Goal: Task Accomplishment & Management: Use online tool/utility

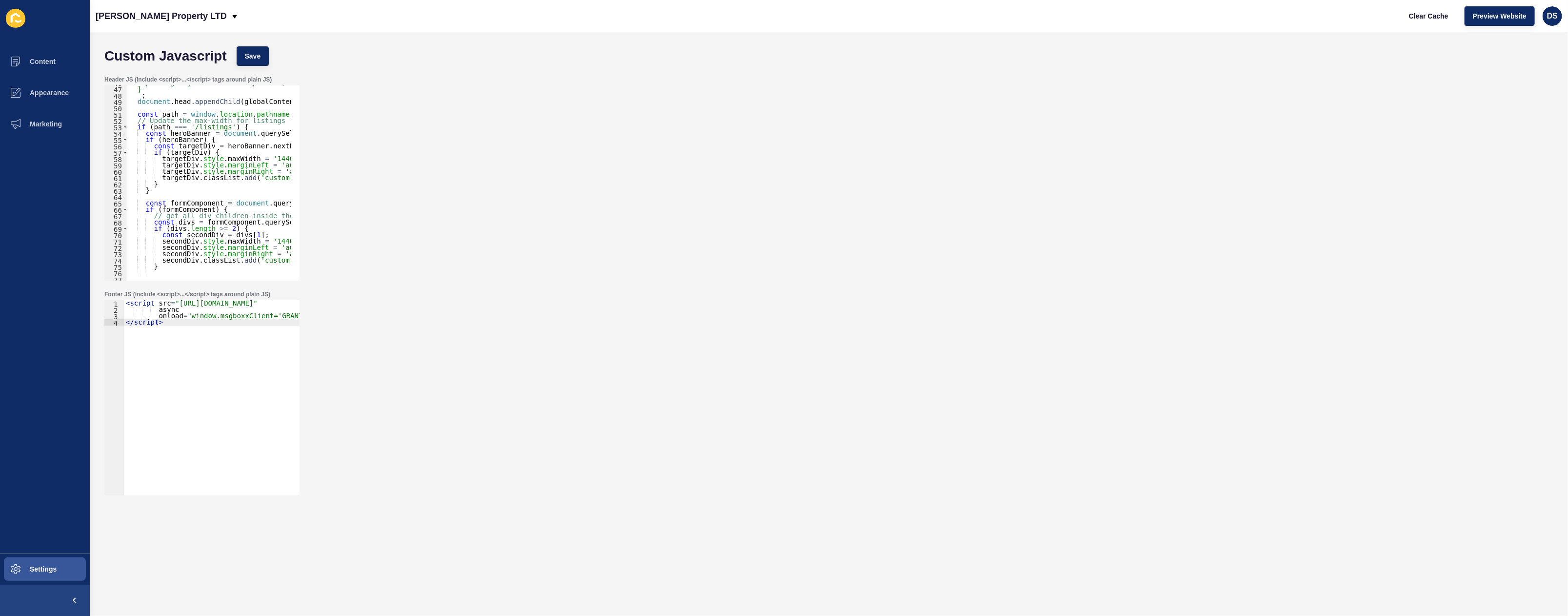
scroll to position [161, 0]
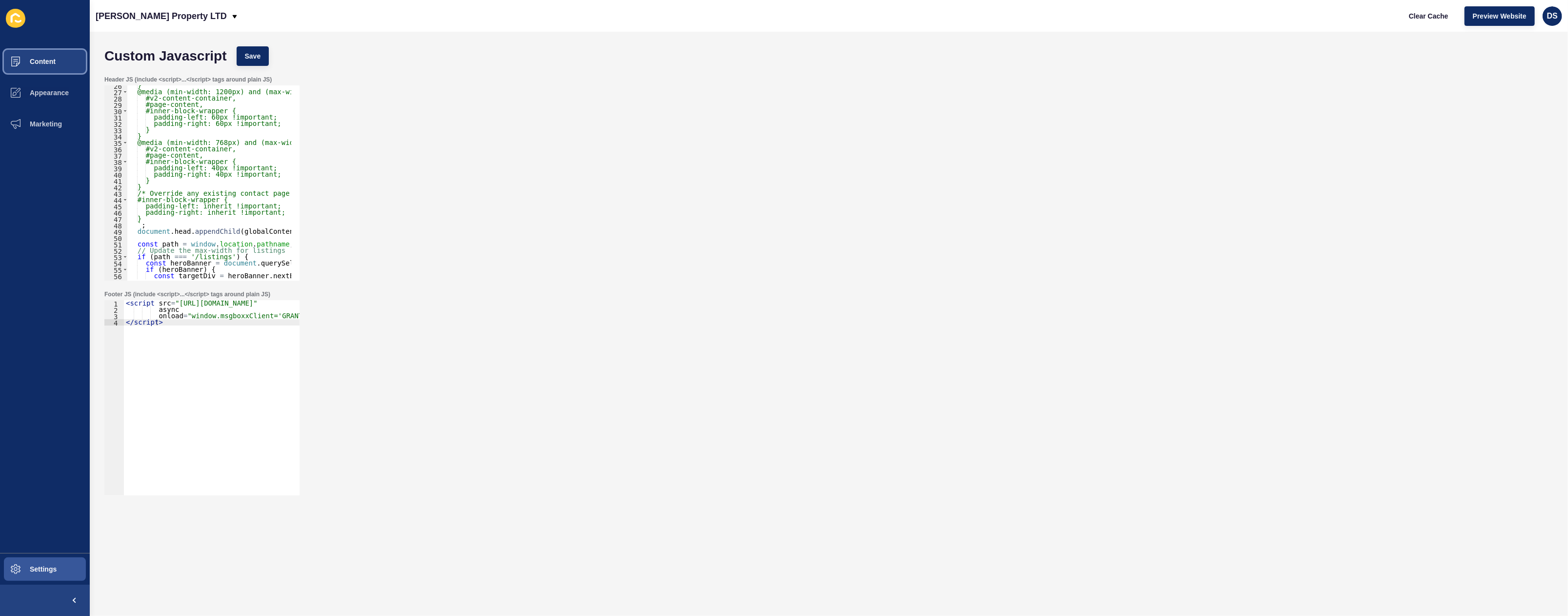
click at [52, 67] on button "Content" at bounding box center [45, 61] width 90 height 31
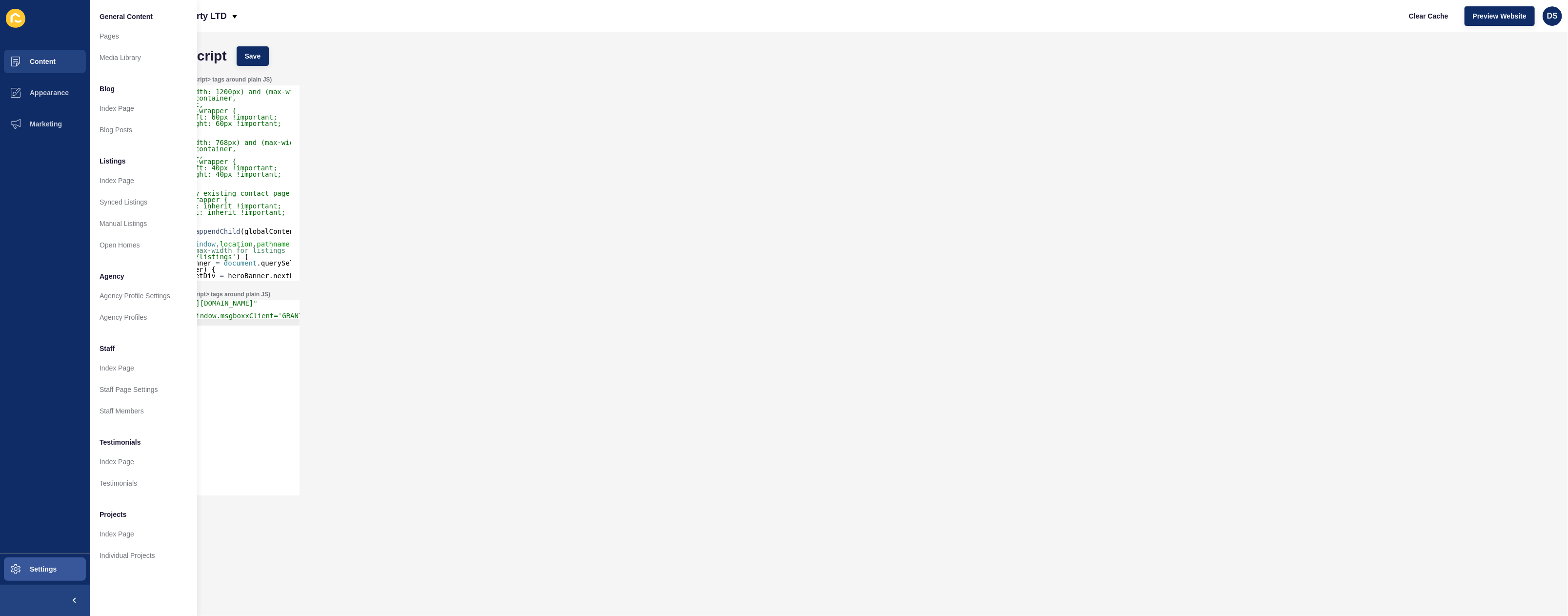
click at [381, 173] on div "Header JS (include <script>...</script> tags around plain JS) 26 27 28 29 30 31…" at bounding box center [829, 178] width 1459 height 215
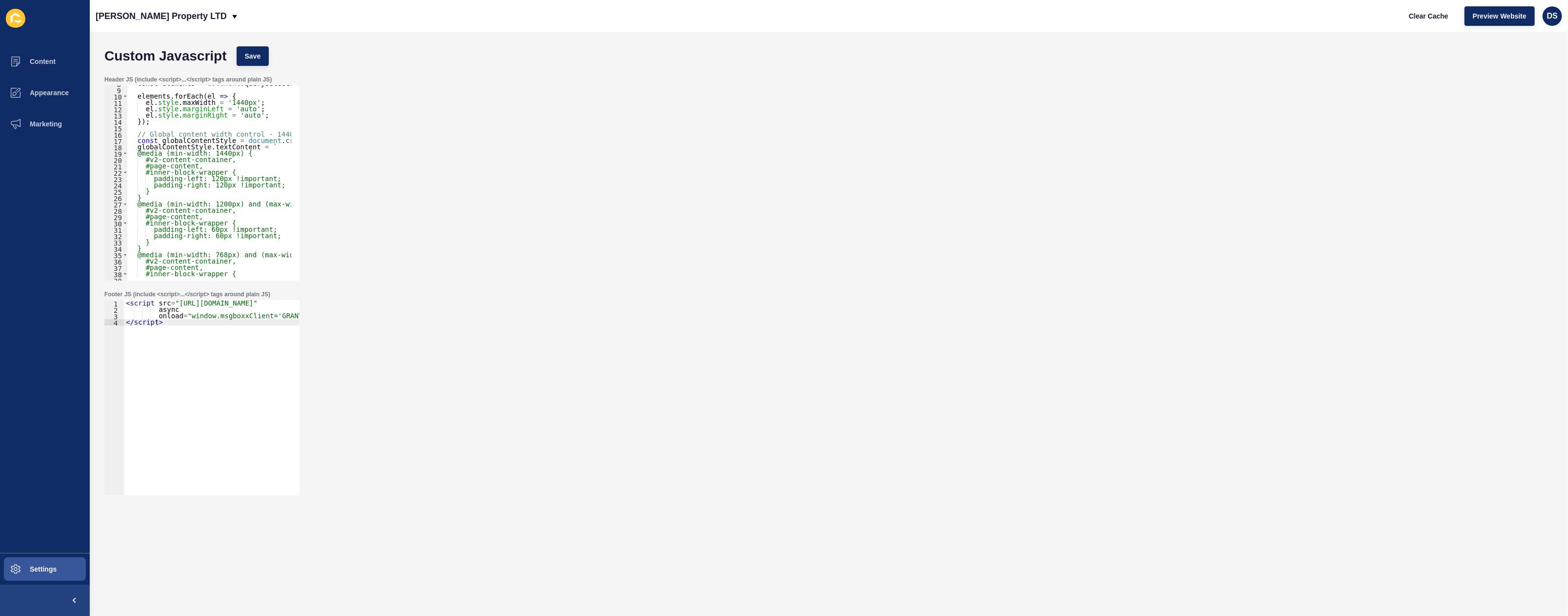
scroll to position [0, 0]
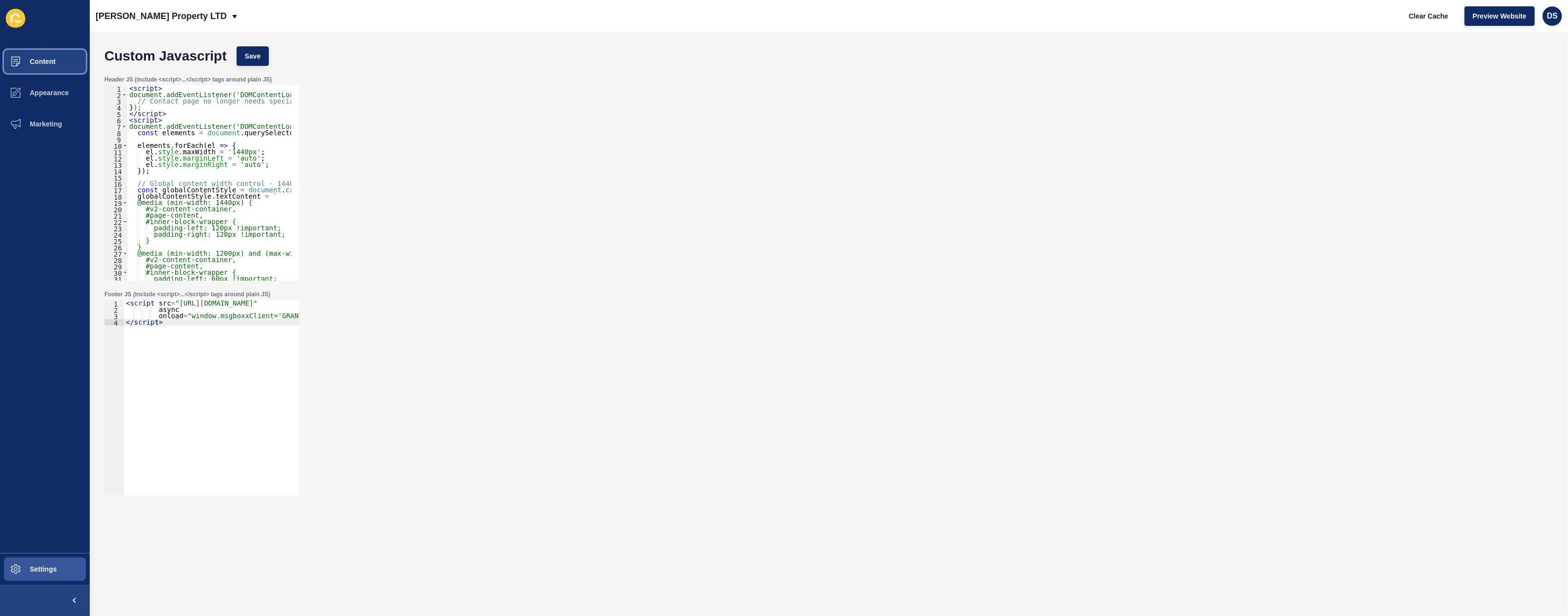
click at [56, 69] on button "Content" at bounding box center [45, 61] width 90 height 31
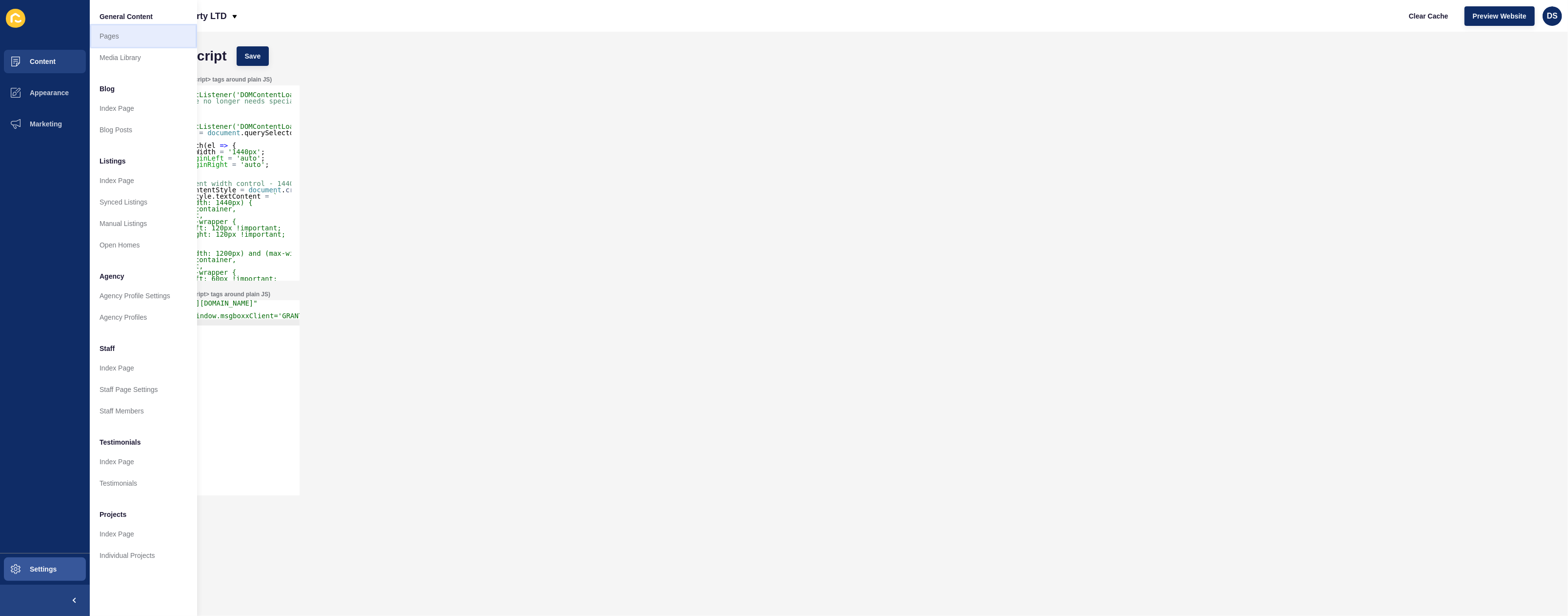
click at [139, 46] on link "Pages" at bounding box center [143, 36] width 108 height 22
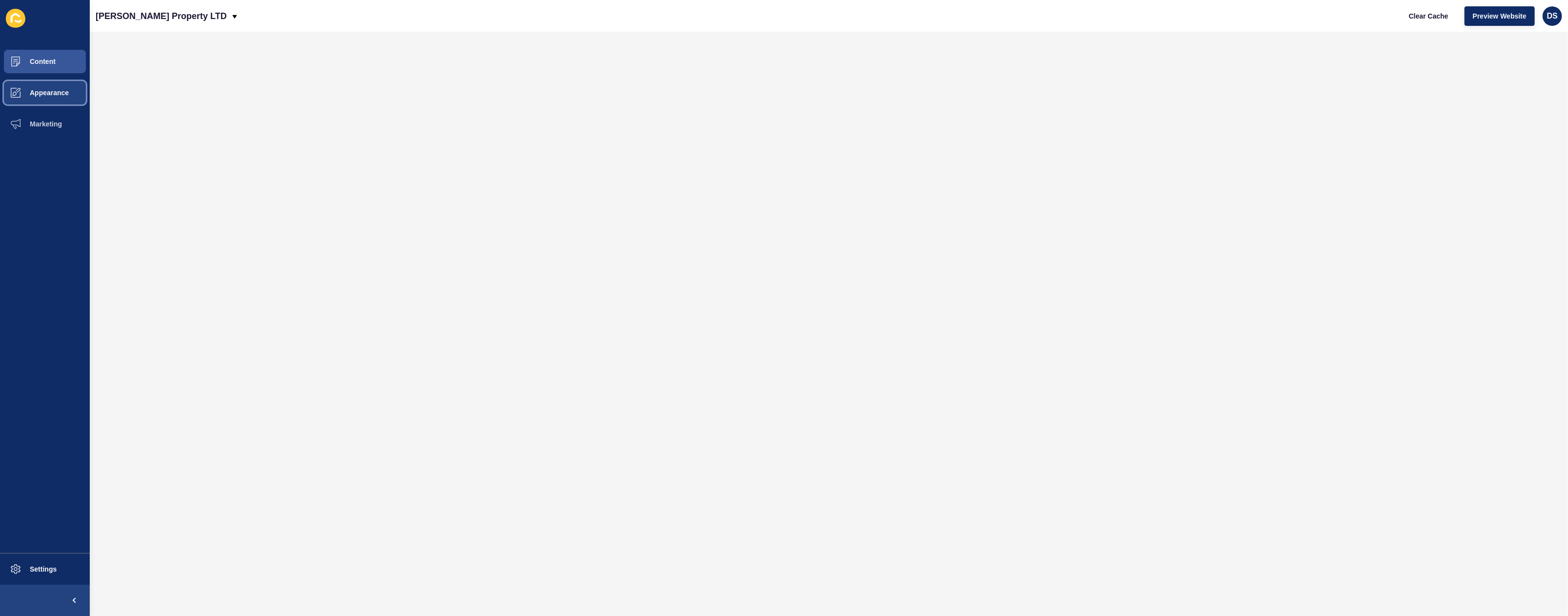
click at [56, 100] on button "Appearance" at bounding box center [45, 93] width 90 height 31
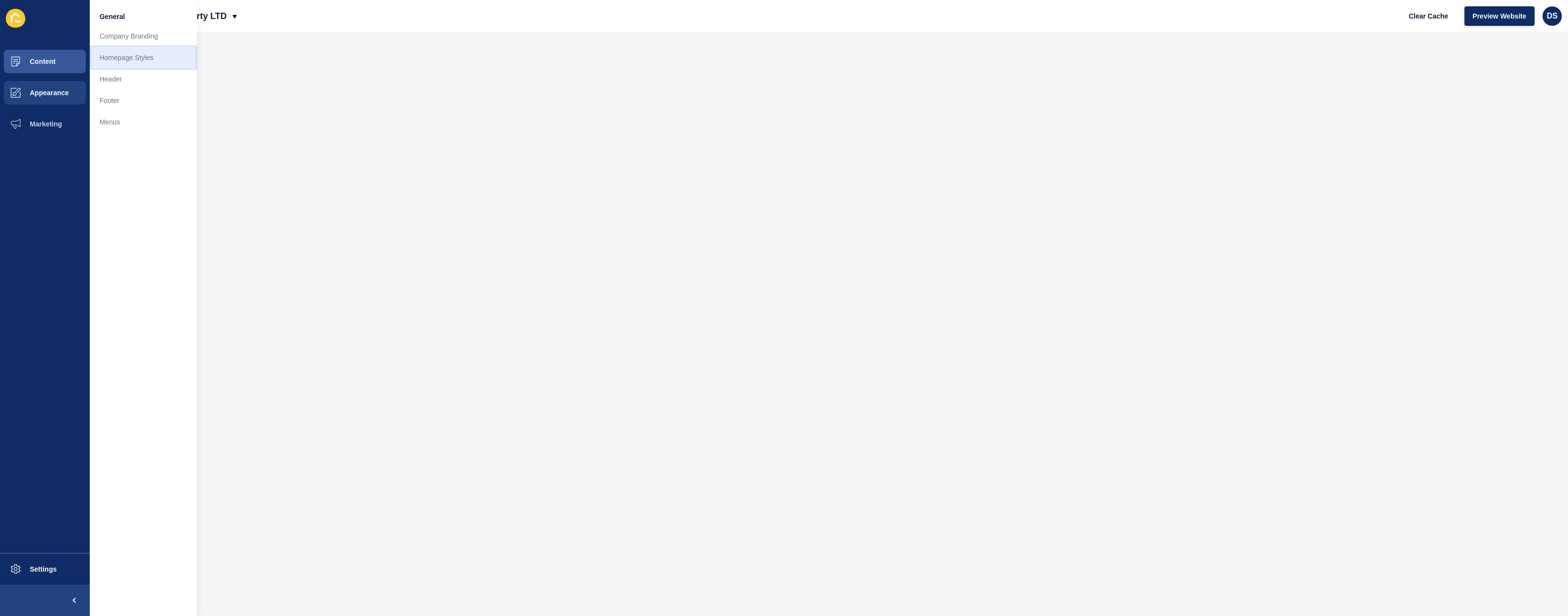
click at [139, 59] on link "Homepage Styles" at bounding box center [143, 58] width 108 height 22
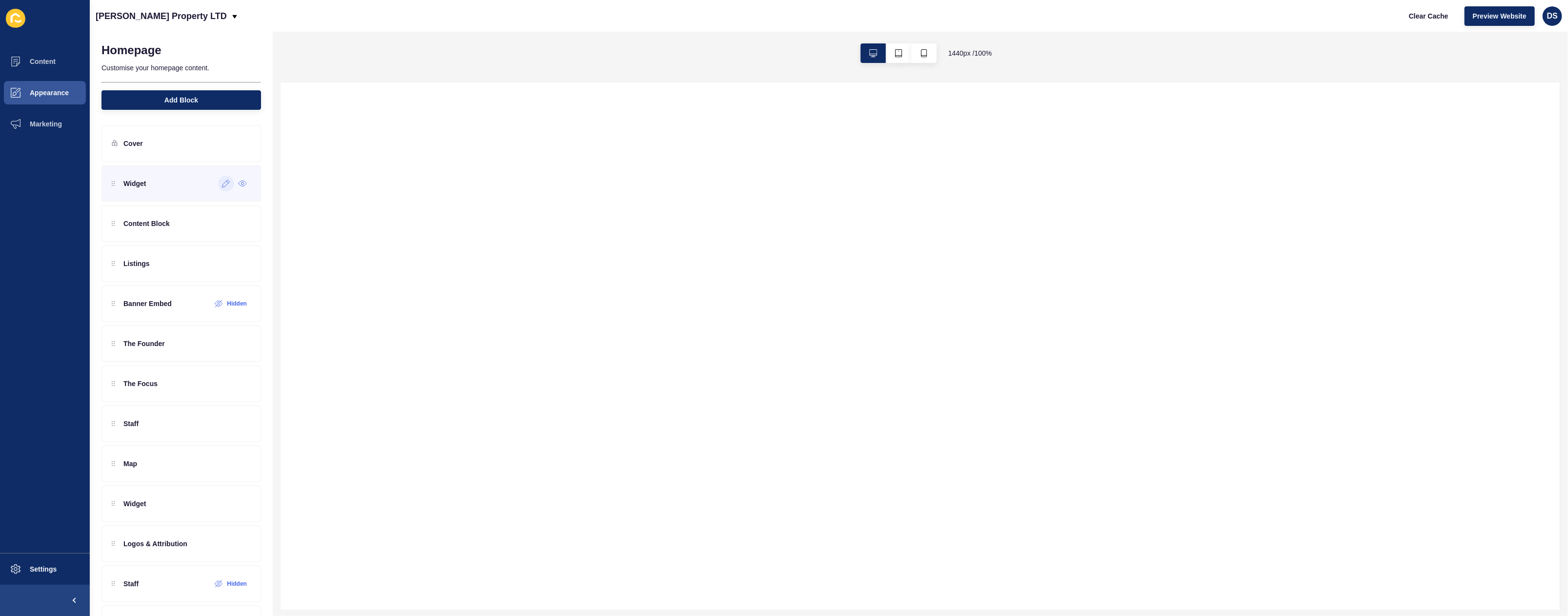
click at [222, 184] on icon at bounding box center [225, 183] width 8 height 8
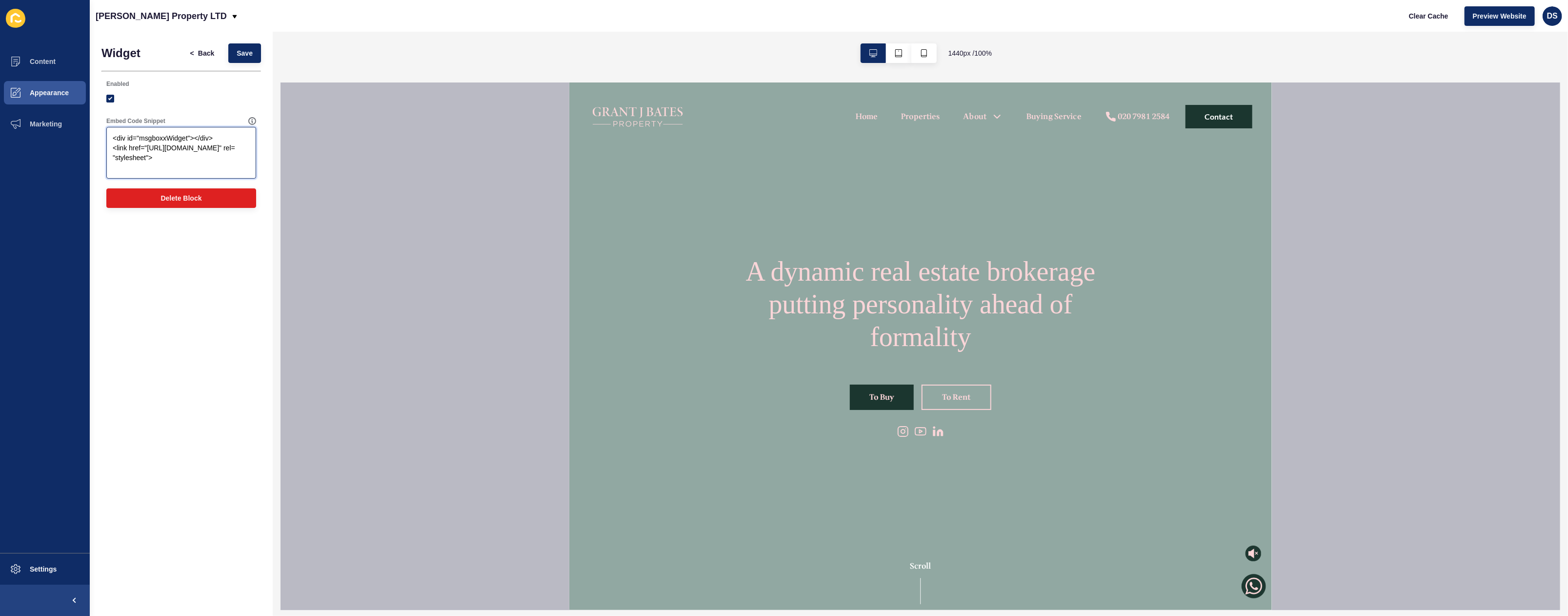
click at [181, 166] on textarea "<div id="msgboxxWidget"></div> <link href="[URL][DOMAIN_NAME]" rel= "stylesheet…" at bounding box center [181, 153] width 147 height 49
click at [211, 54] on span "Back" at bounding box center [206, 54] width 16 height 10
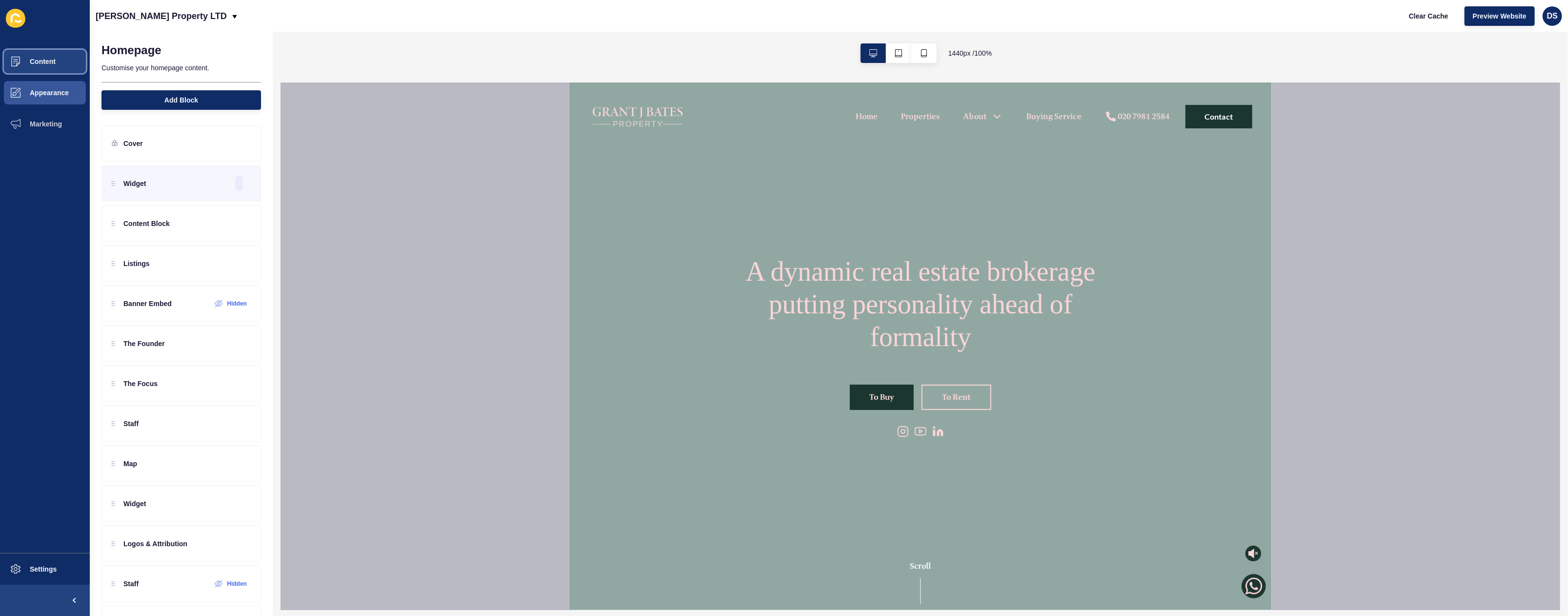
click at [40, 59] on span "Content" at bounding box center [27, 61] width 57 height 8
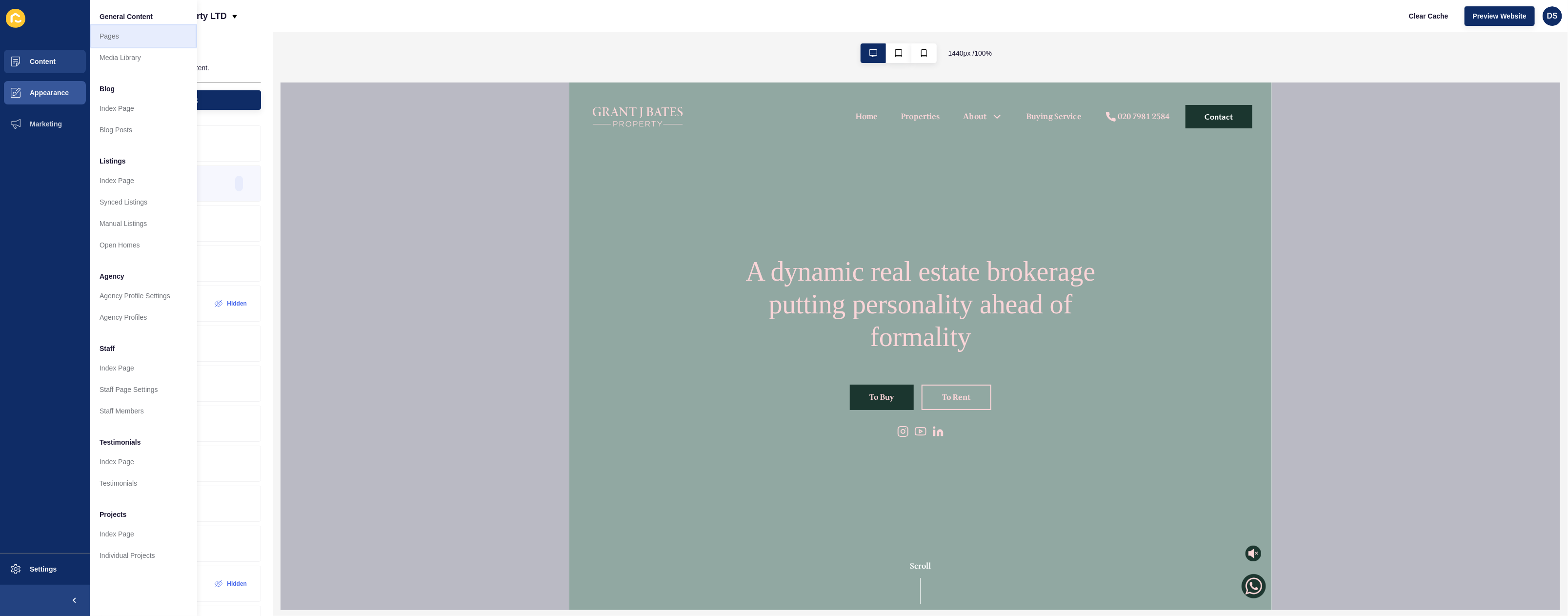
click at [133, 43] on link "Pages" at bounding box center [143, 36] width 108 height 22
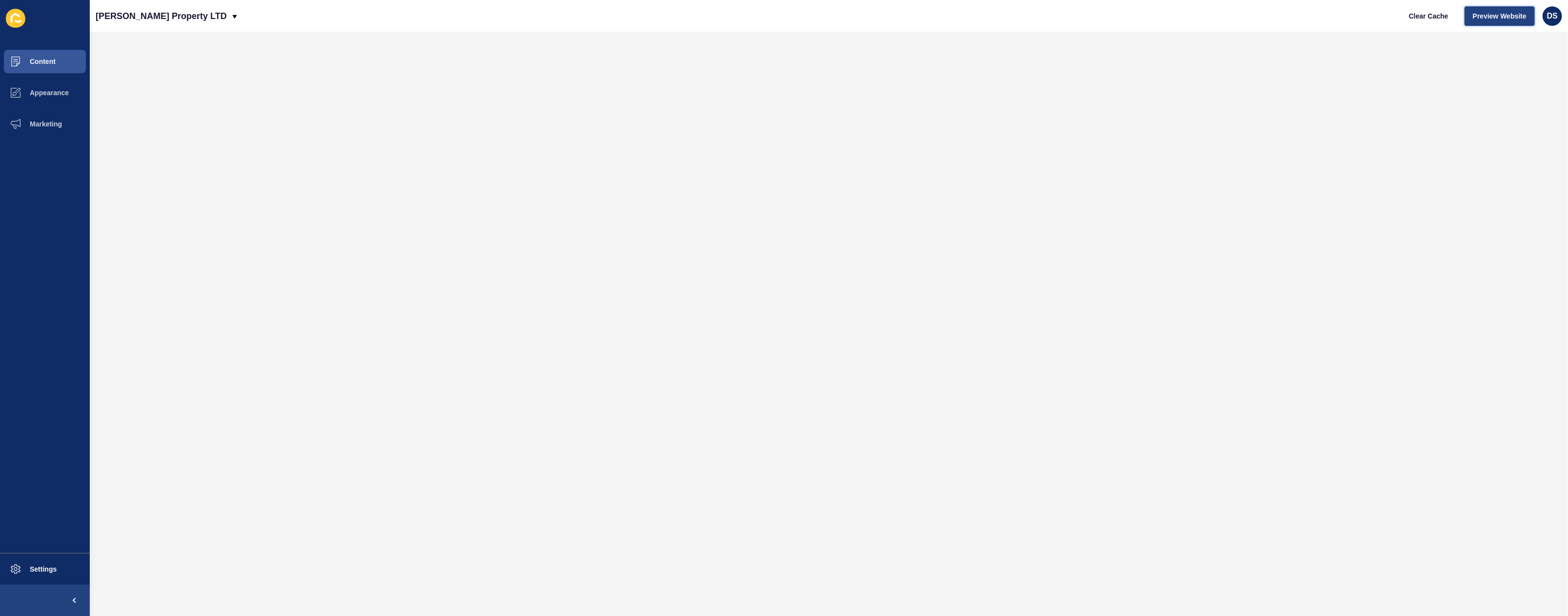
click at [1485, 22] on button "Preview Website" at bounding box center [1499, 16] width 70 height 20
click at [1475, 19] on span "Preview Website" at bounding box center [1499, 17] width 53 height 10
click at [1506, 12] on span "Preview Website" at bounding box center [1499, 17] width 53 height 10
click at [1494, 17] on span "Preview Website" at bounding box center [1499, 17] width 53 height 10
click at [31, 62] on span "Content" at bounding box center [27, 61] width 57 height 8
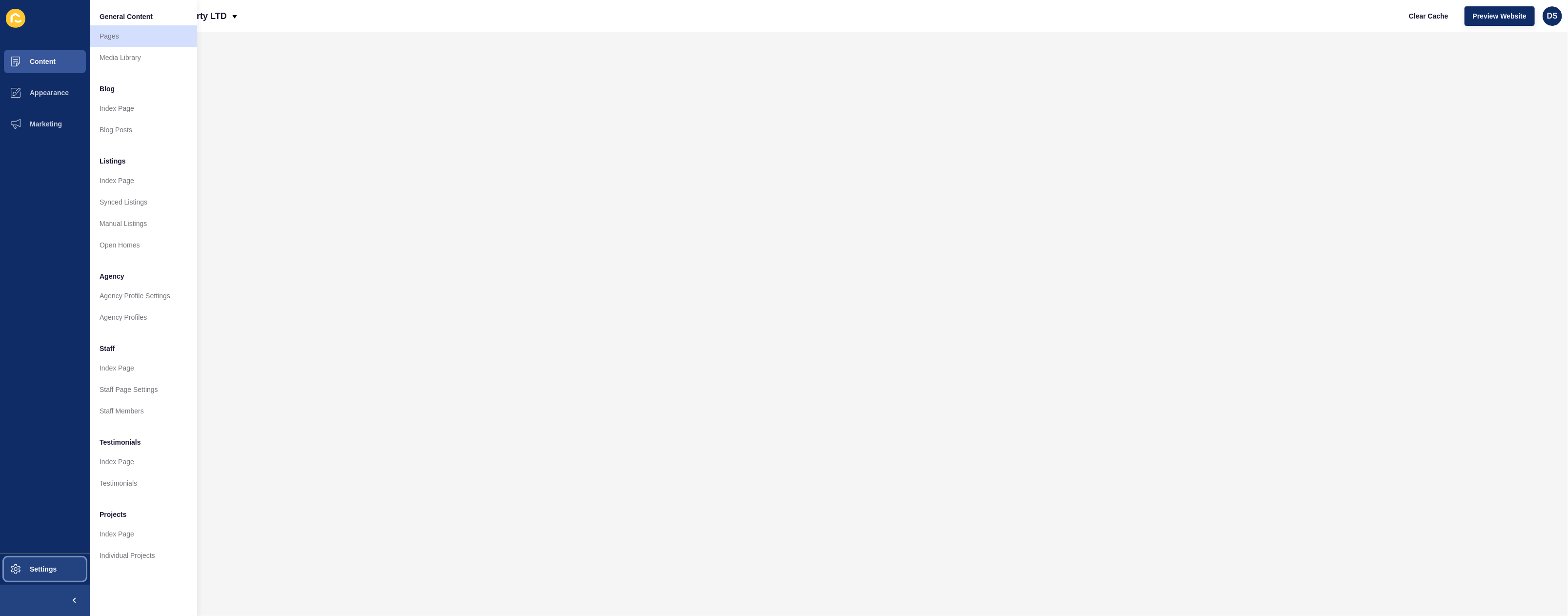
click at [51, 571] on span "Settings" at bounding box center [27, 569] width 58 height 8
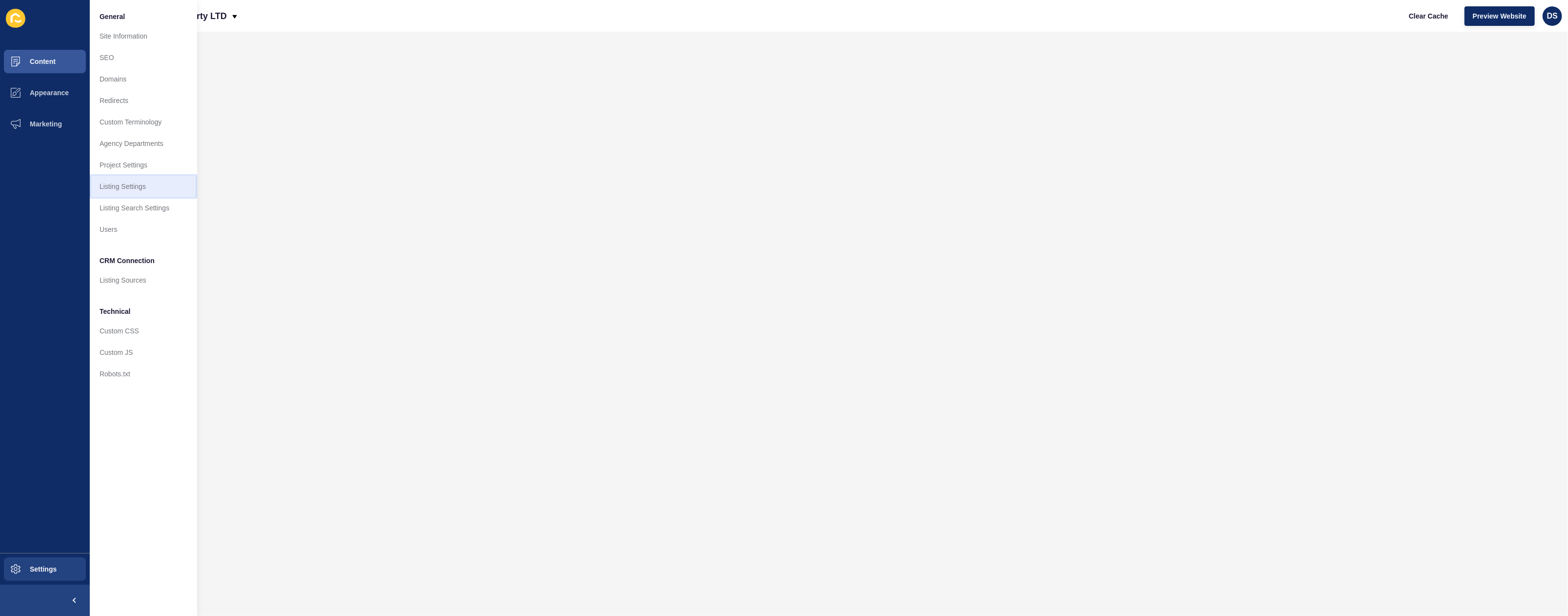
click at [140, 183] on link "Listing Settings" at bounding box center [143, 187] width 108 height 22
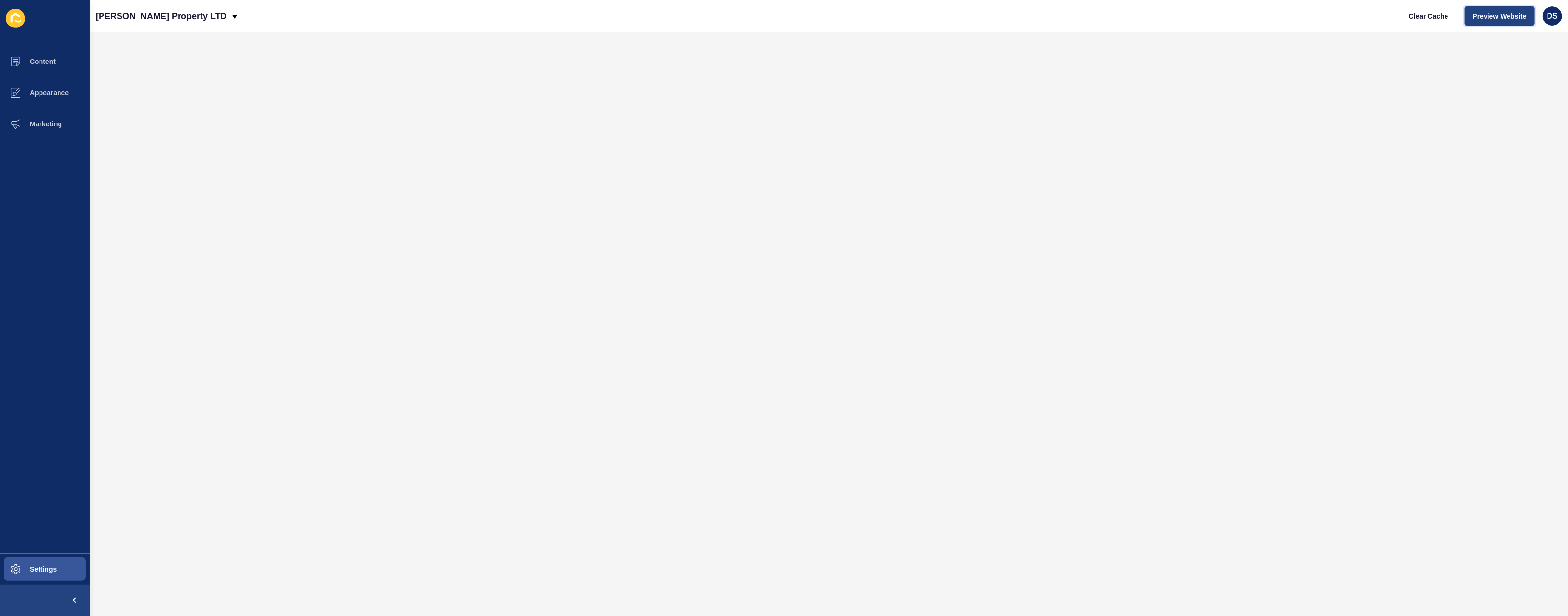
click at [1477, 12] on span "Preview Website" at bounding box center [1499, 17] width 53 height 10
click at [60, 565] on button "Settings" at bounding box center [45, 569] width 90 height 31
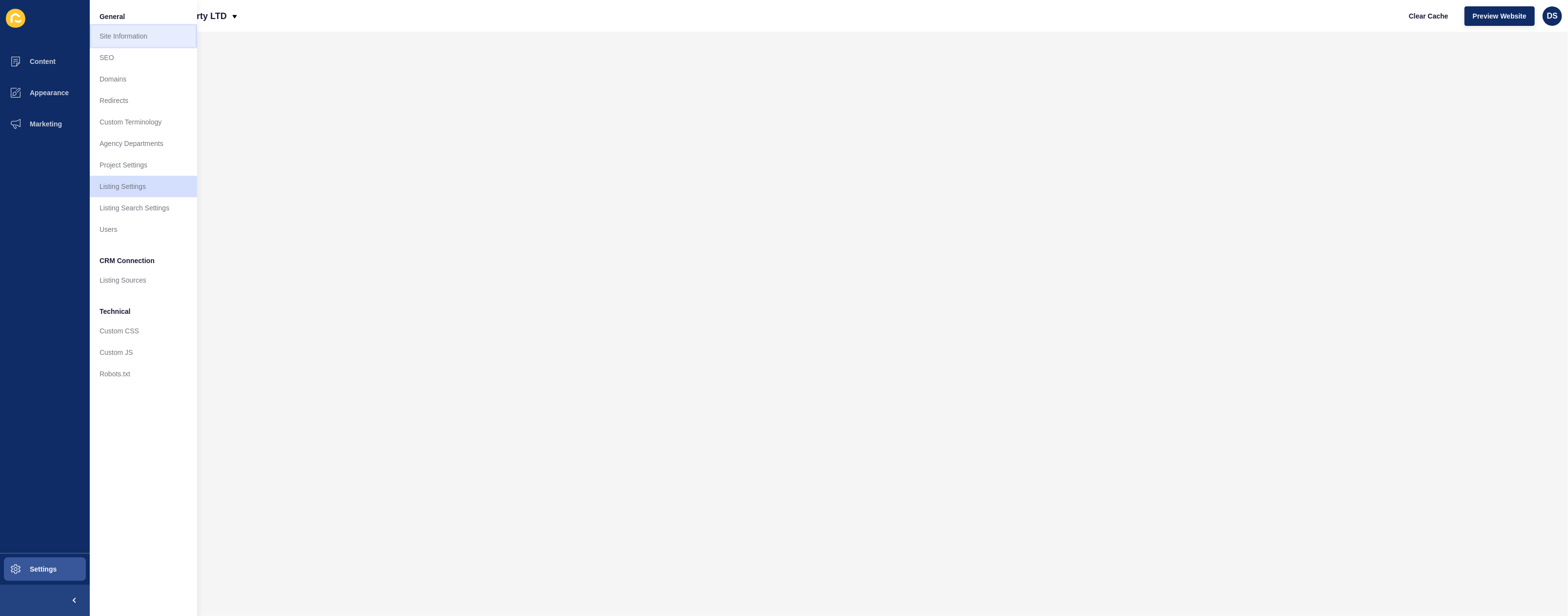
click at [143, 33] on link "Site Information" at bounding box center [143, 36] width 108 height 22
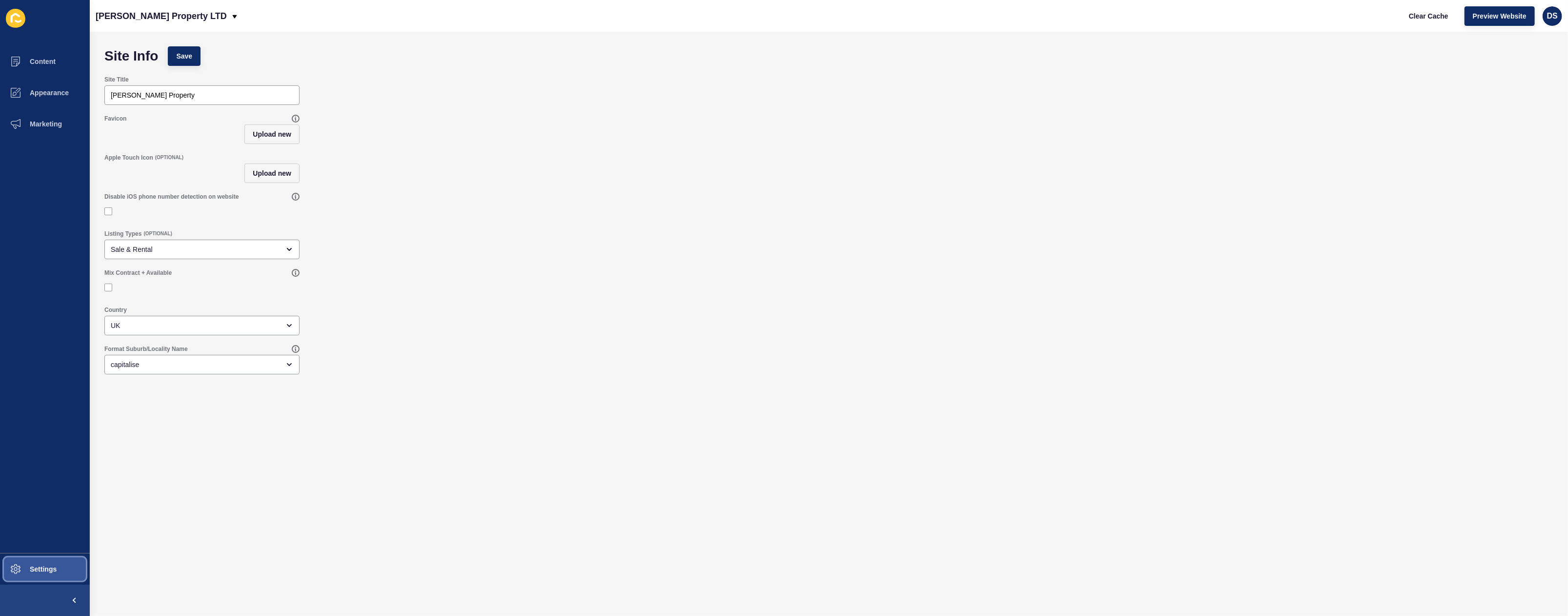
click at [44, 570] on span "Settings" at bounding box center [27, 569] width 58 height 8
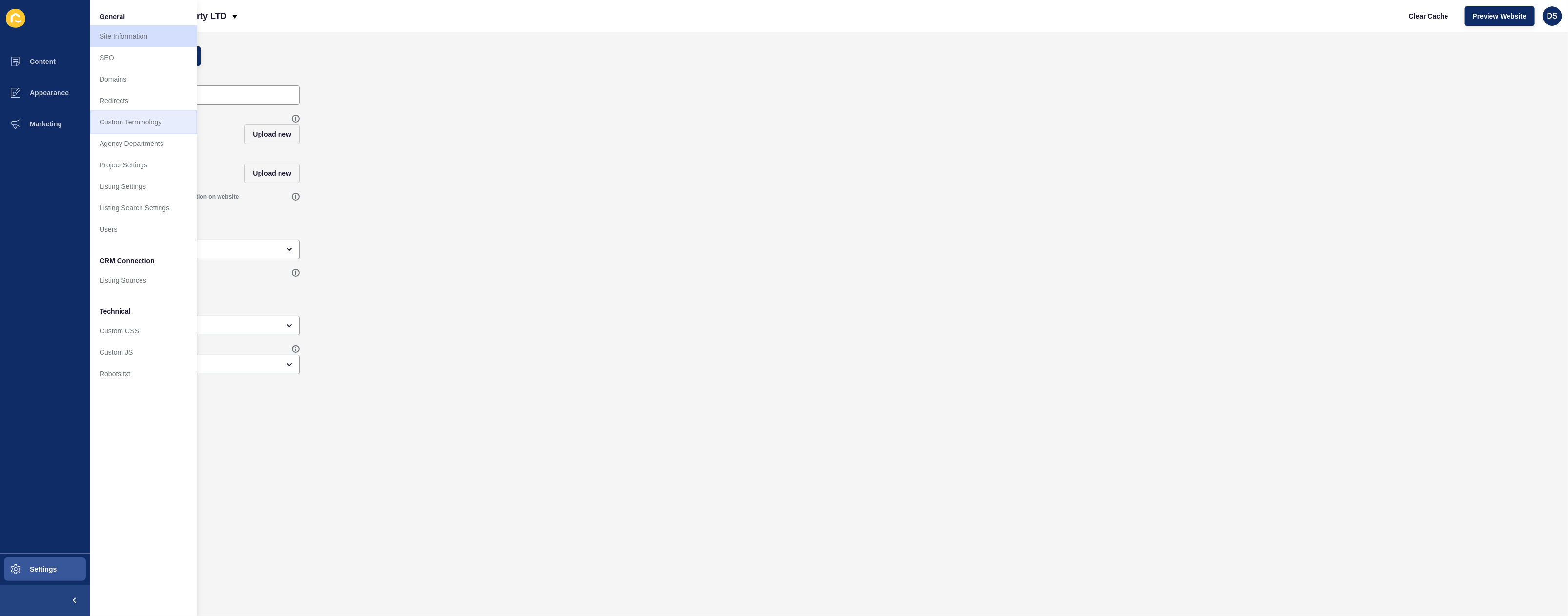
click at [137, 115] on link "Custom Terminology" at bounding box center [143, 122] width 108 height 22
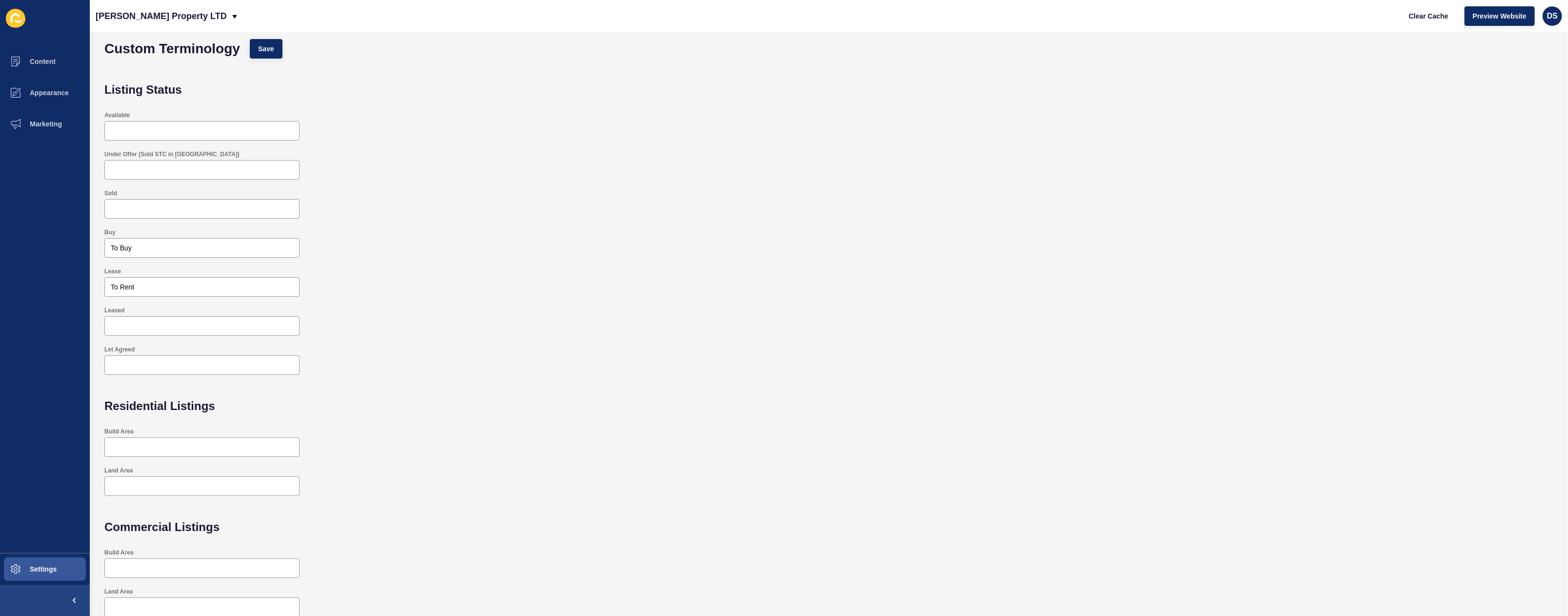
scroll to position [13, 0]
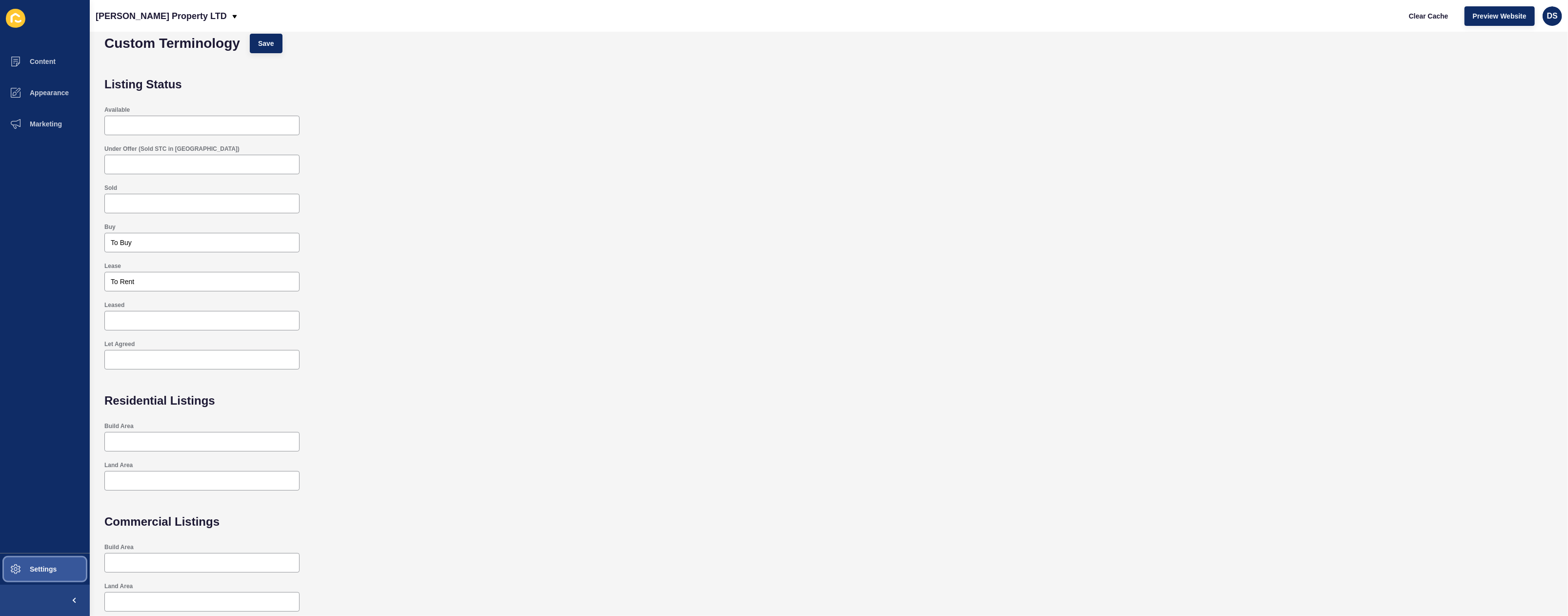
click at [37, 562] on button "Settings" at bounding box center [45, 569] width 90 height 31
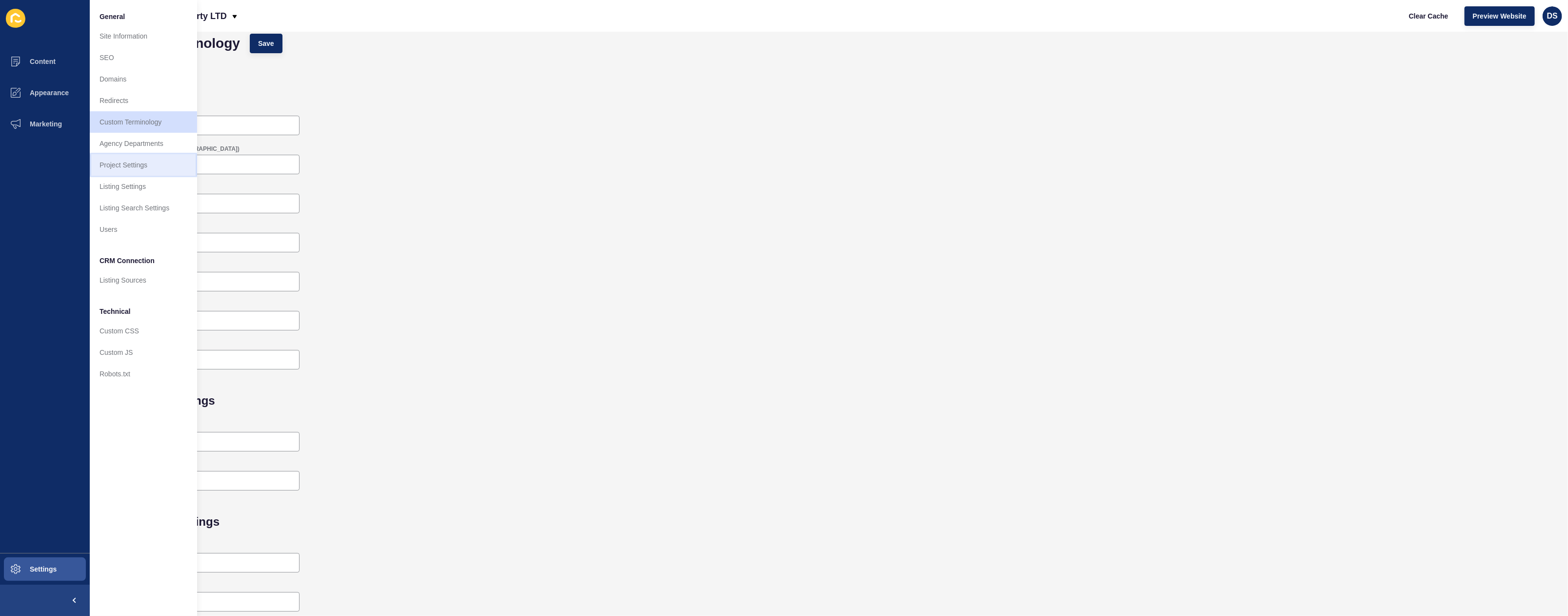
click at [145, 160] on link "Project Settings" at bounding box center [143, 165] width 108 height 22
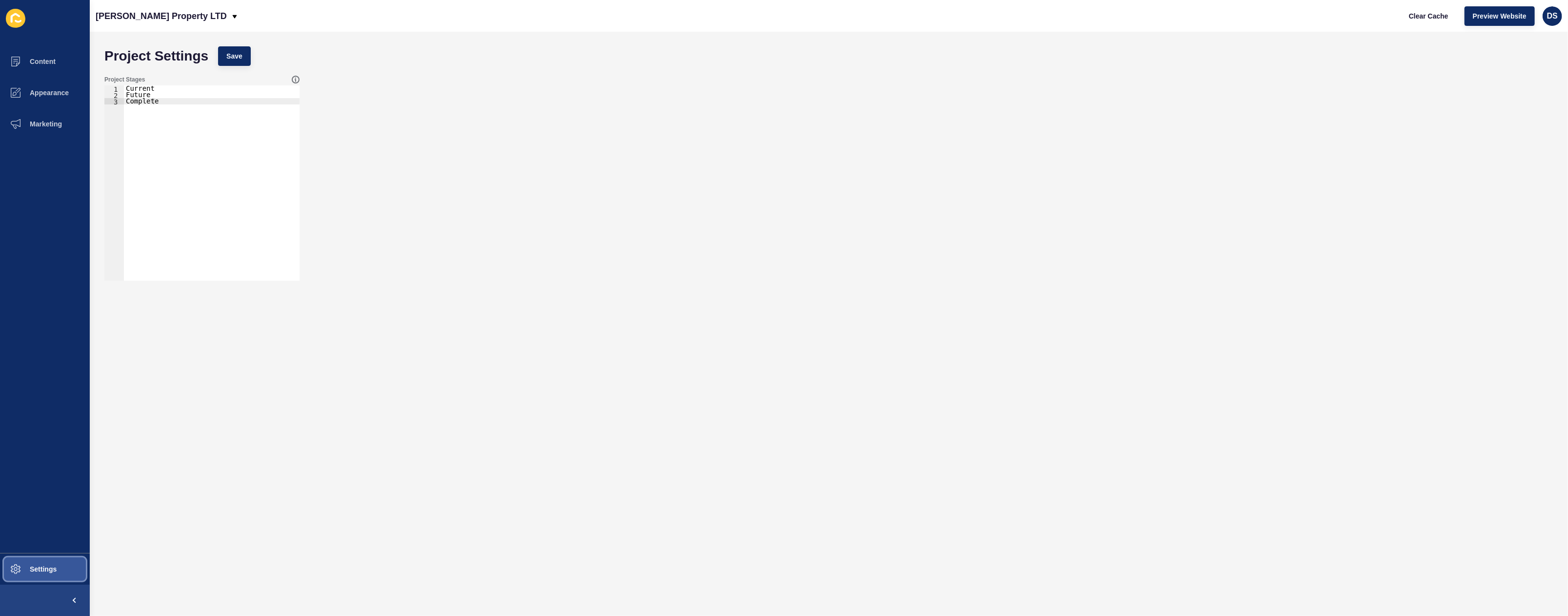
click at [30, 565] on span at bounding box center [15, 569] width 31 height 31
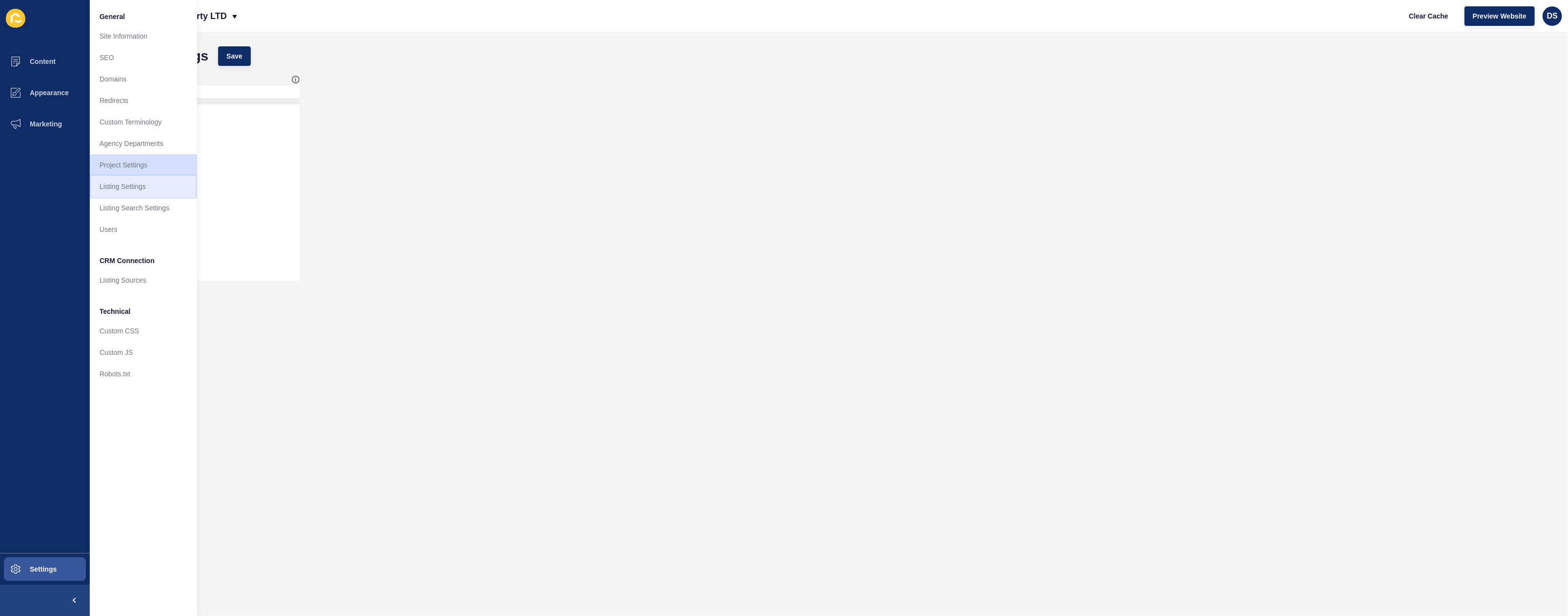
click at [137, 189] on link "Listing Settings" at bounding box center [143, 187] width 108 height 22
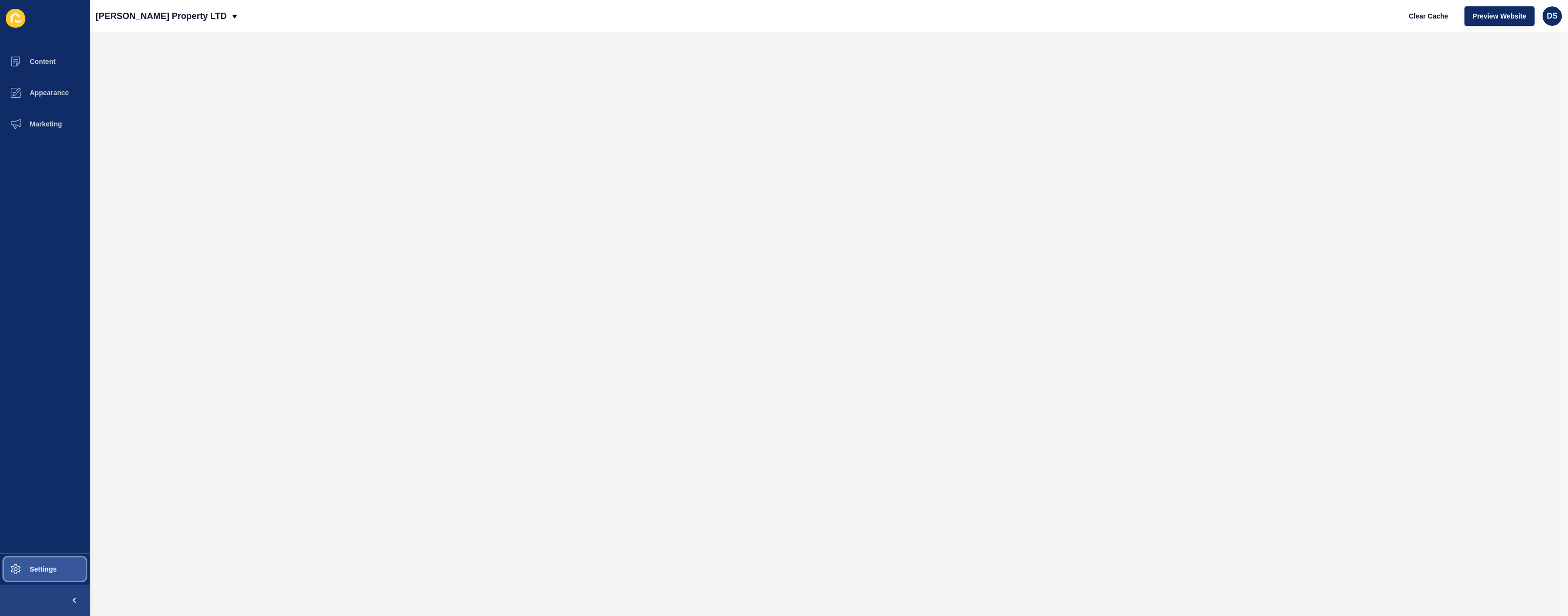
click at [58, 566] on button "Settings" at bounding box center [45, 569] width 90 height 31
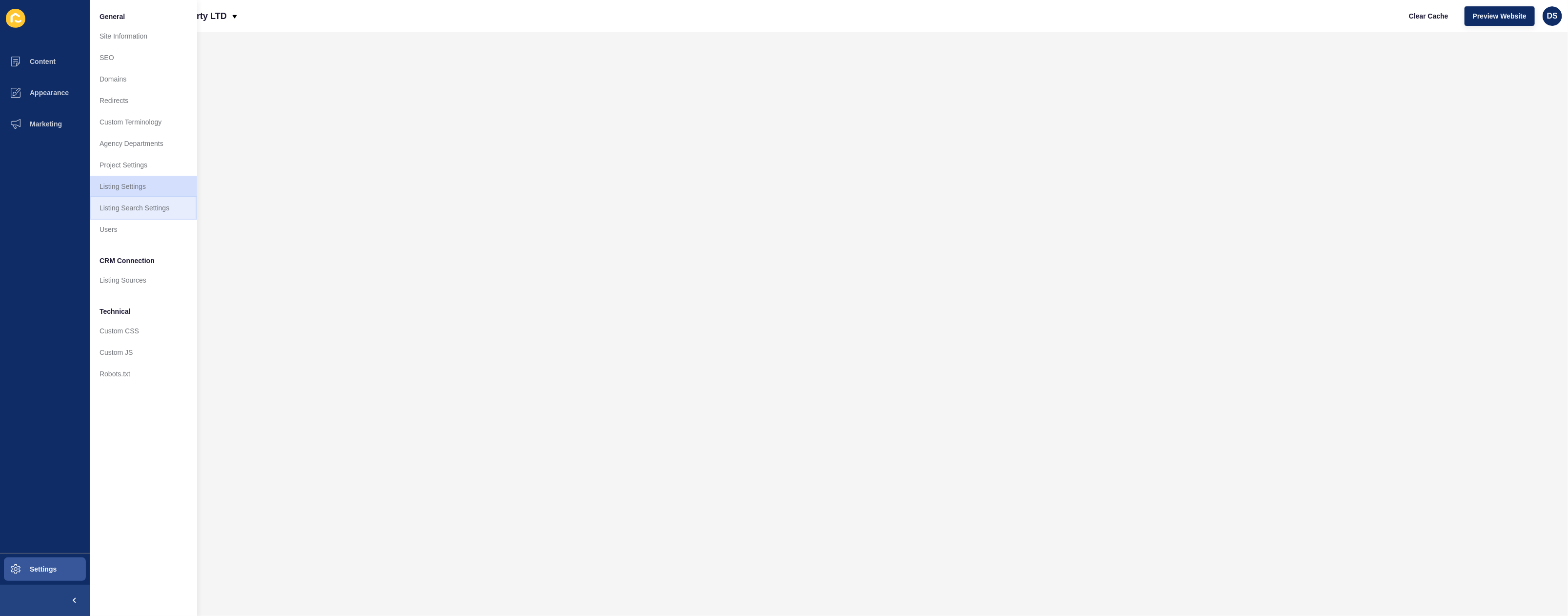
click at [147, 210] on link "Listing Search Settings" at bounding box center [143, 208] width 108 height 22
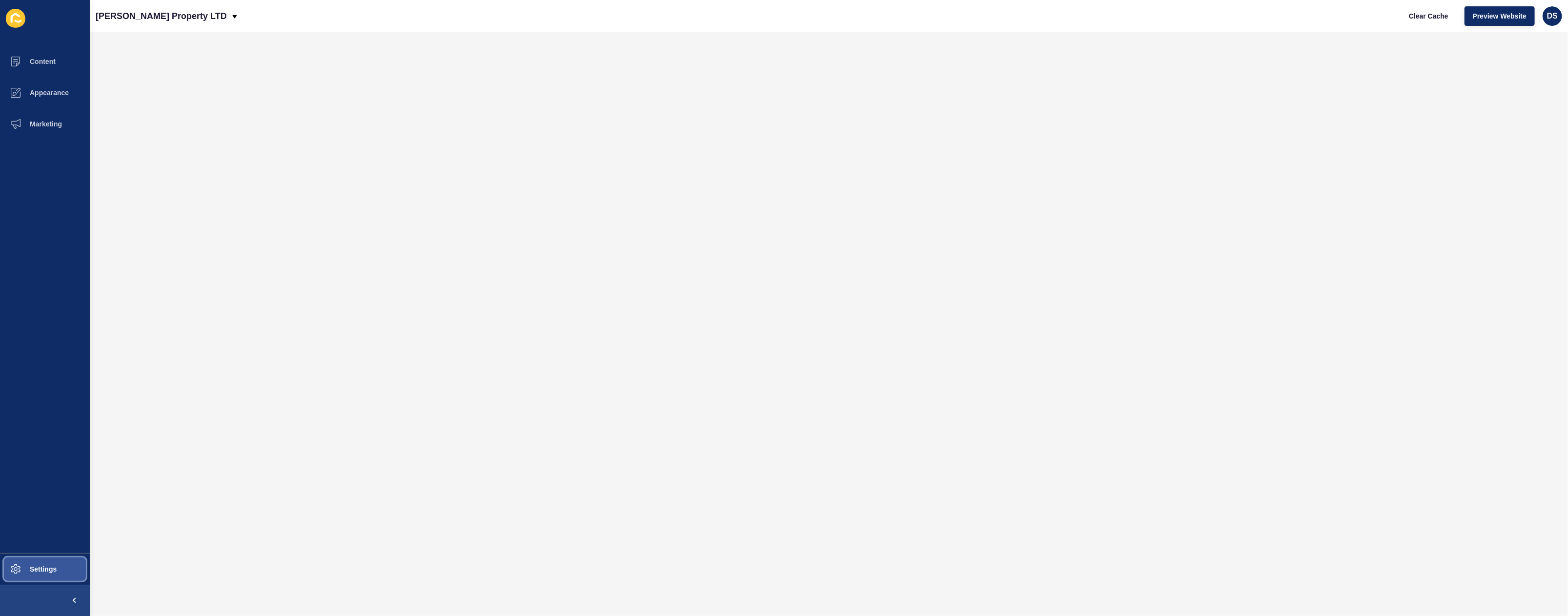
click at [58, 559] on button "Settings" at bounding box center [45, 569] width 90 height 31
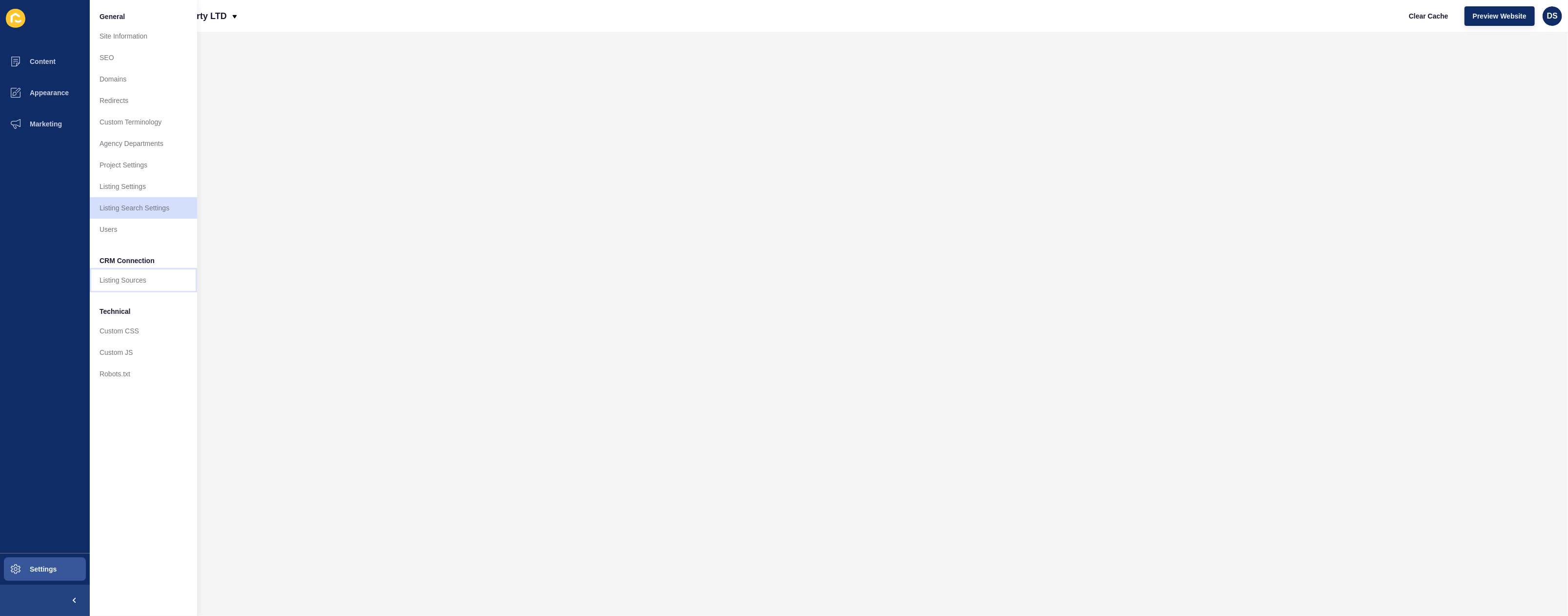
click at [145, 282] on link "Listing Sources" at bounding box center [143, 281] width 108 height 22
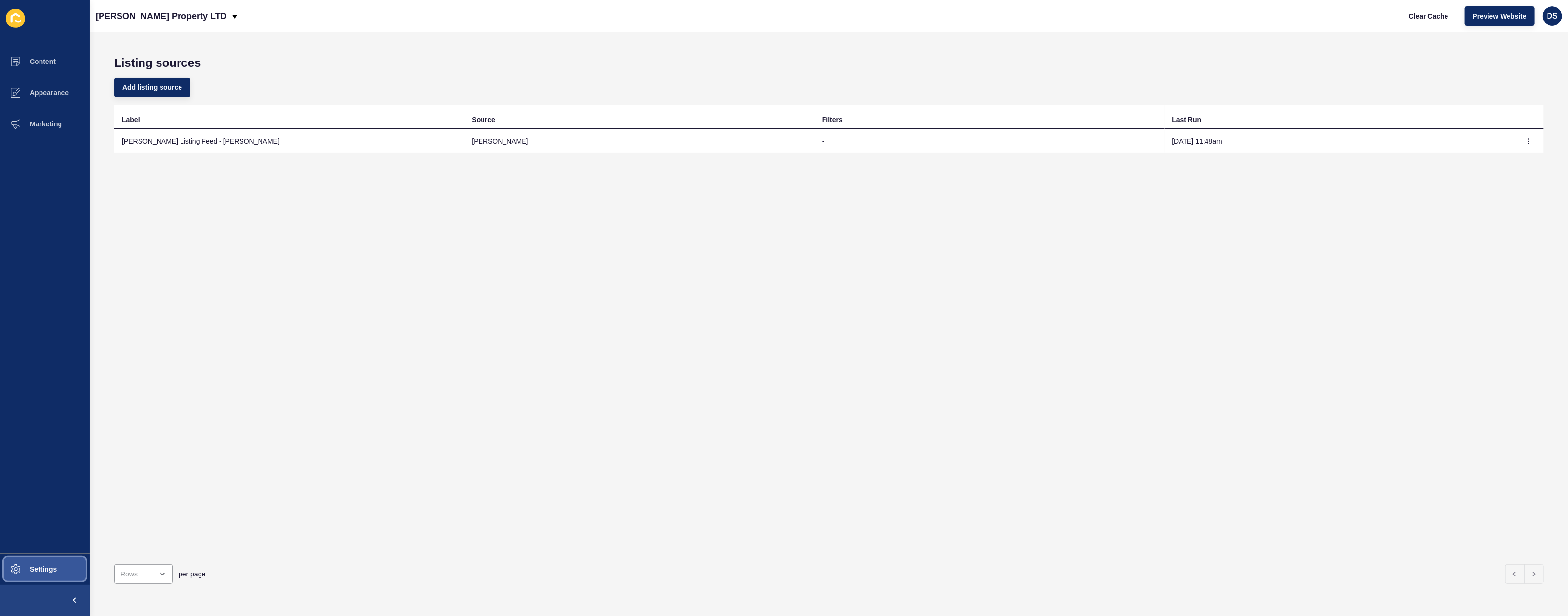
click at [47, 562] on button "Settings" at bounding box center [45, 569] width 90 height 31
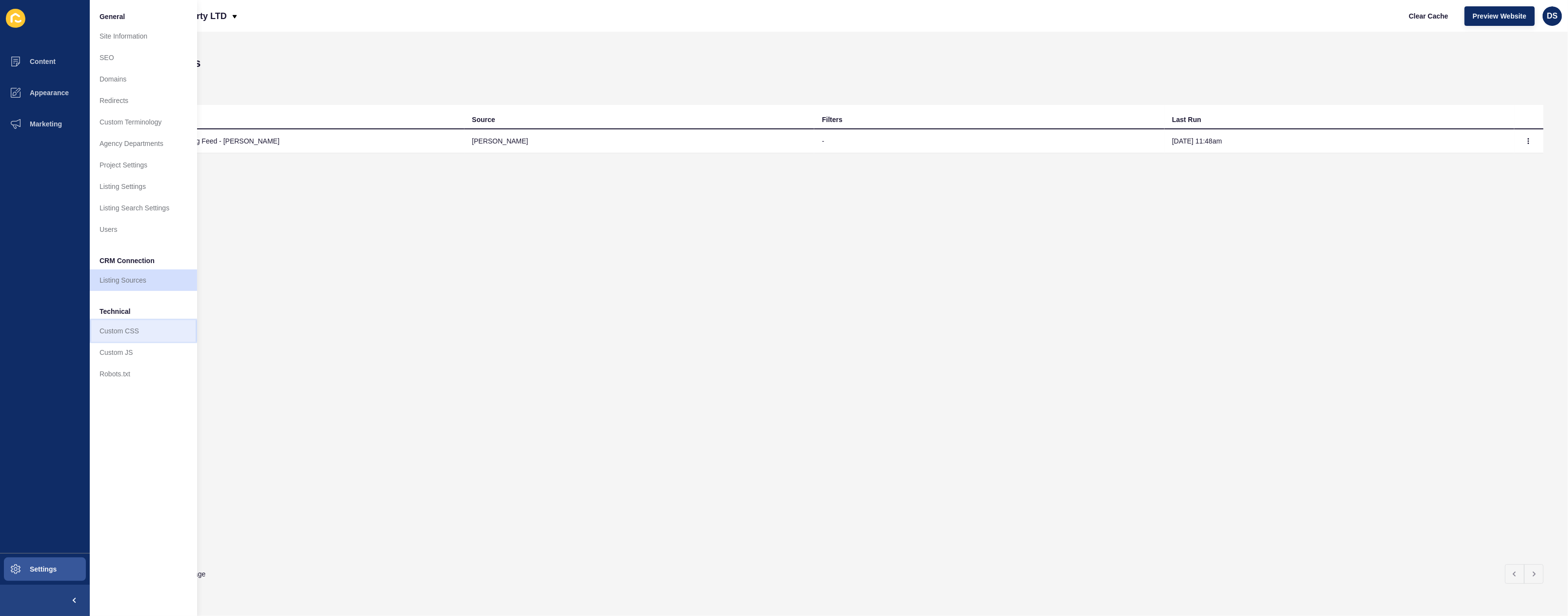
click at [154, 337] on link "Custom CSS" at bounding box center [143, 331] width 108 height 22
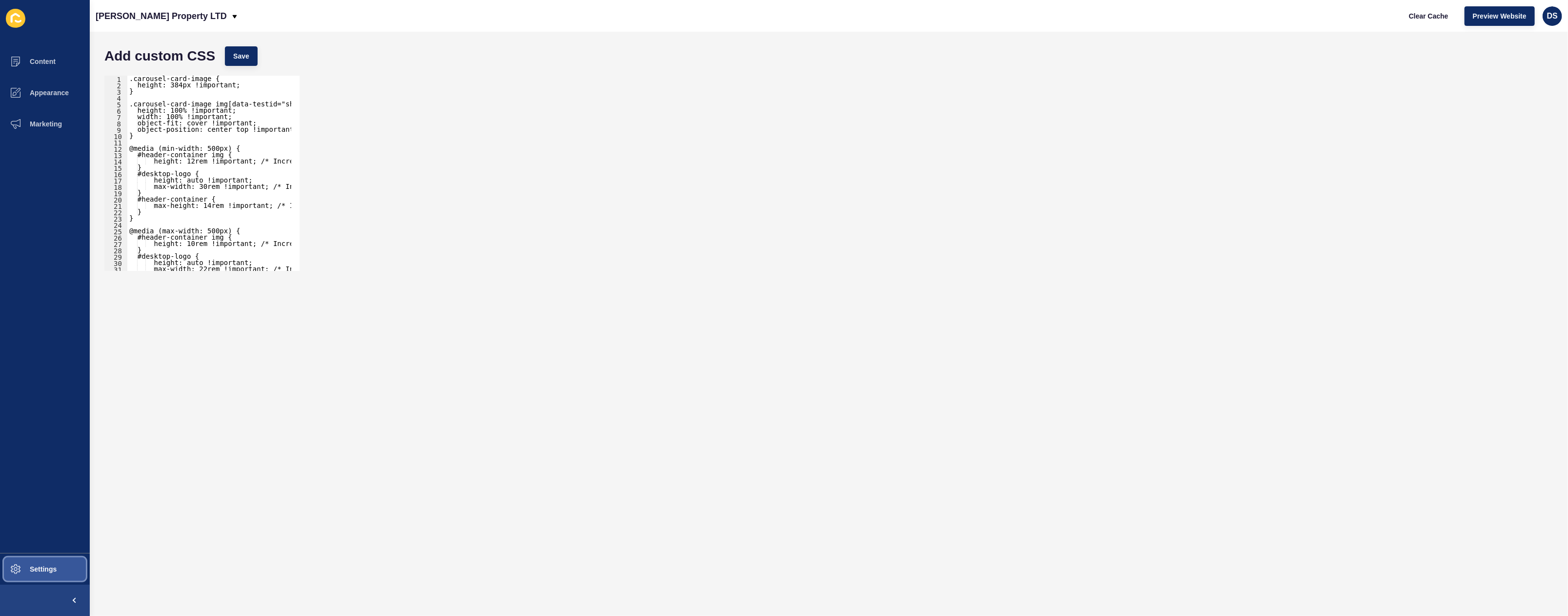
click at [35, 576] on button "Settings" at bounding box center [45, 569] width 90 height 31
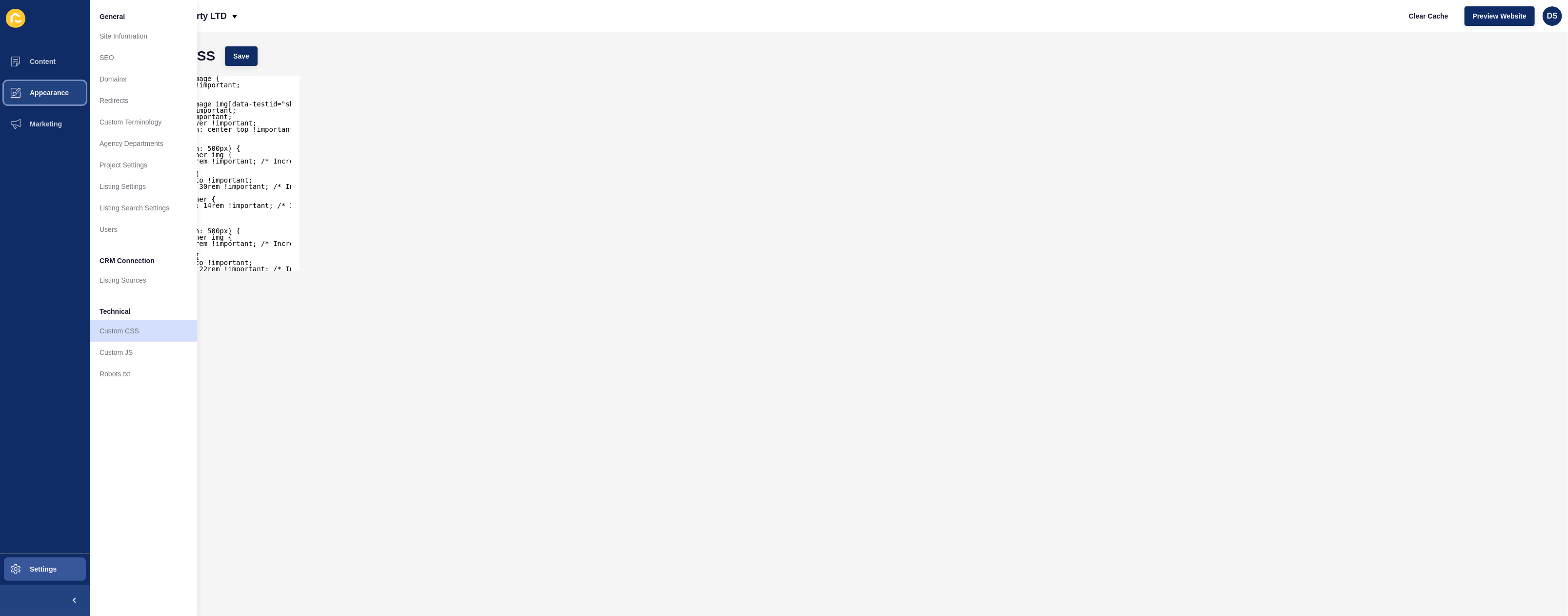
click at [44, 95] on span "Appearance" at bounding box center [33, 93] width 70 height 8
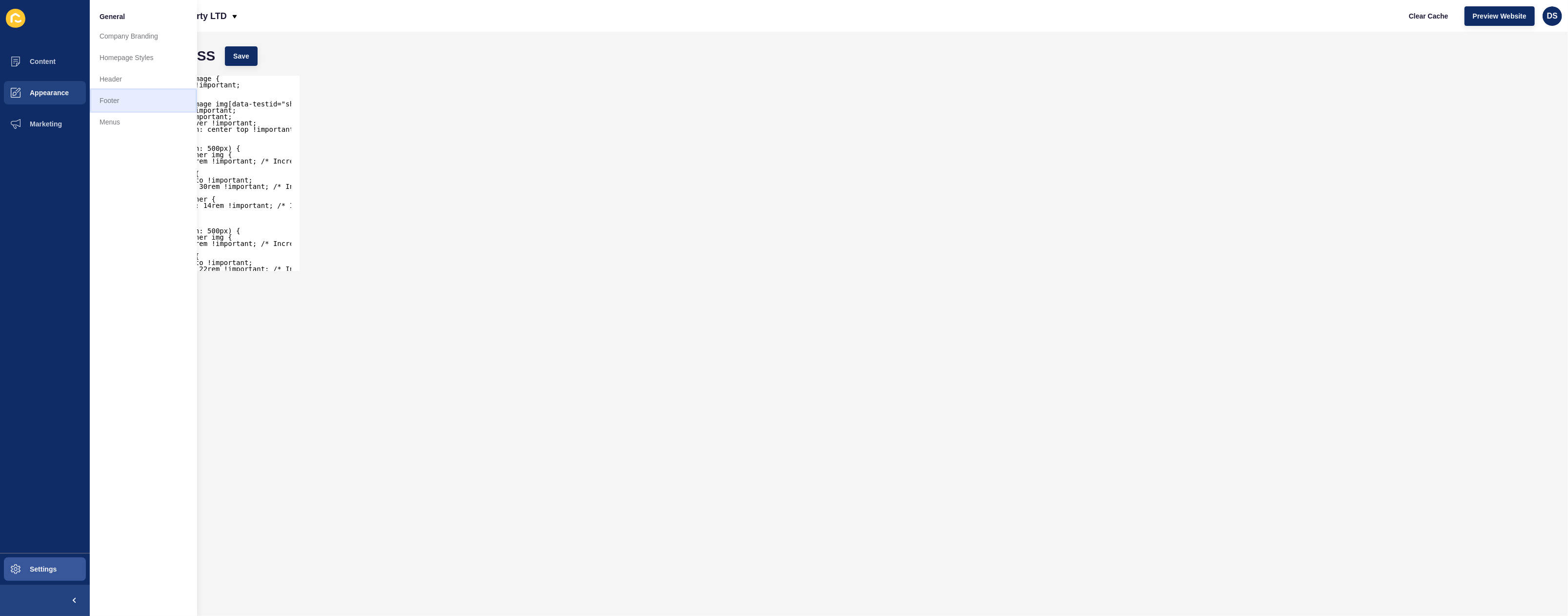
click at [132, 95] on link "Footer" at bounding box center [143, 100] width 108 height 22
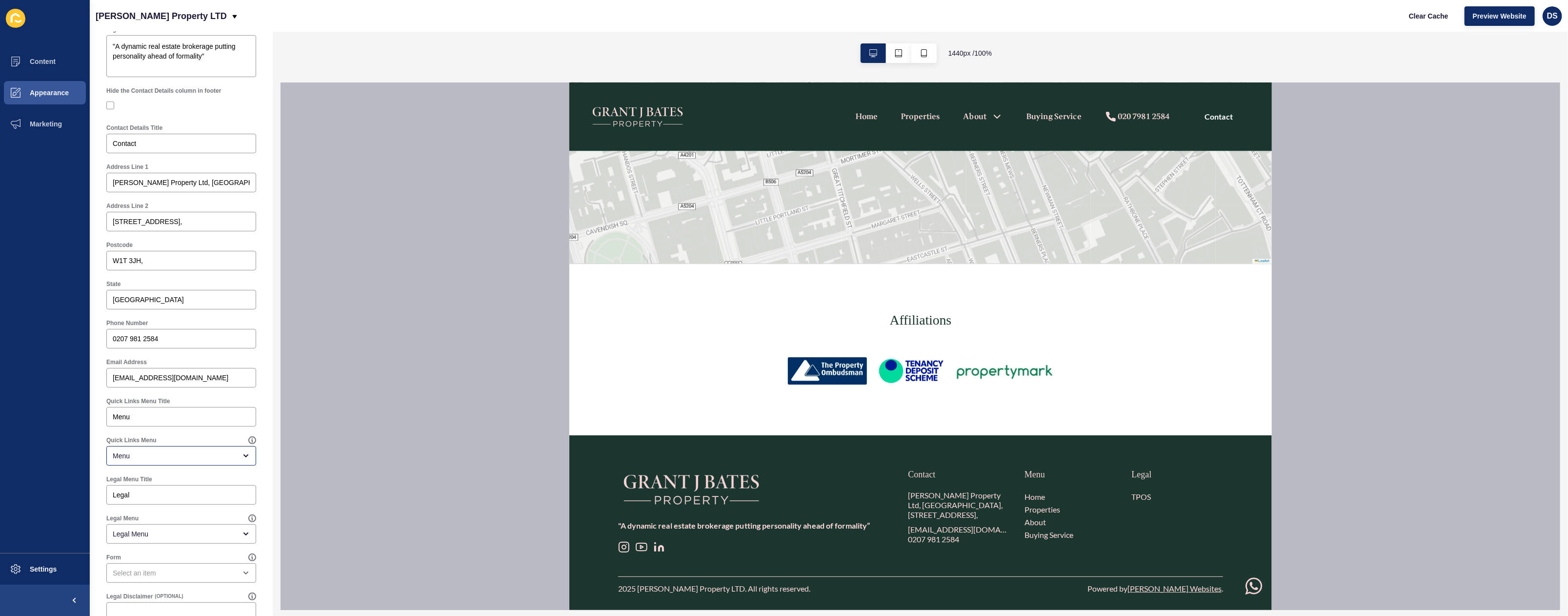
scroll to position [282, 0]
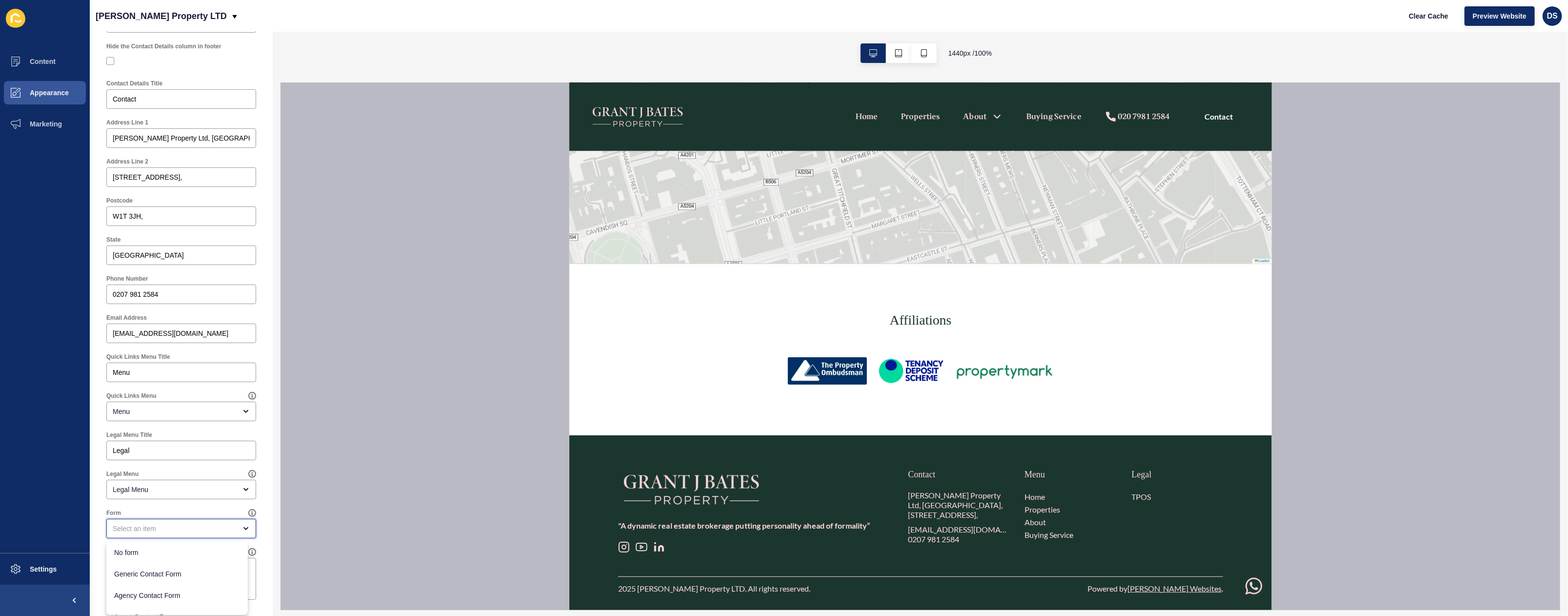
click at [242, 526] on icon "close menu" at bounding box center [246, 529] width 8 height 8
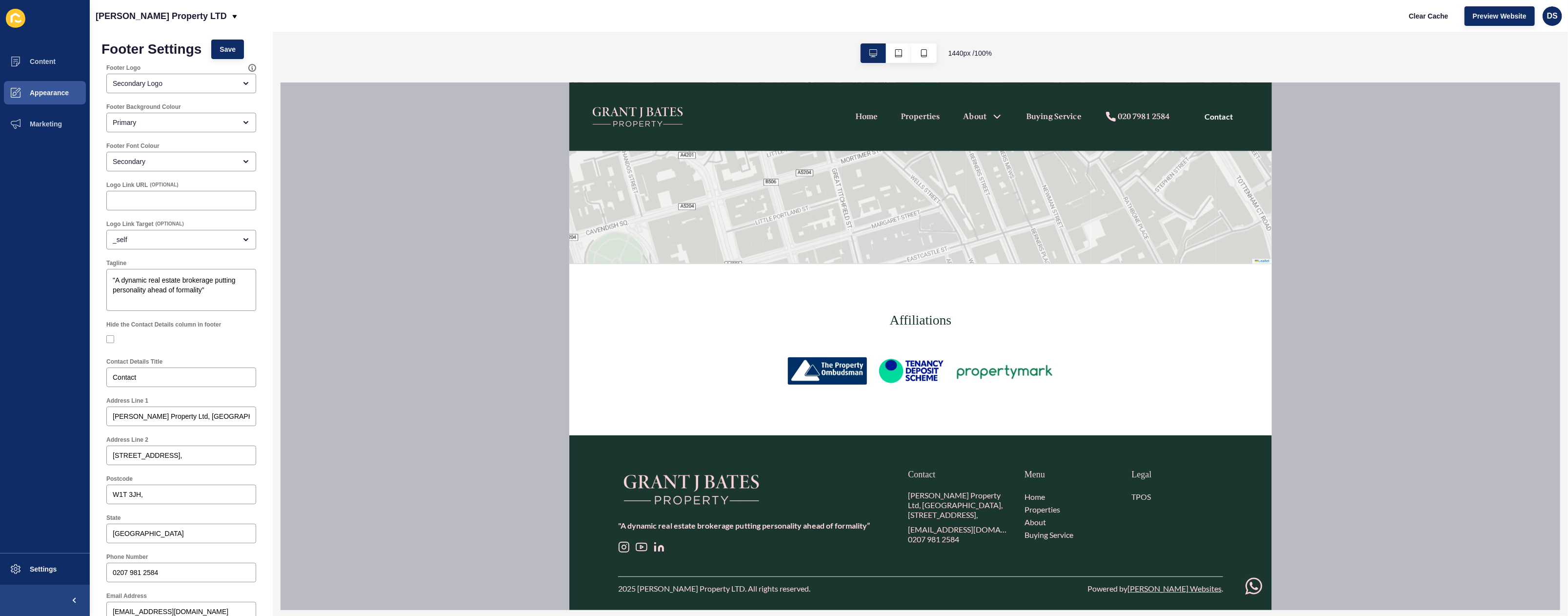
scroll to position [0, 0]
click at [72, 96] on button "Appearance" at bounding box center [45, 93] width 90 height 31
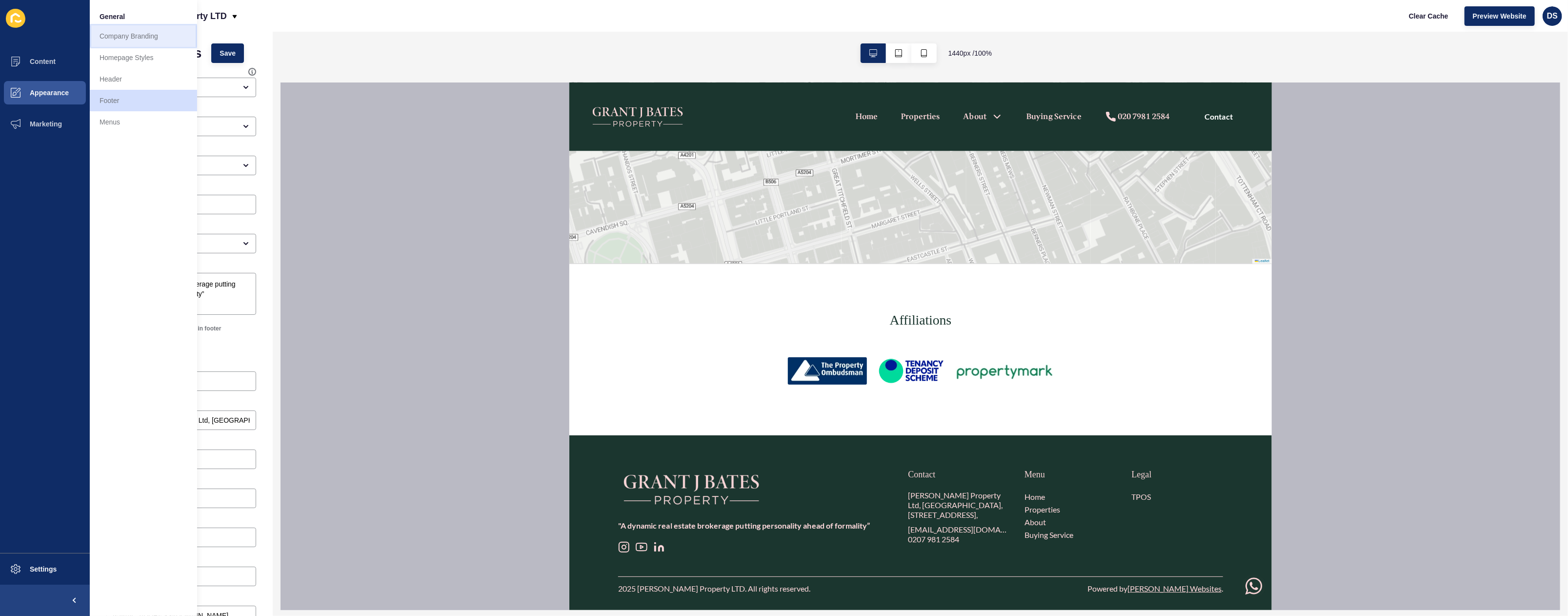
click at [148, 43] on link "Company Branding" at bounding box center [143, 36] width 108 height 22
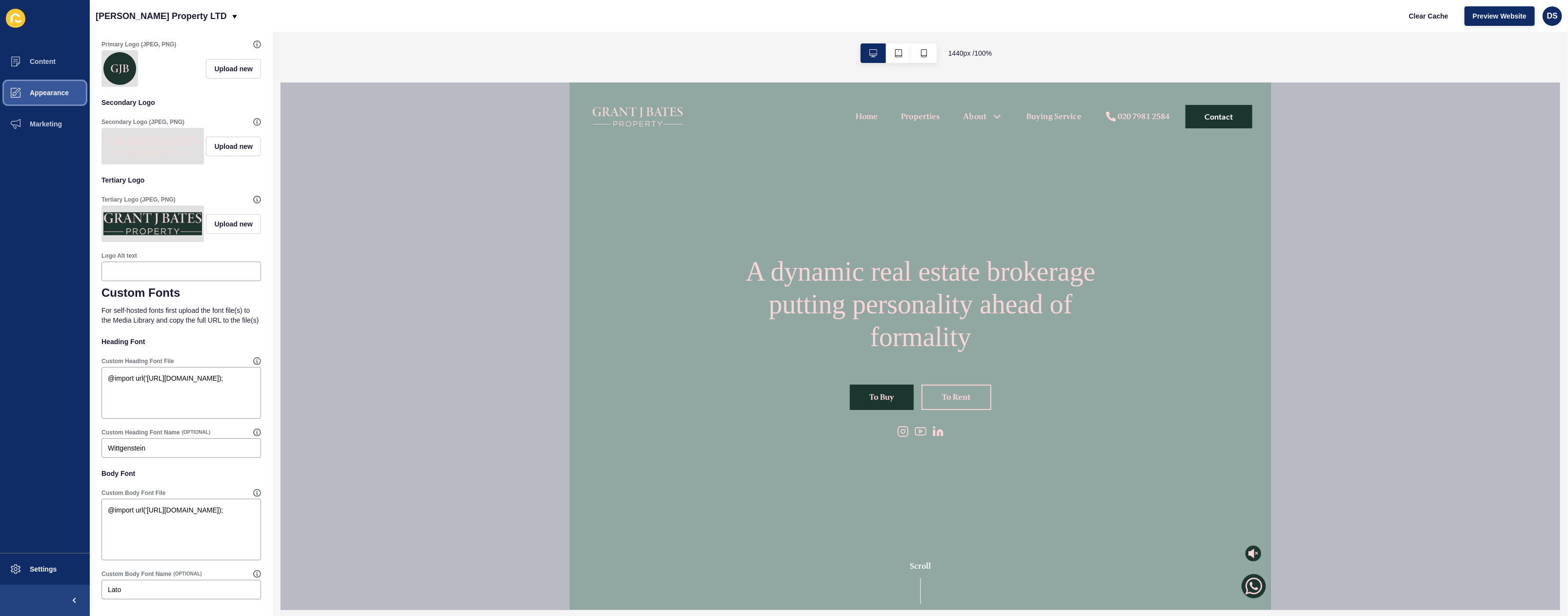
click at [59, 96] on span "Appearance" at bounding box center [33, 93] width 70 height 8
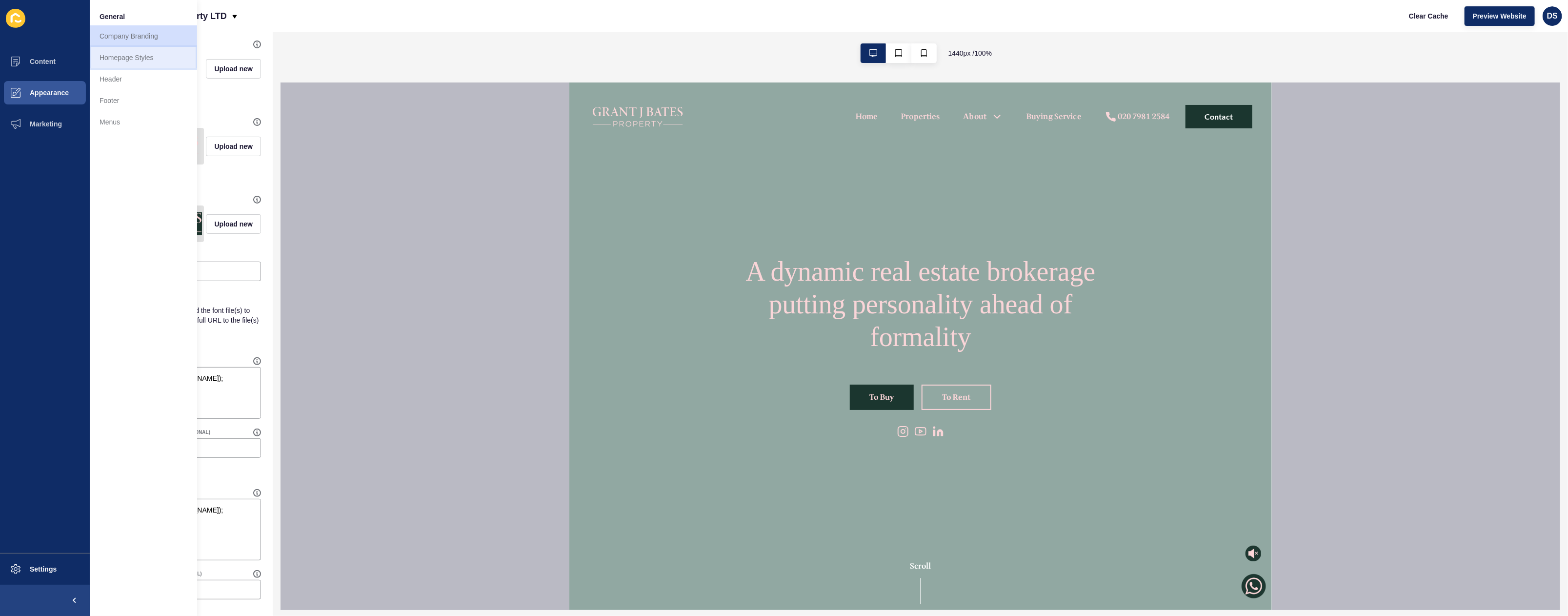
click at [119, 60] on link "Homepage Styles" at bounding box center [143, 58] width 108 height 22
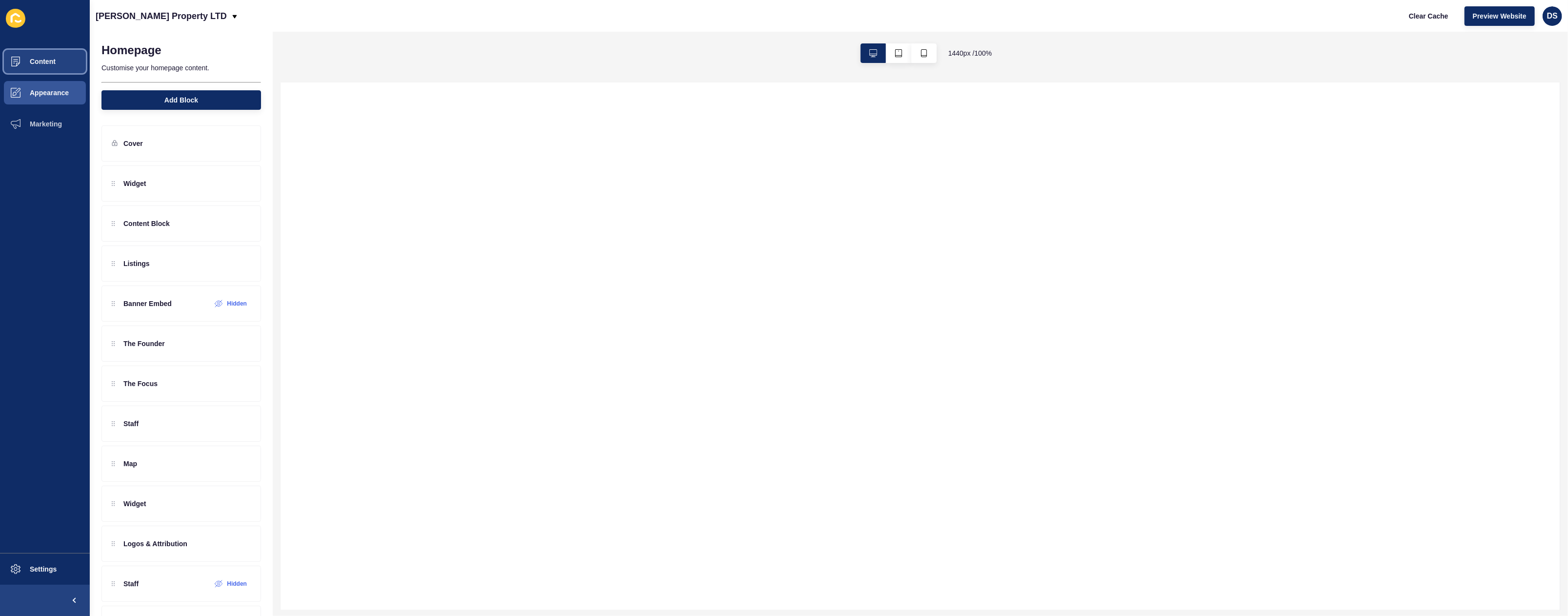
click at [51, 69] on button "Content" at bounding box center [45, 61] width 90 height 31
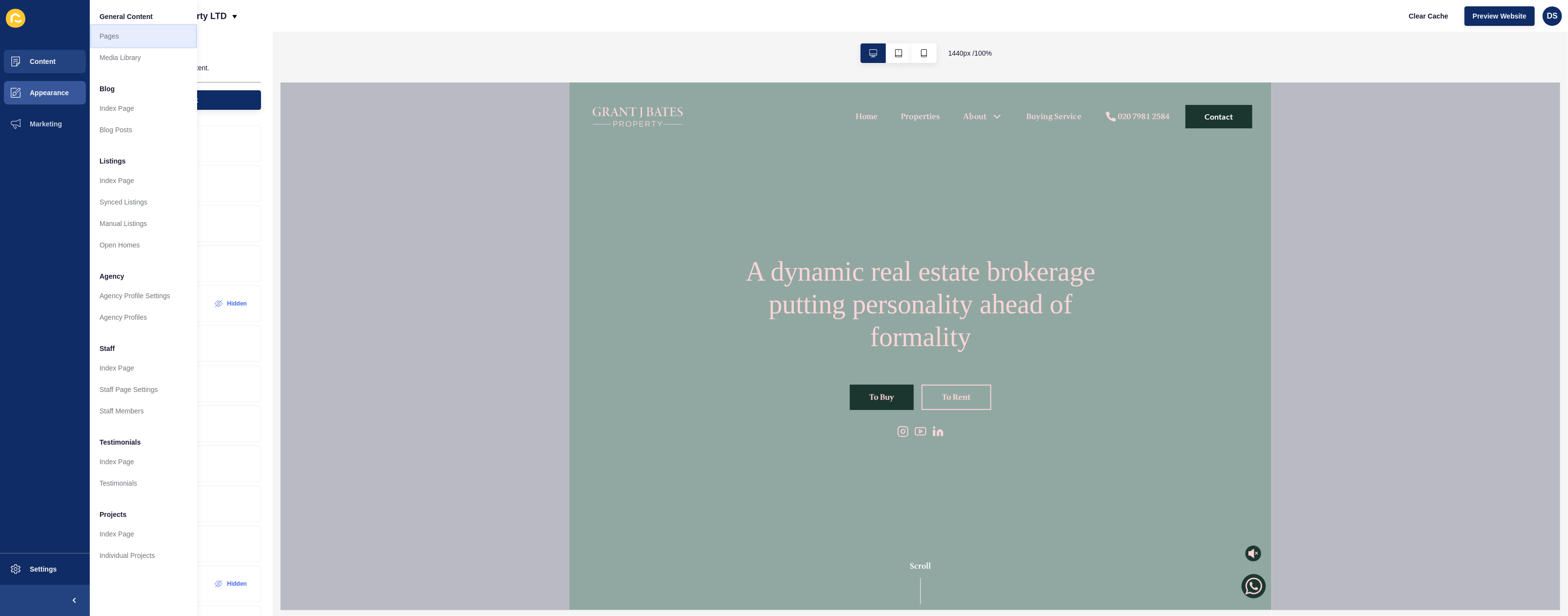
click at [126, 43] on link "Pages" at bounding box center [143, 36] width 108 height 22
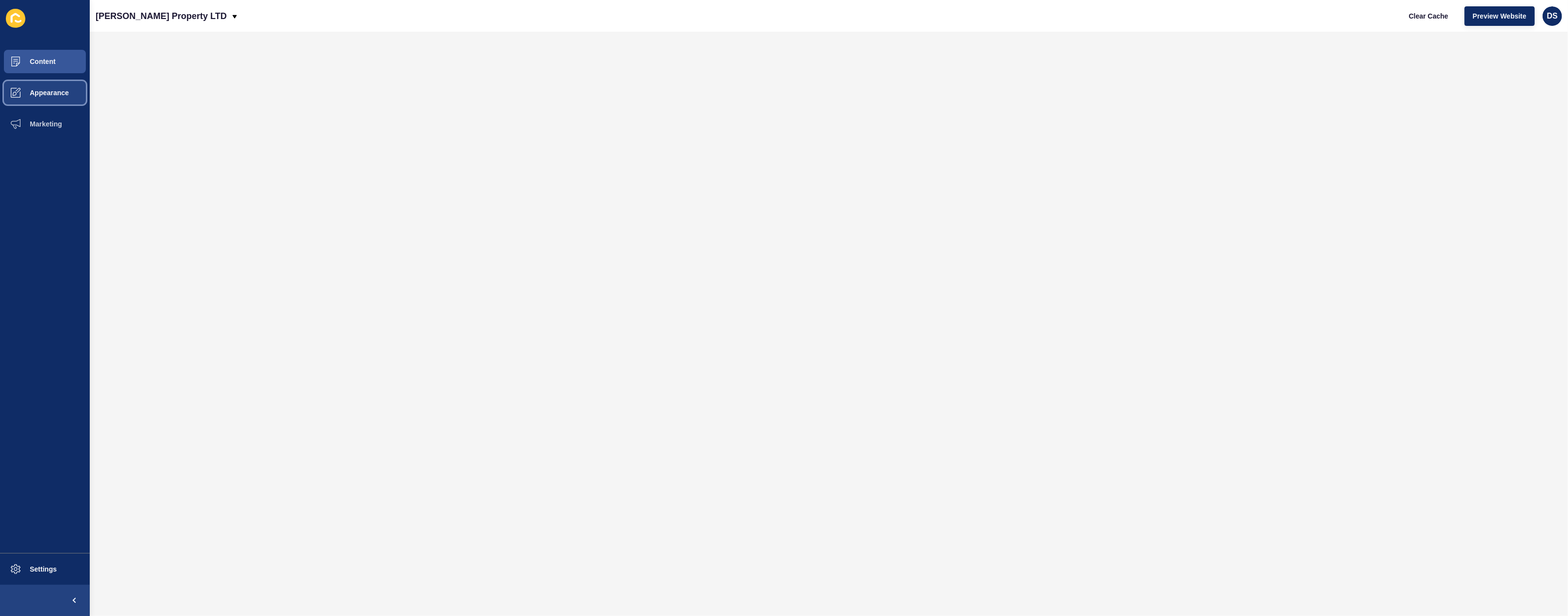
click at [57, 98] on button "Appearance" at bounding box center [45, 93] width 90 height 31
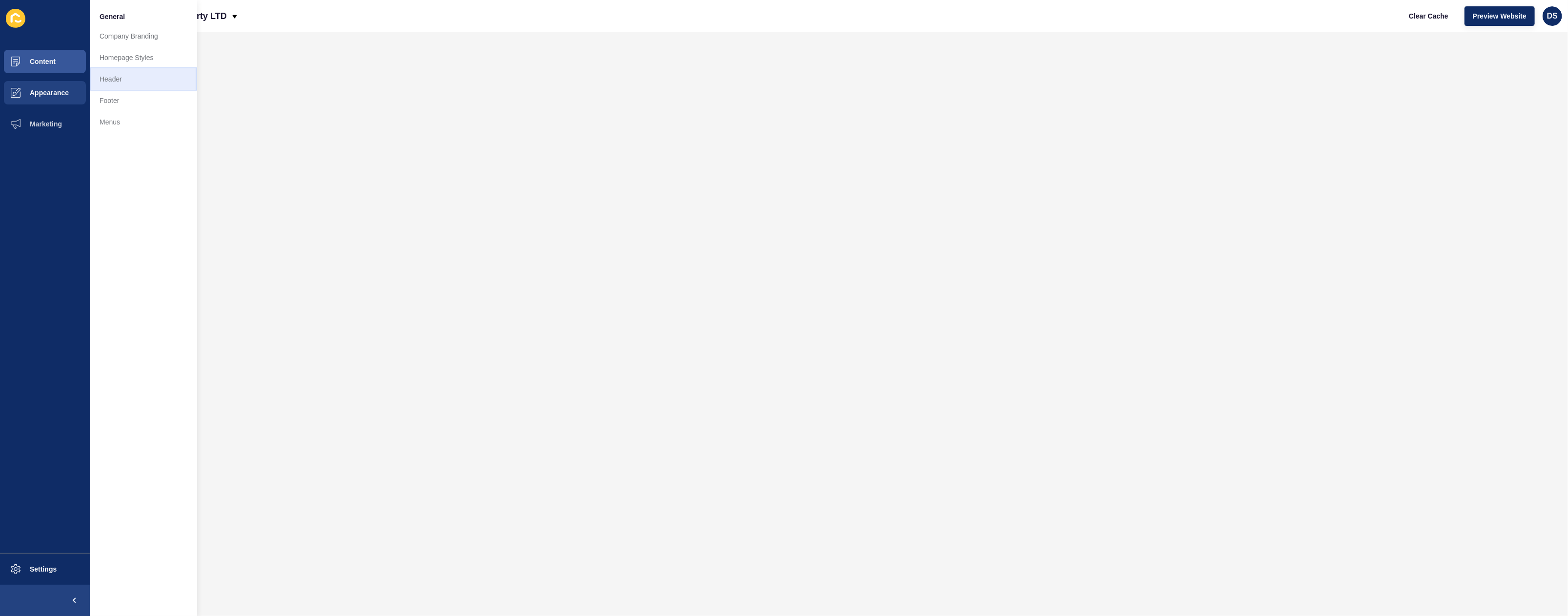
click at [112, 76] on link "Header" at bounding box center [143, 80] width 108 height 22
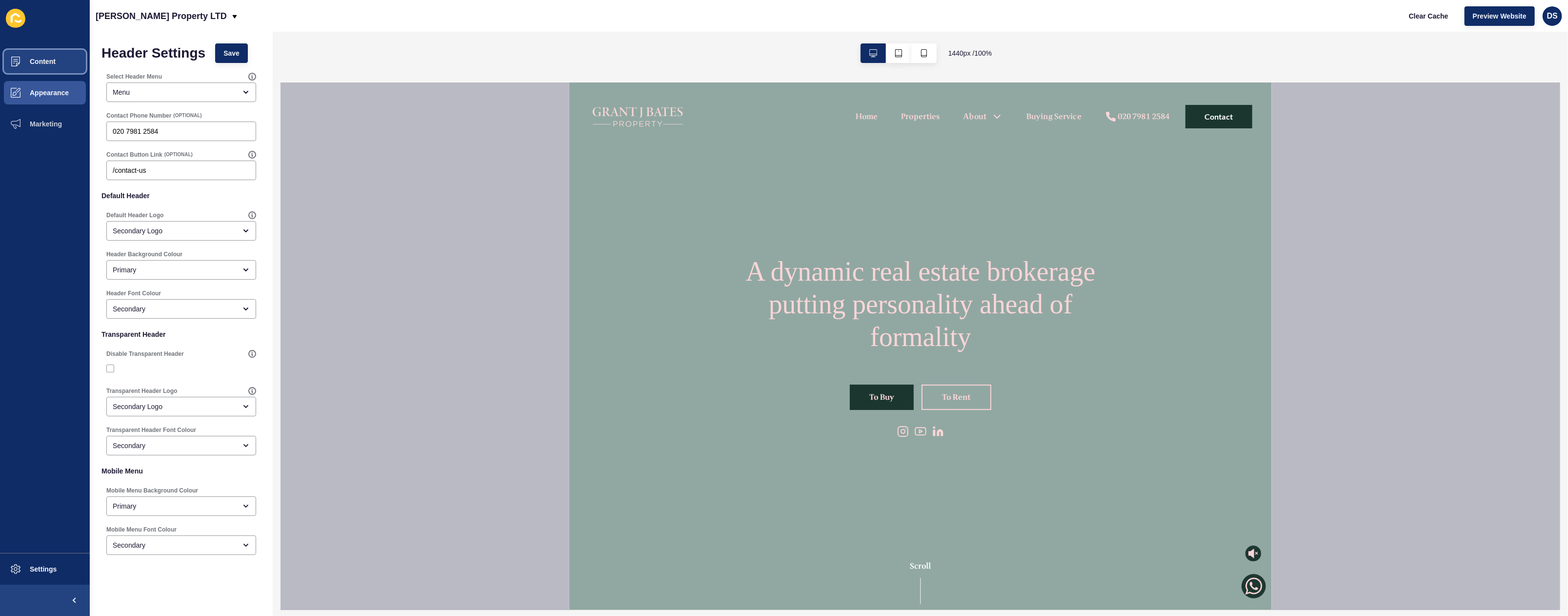
click at [51, 61] on span "Content" at bounding box center [27, 61] width 57 height 8
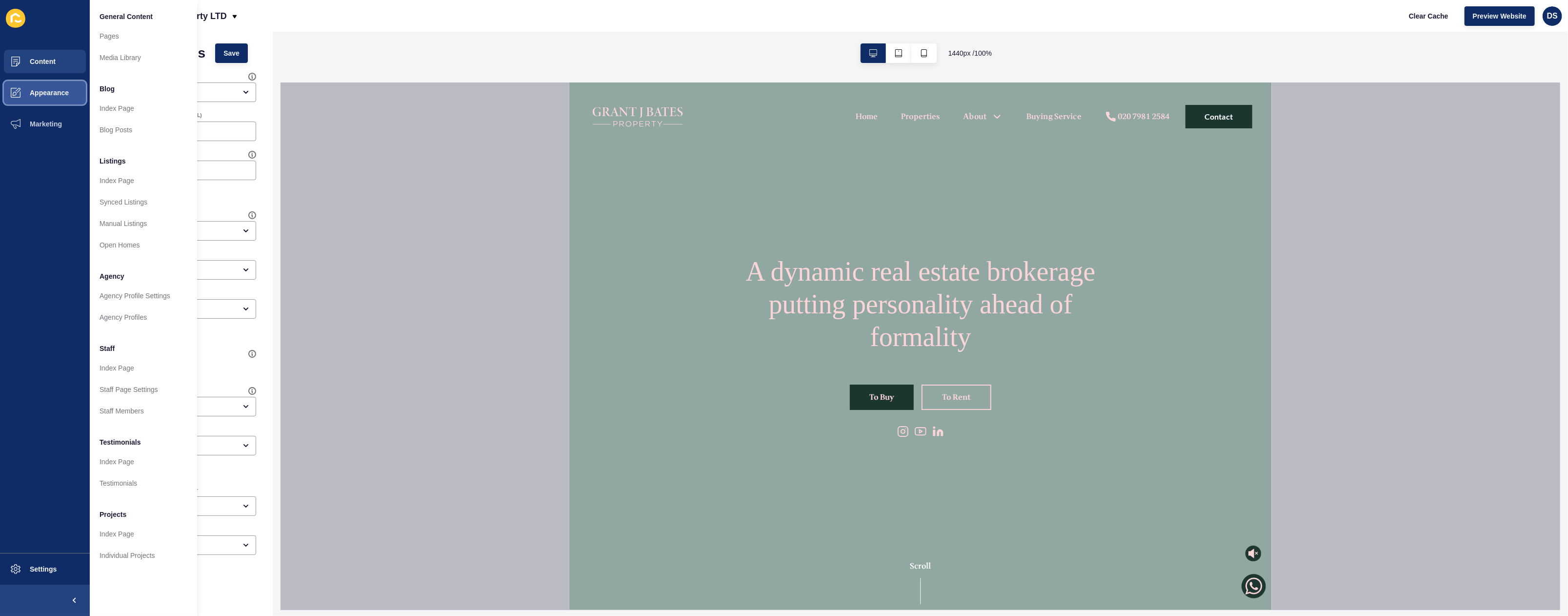
click at [47, 100] on button "Appearance" at bounding box center [45, 93] width 90 height 31
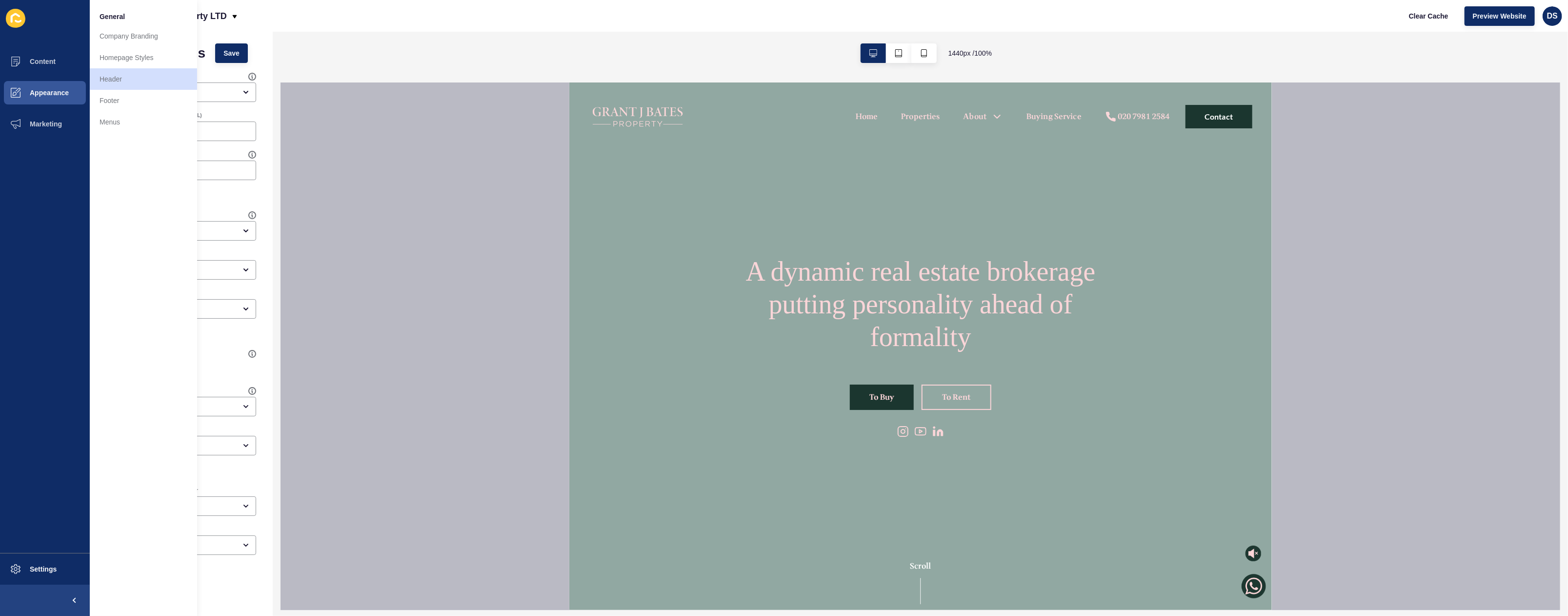
click at [9, 44] on div "Content Appearance Marketing Settings" at bounding box center [45, 308] width 90 height 616
click at [33, 61] on span "Content" at bounding box center [27, 61] width 57 height 8
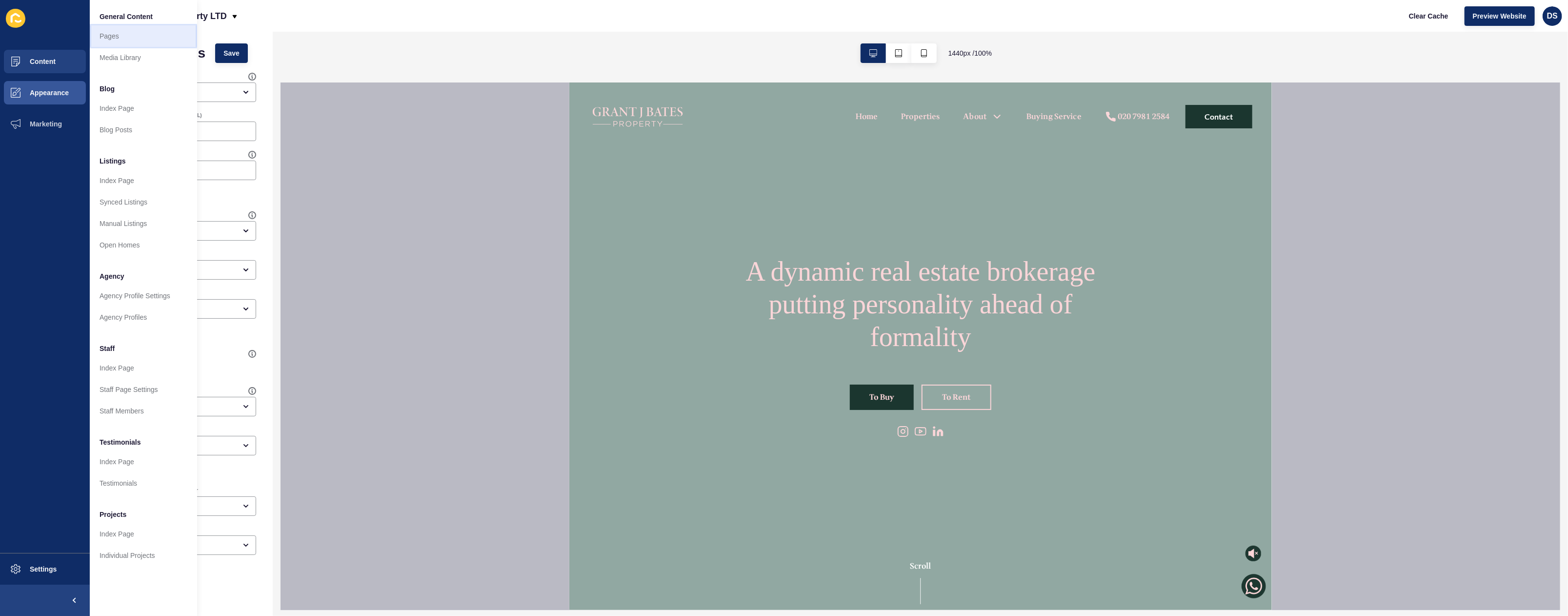
click at [122, 40] on link "Pages" at bounding box center [143, 36] width 108 height 22
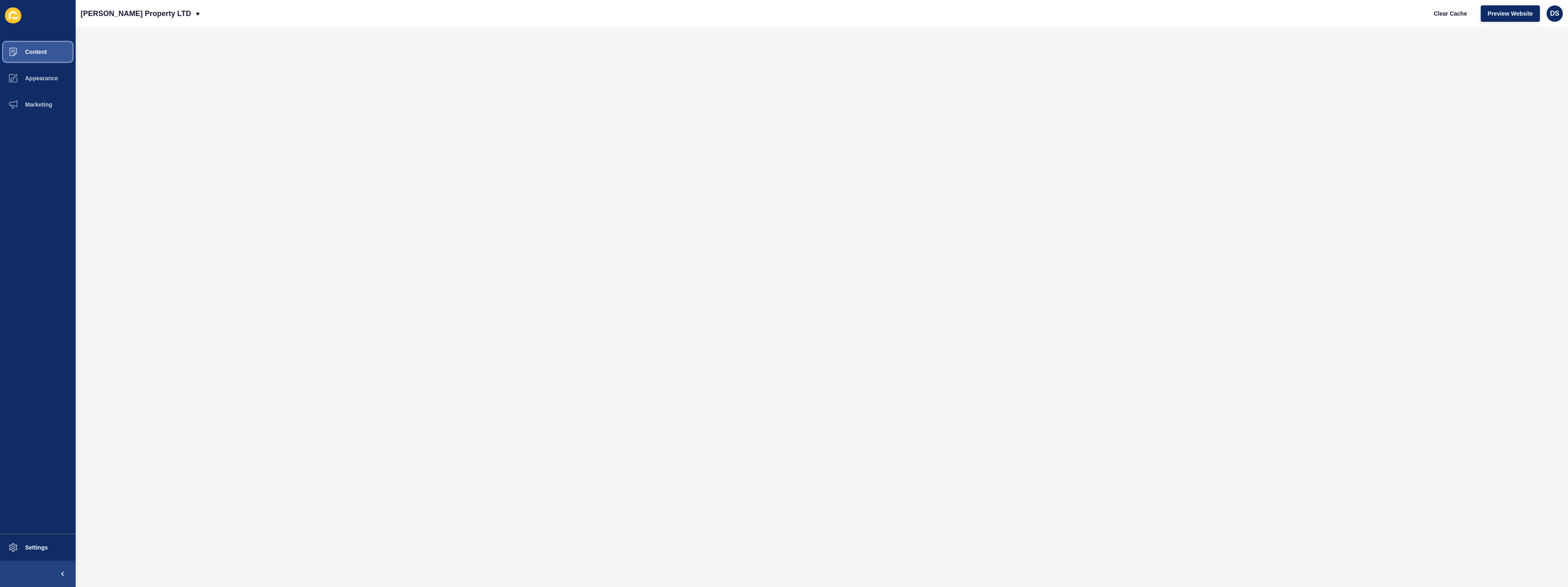
click at [55, 52] on button "Content" at bounding box center [38, 51] width 76 height 26
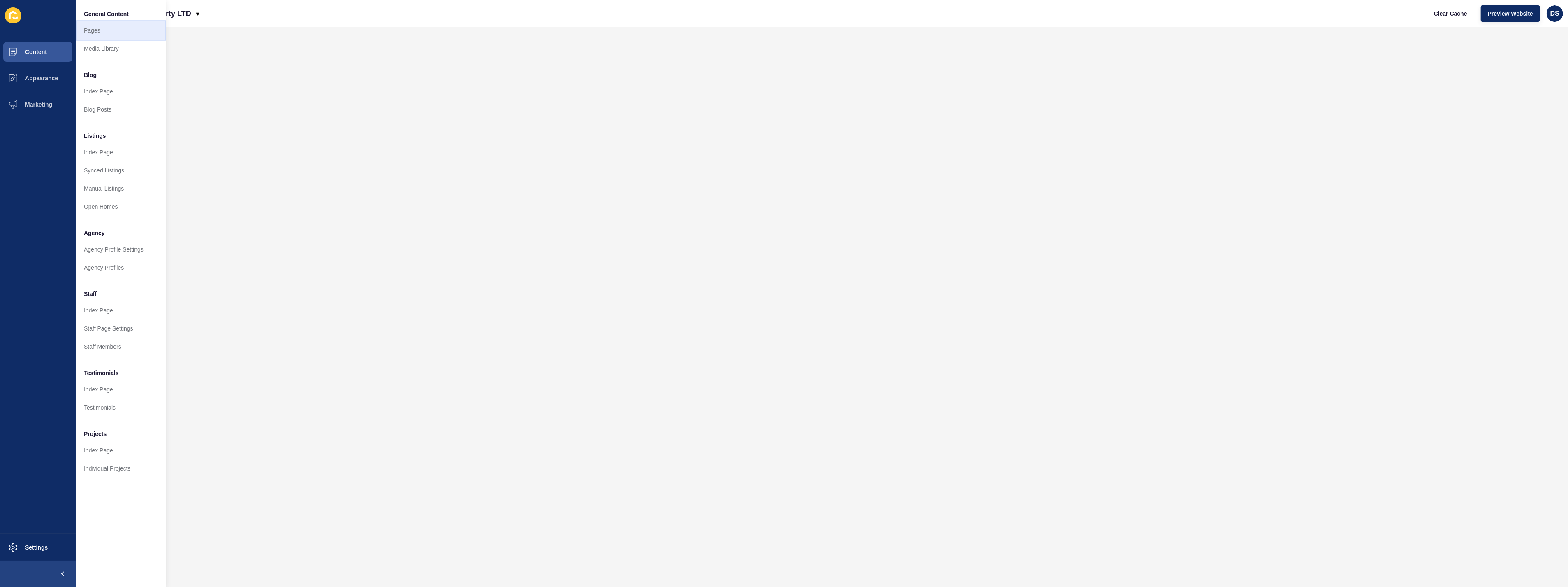
click at [117, 34] on link "Pages" at bounding box center [121, 30] width 91 height 18
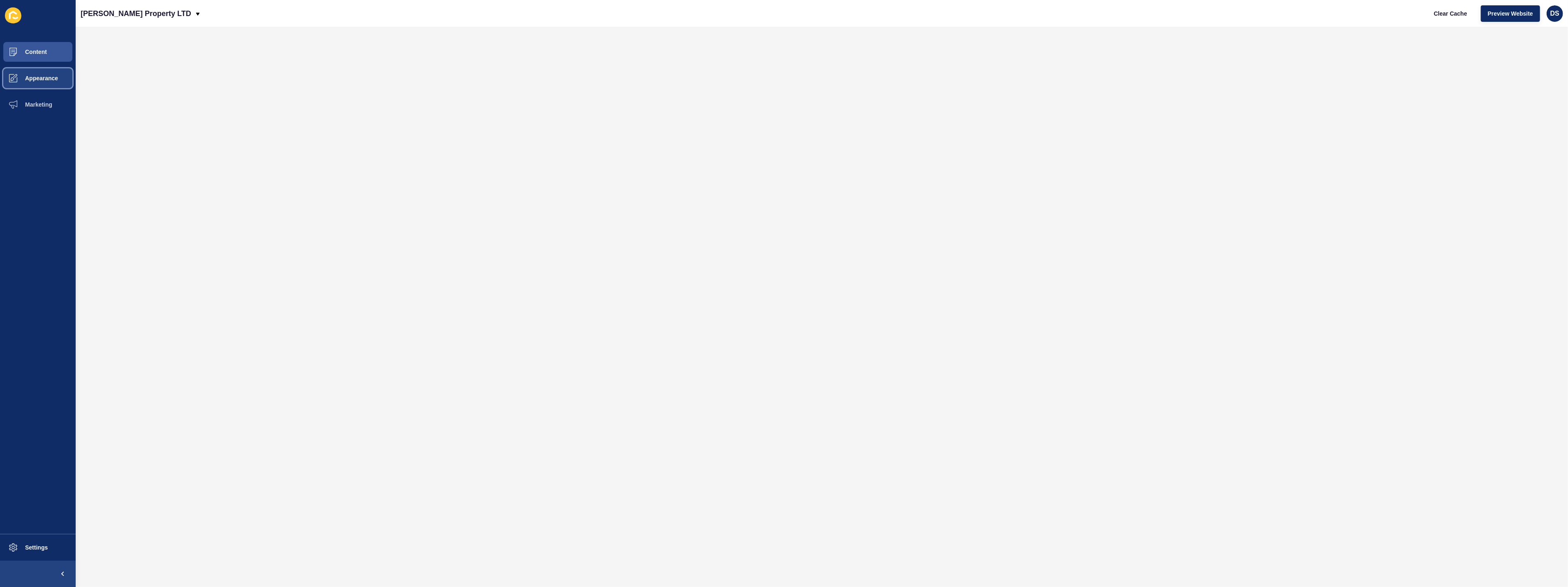
click at [39, 75] on span "Appearance" at bounding box center [28, 78] width 59 height 7
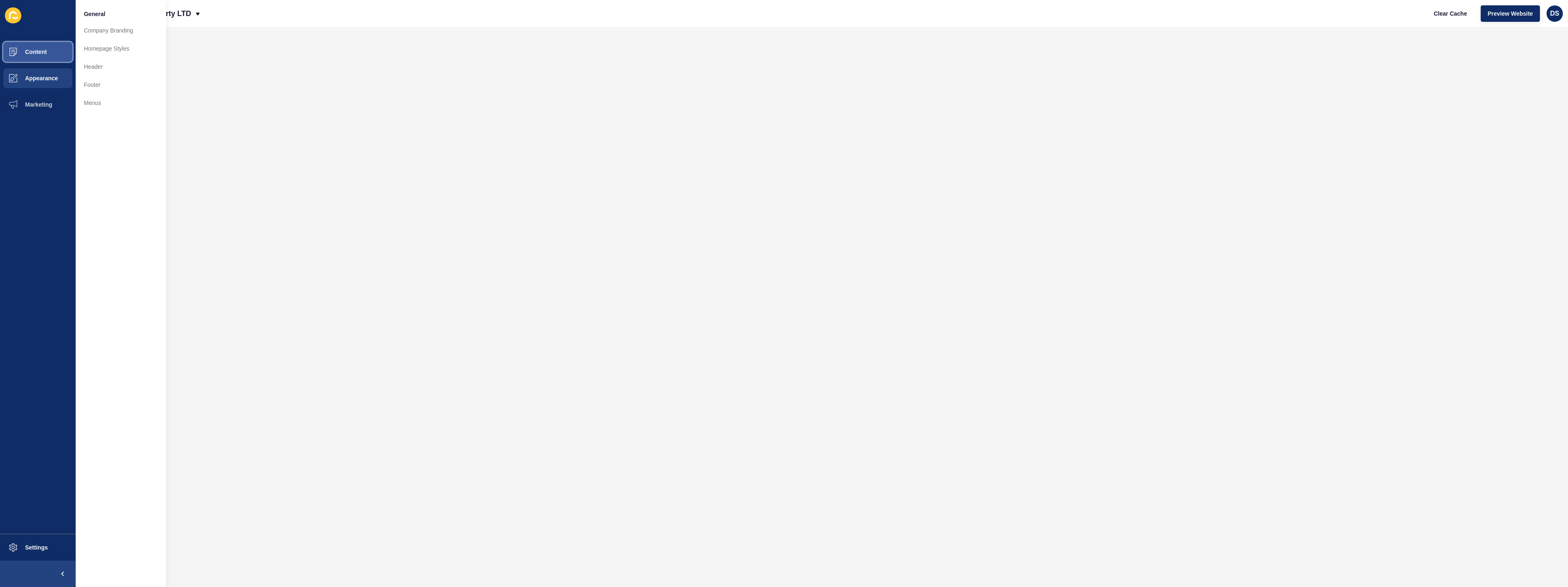
click at [37, 56] on button "Content" at bounding box center [38, 51] width 76 height 26
click at [108, 32] on link "Pages" at bounding box center [121, 30] width 91 height 18
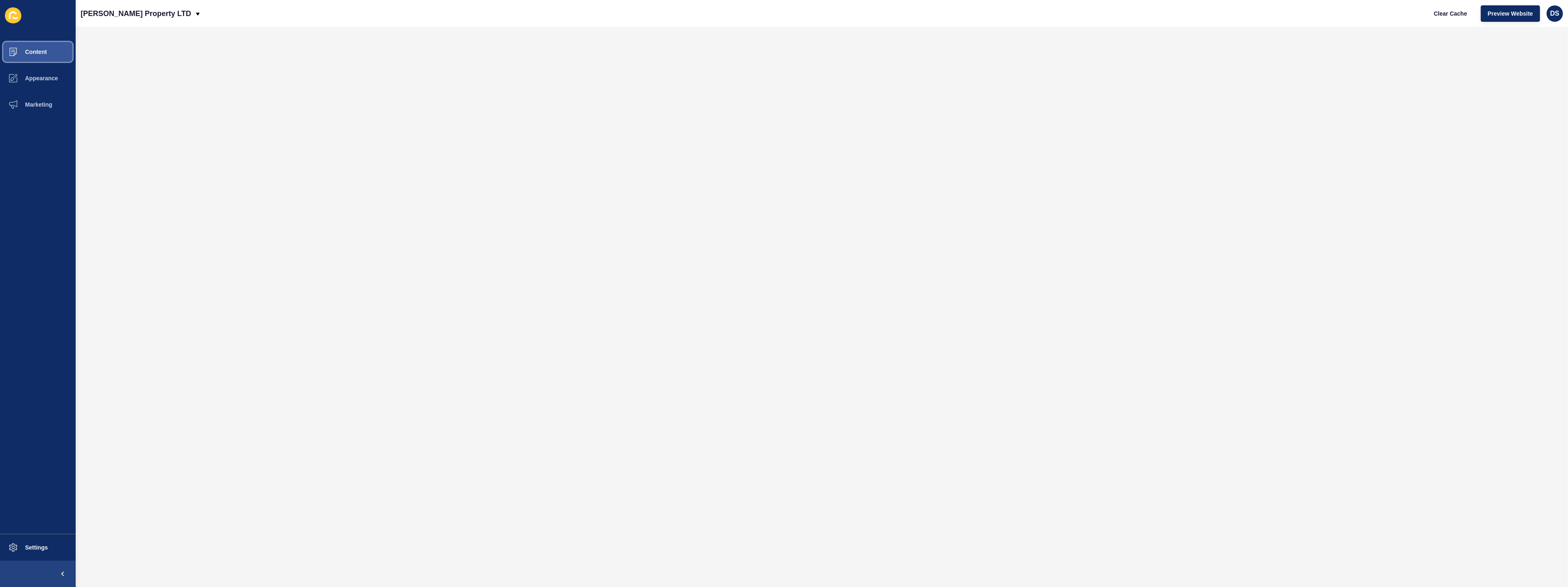
click at [38, 55] on button "Content" at bounding box center [38, 51] width 76 height 26
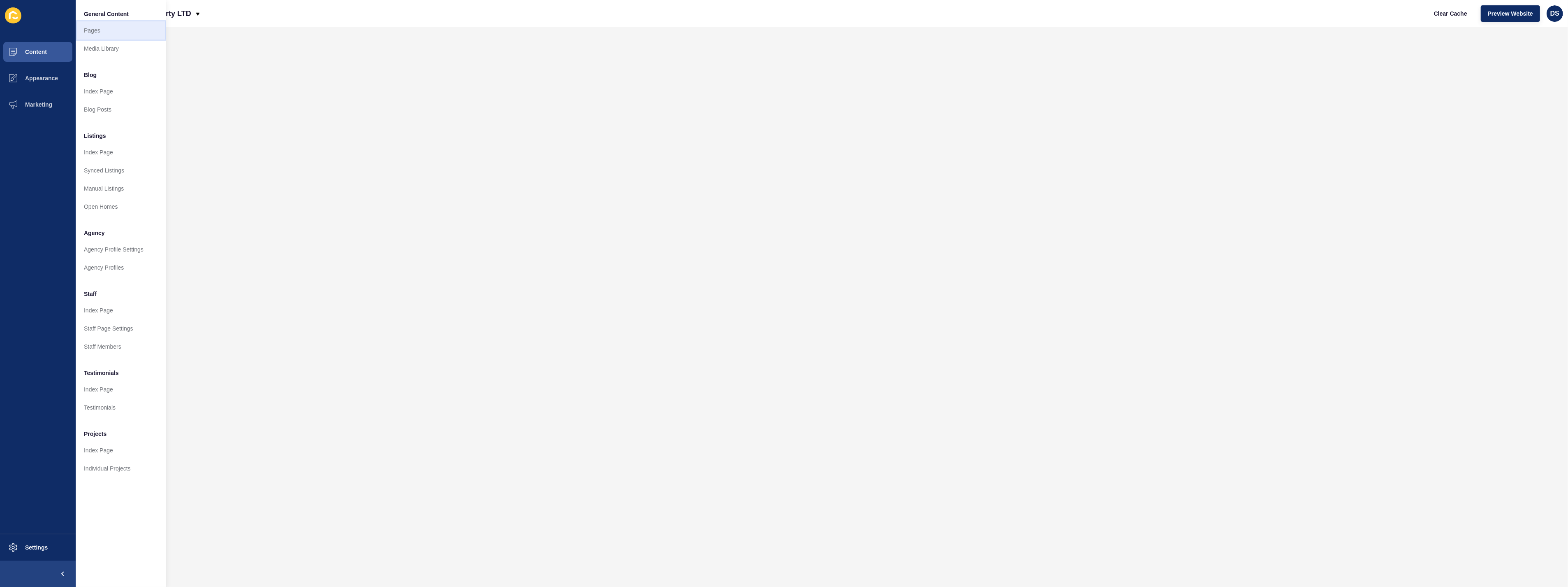
click at [114, 34] on link "Pages" at bounding box center [121, 30] width 91 height 18
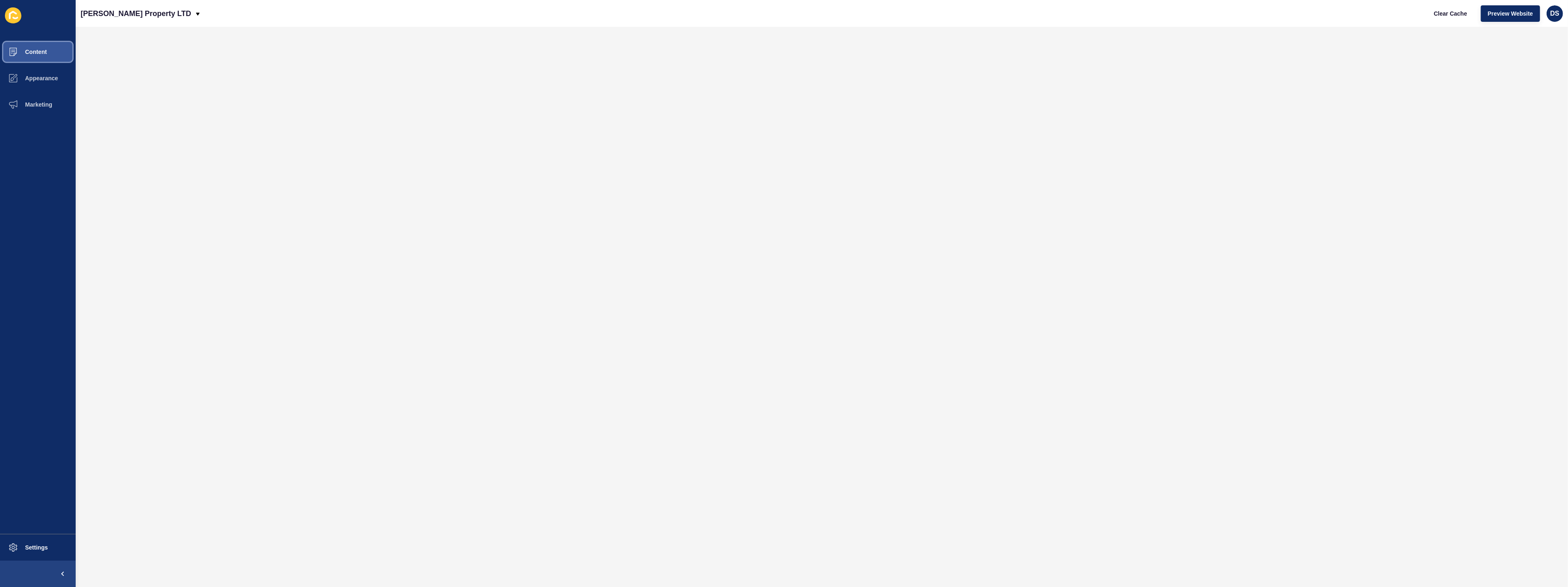
click at [40, 54] on span "Content" at bounding box center [23, 52] width 48 height 7
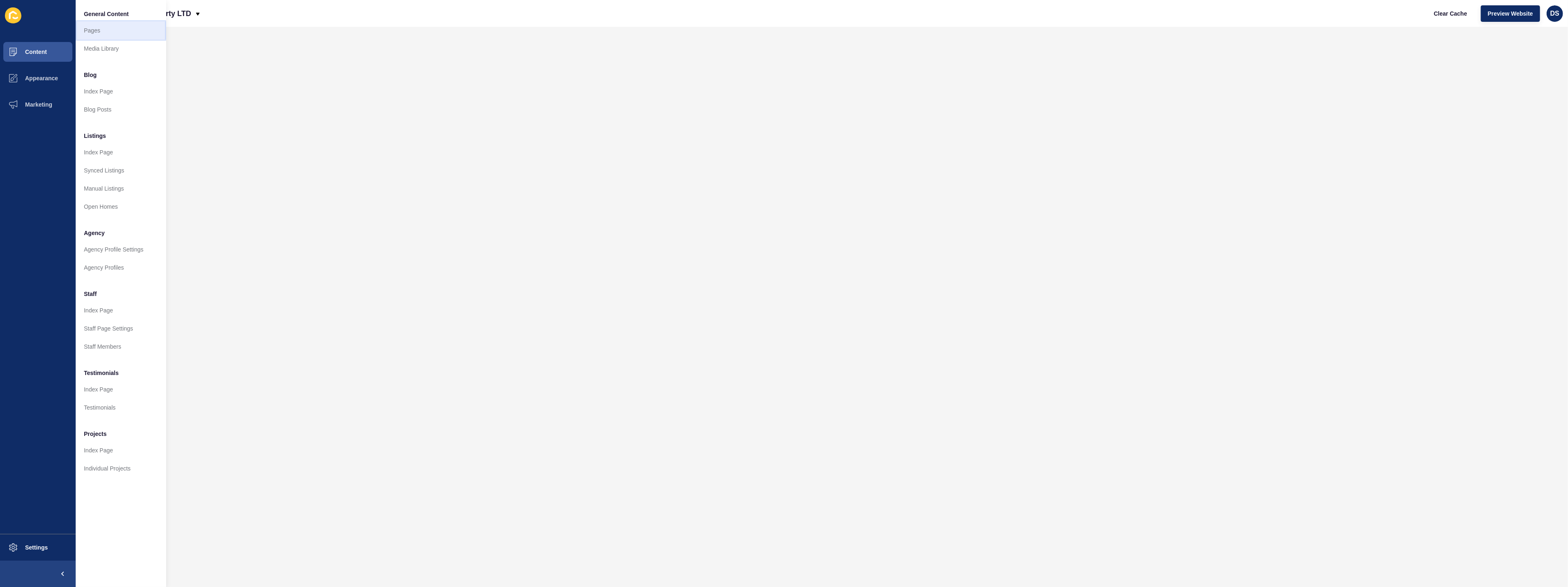
click at [117, 34] on link "Pages" at bounding box center [121, 30] width 91 height 18
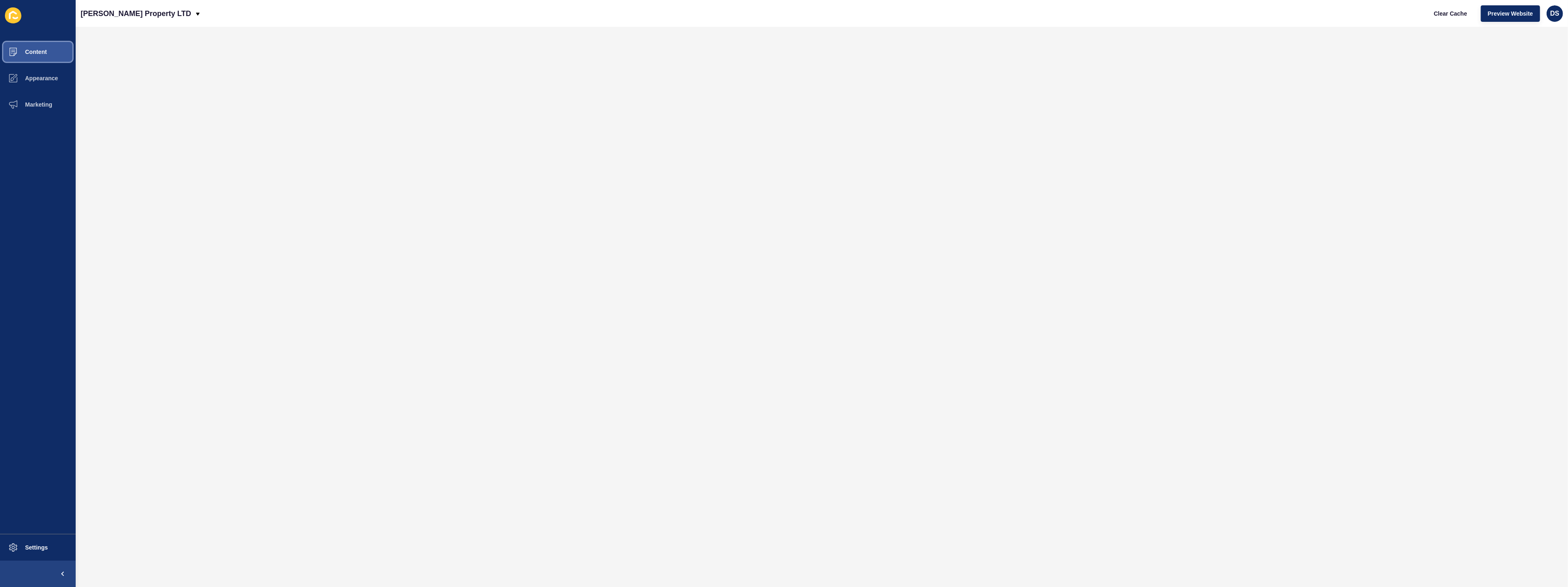
click at [46, 50] on span "Content" at bounding box center [23, 52] width 48 height 7
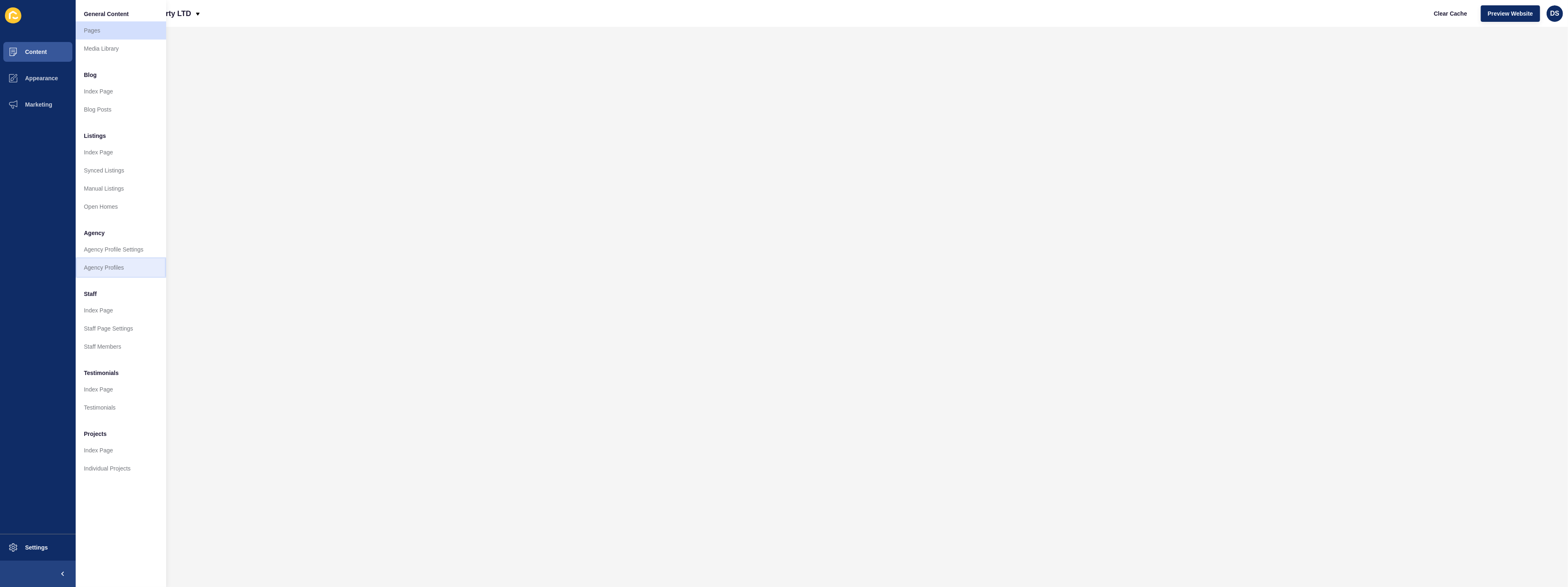
click at [110, 261] on link "Agency Profiles" at bounding box center [121, 268] width 91 height 18
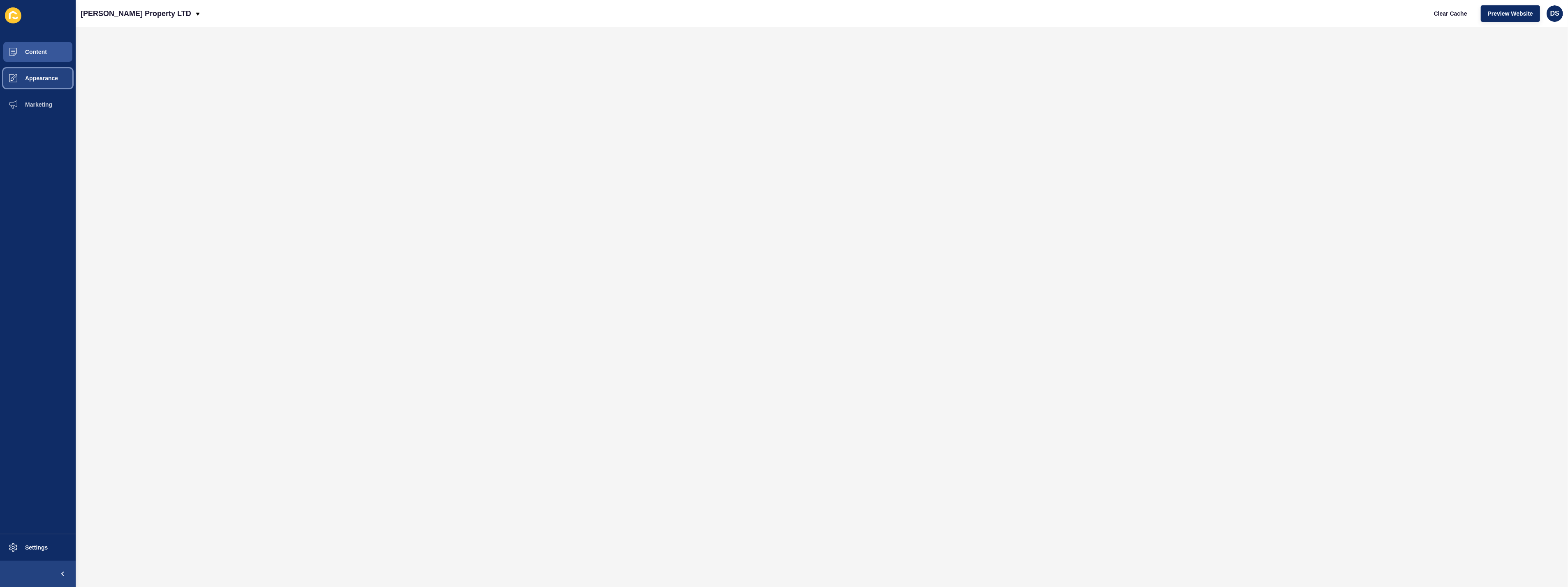
click at [43, 77] on span "Appearance" at bounding box center [28, 78] width 59 height 7
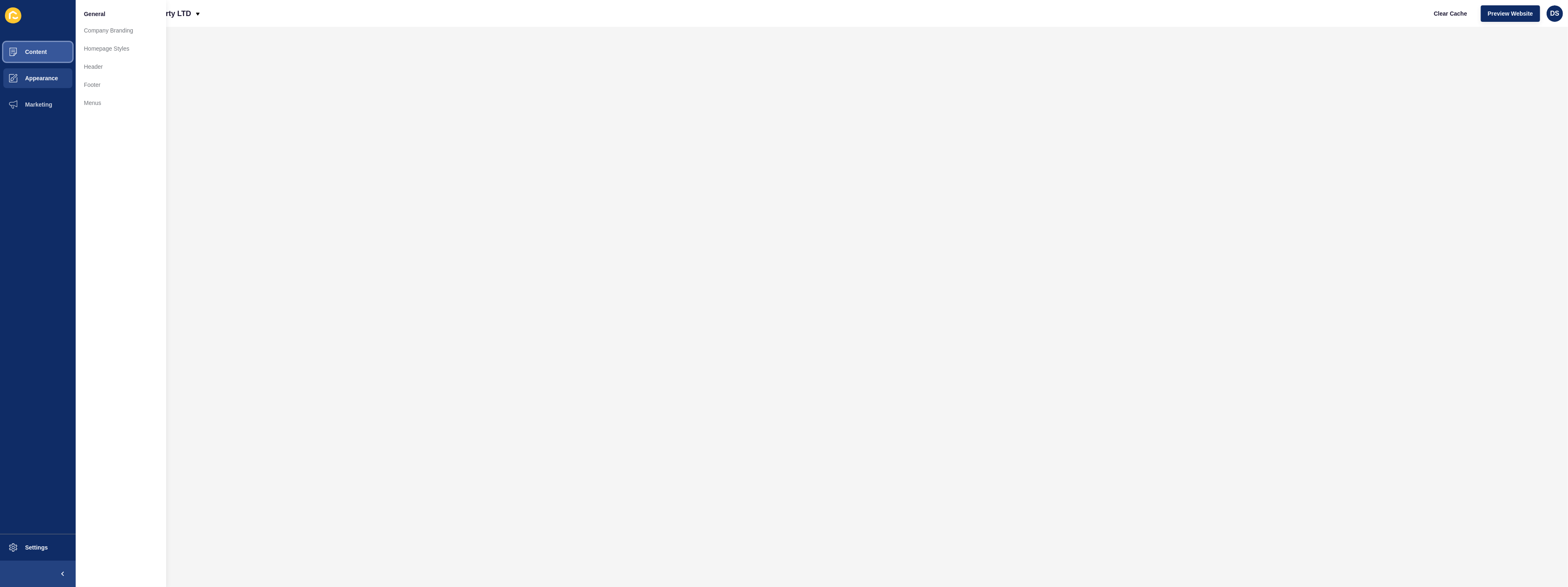
click at [38, 55] on button "Content" at bounding box center [38, 51] width 76 height 26
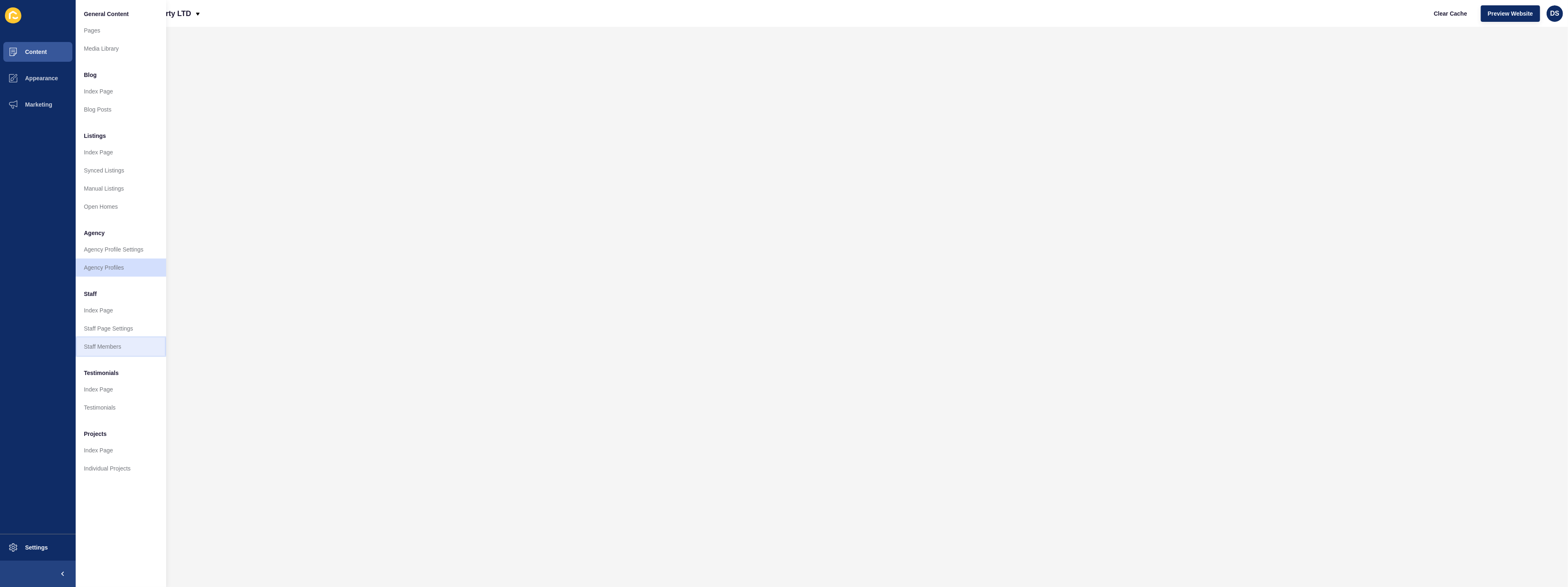
click at [121, 343] on link "Staff Members" at bounding box center [121, 347] width 91 height 18
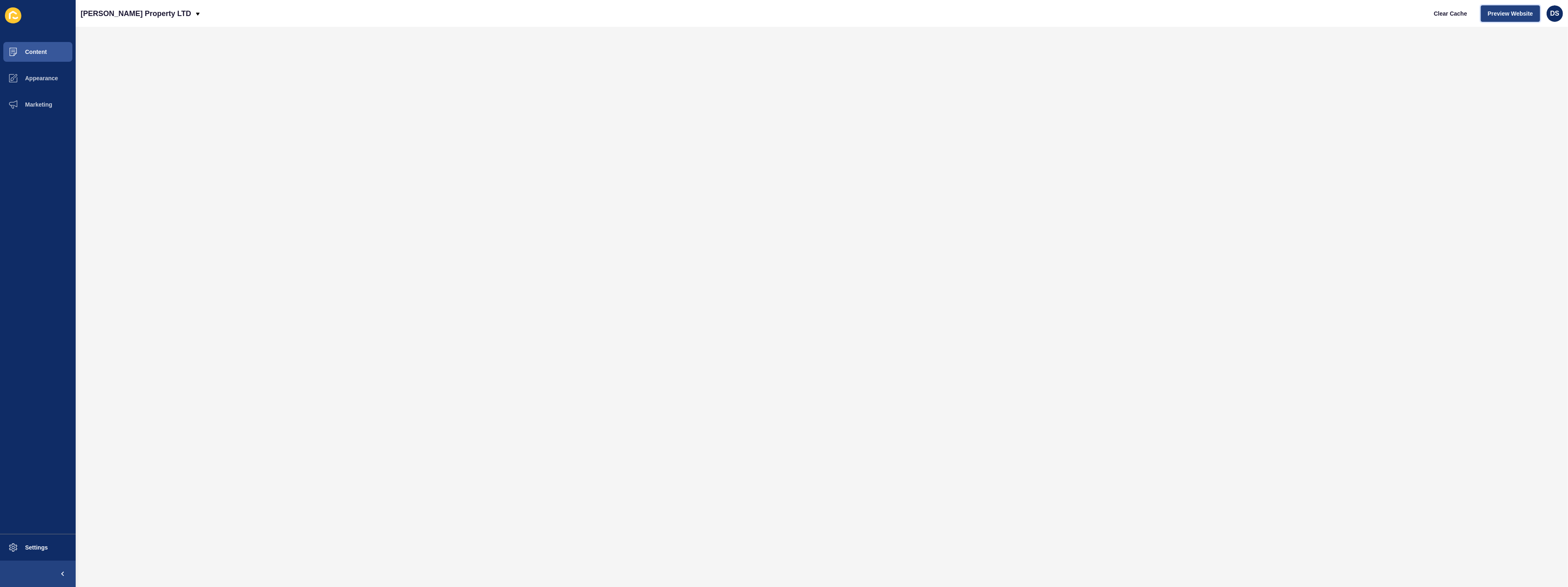
click at [1321, 12] on span "Preview Website" at bounding box center [1511, 14] width 45 height 9
click at [52, 77] on span "Appearance" at bounding box center [28, 78] width 59 height 7
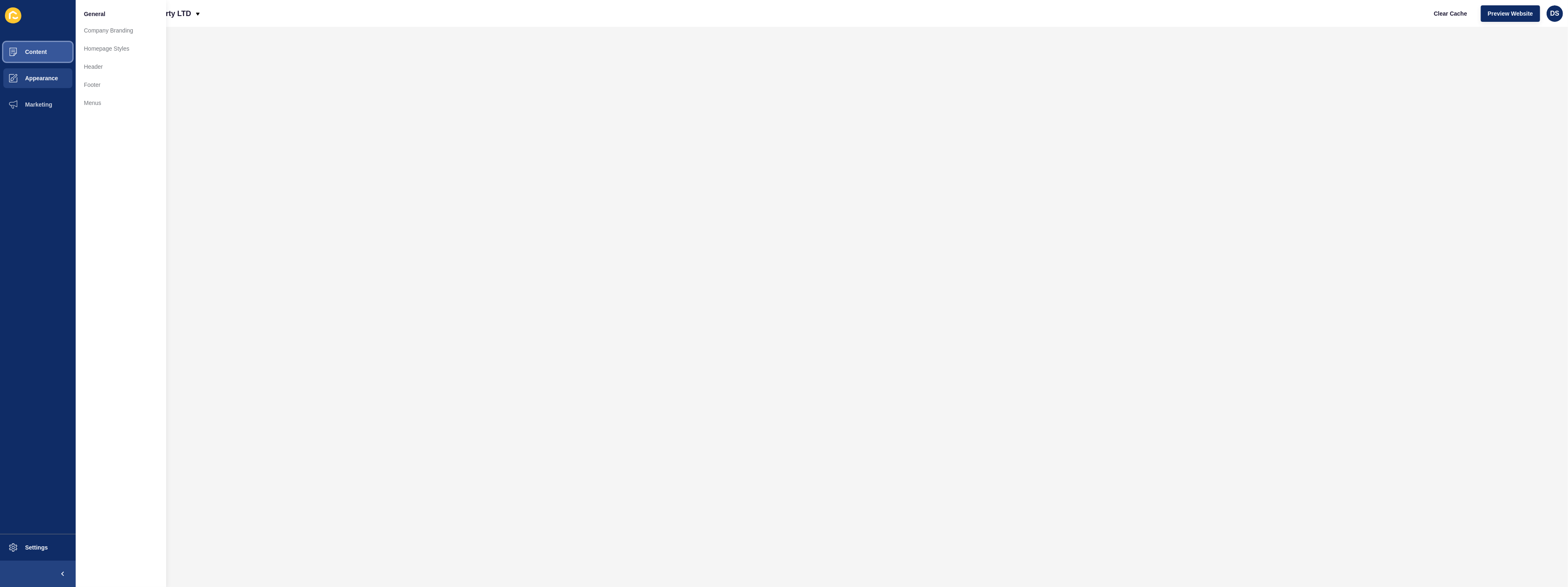
click at [43, 51] on span "Content" at bounding box center [23, 52] width 48 height 7
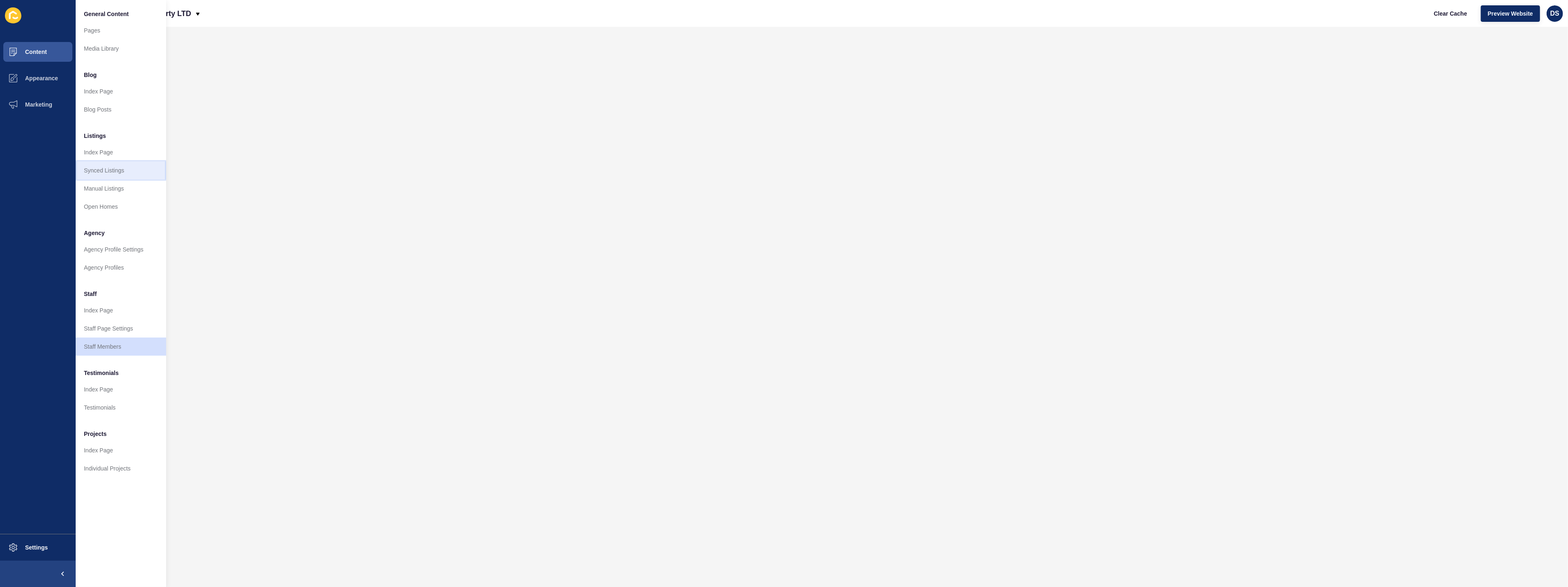
click at [125, 175] on link "Synced Listings" at bounding box center [121, 171] width 91 height 18
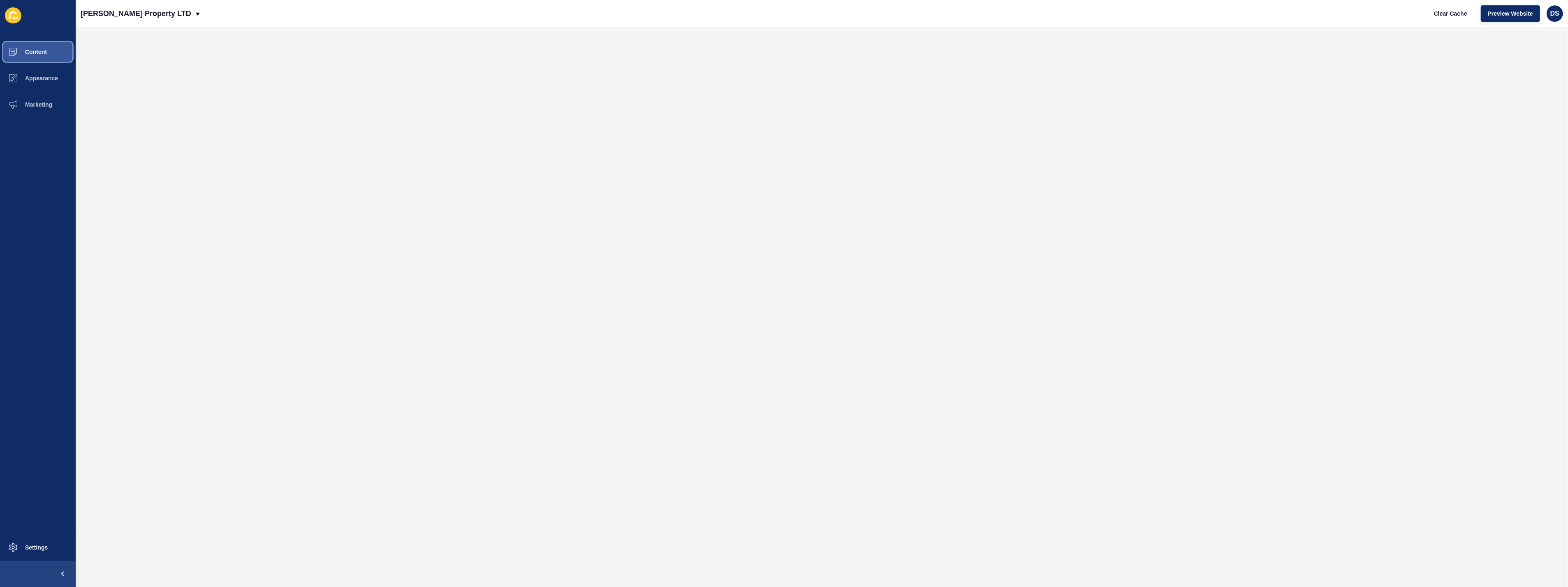
click at [22, 54] on span "Content" at bounding box center [23, 52] width 48 height 7
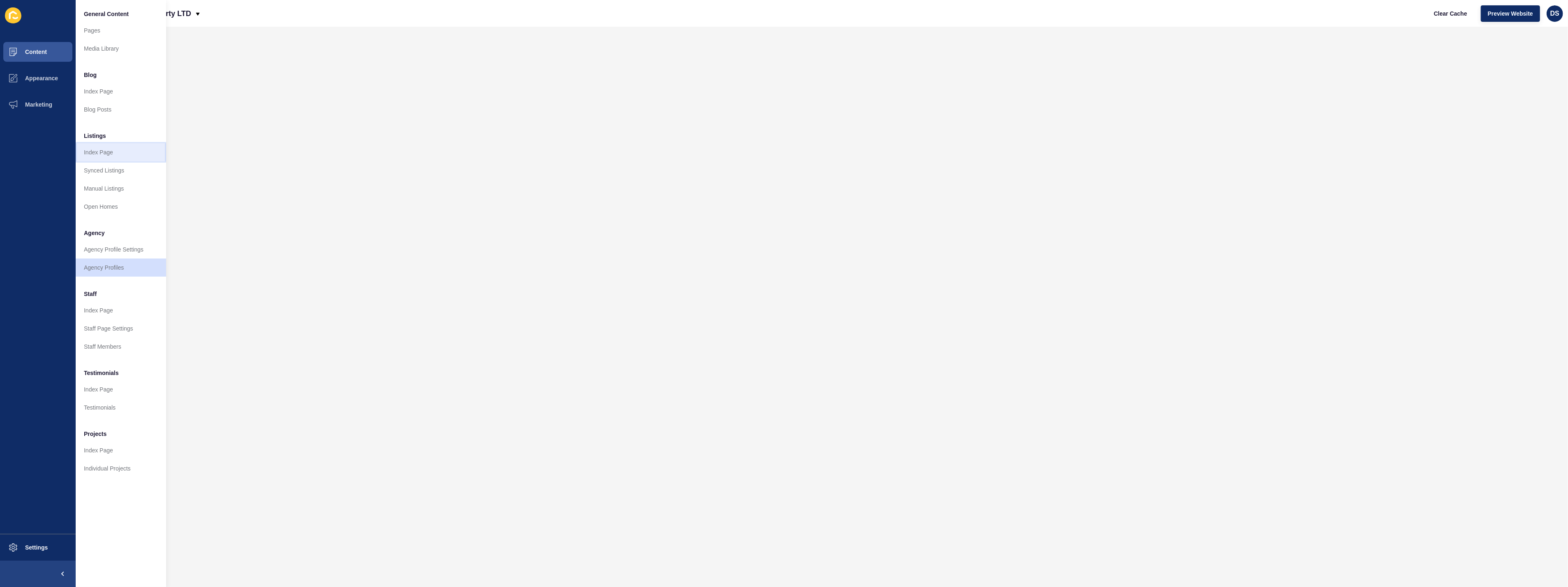
click at [117, 150] on link "Index Page" at bounding box center [121, 152] width 91 height 18
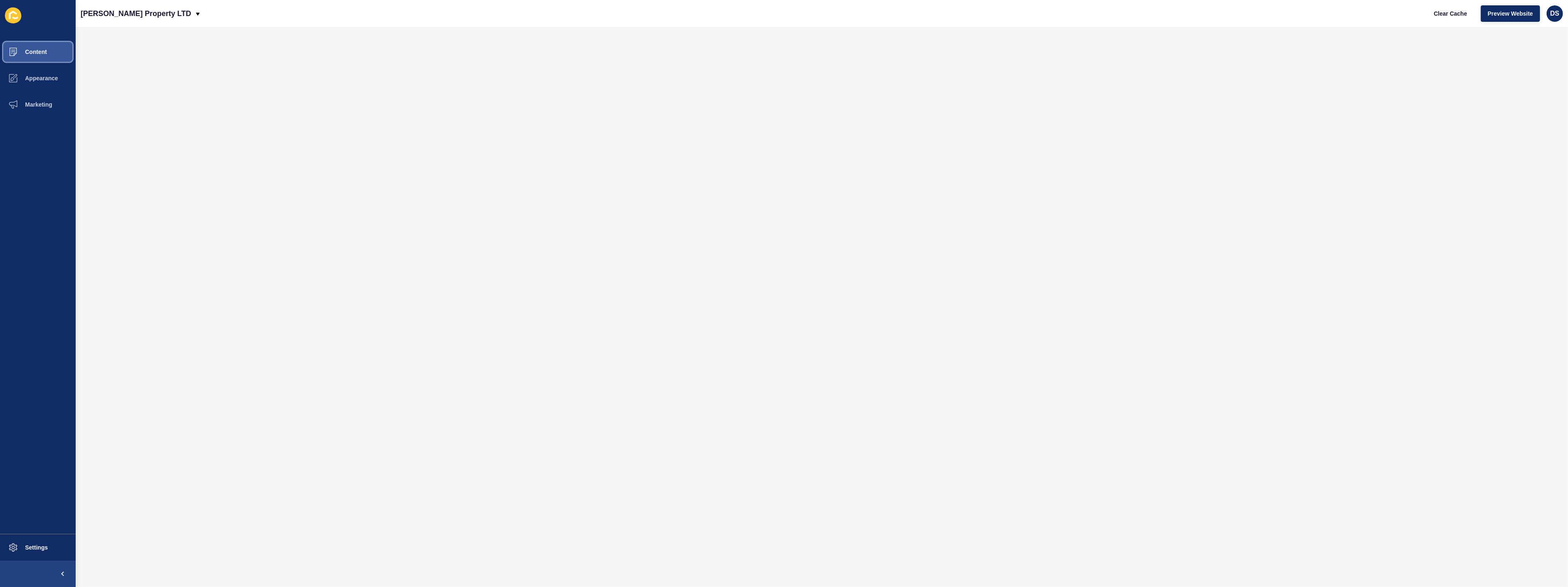
click at [35, 49] on span "Content" at bounding box center [23, 52] width 48 height 7
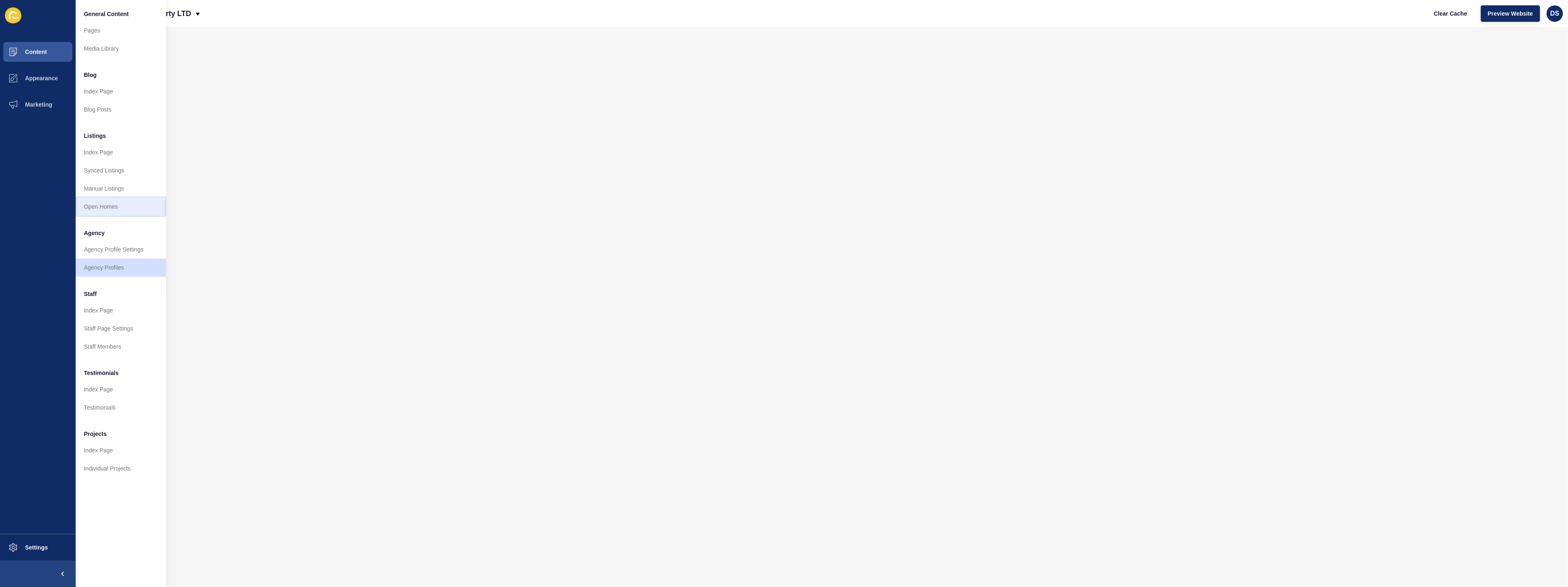
click at [122, 204] on link "Open Homes" at bounding box center [121, 207] width 91 height 18
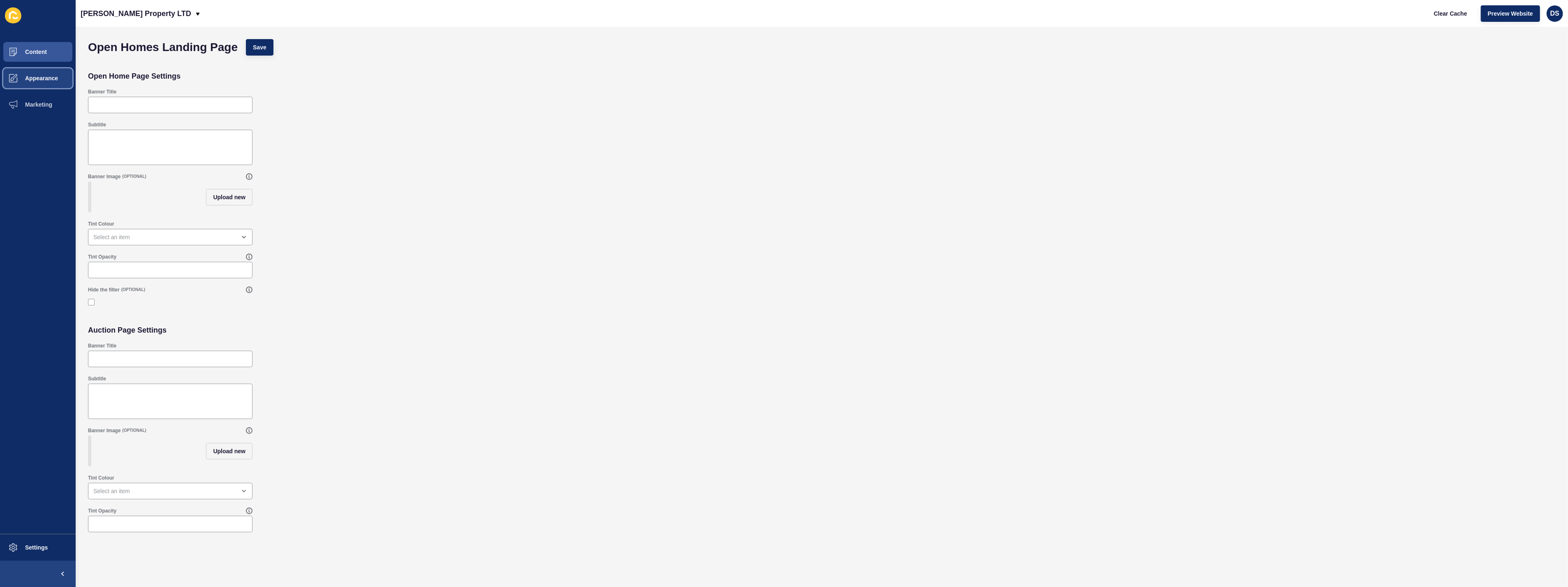
click at [44, 84] on button "Appearance" at bounding box center [38, 78] width 76 height 26
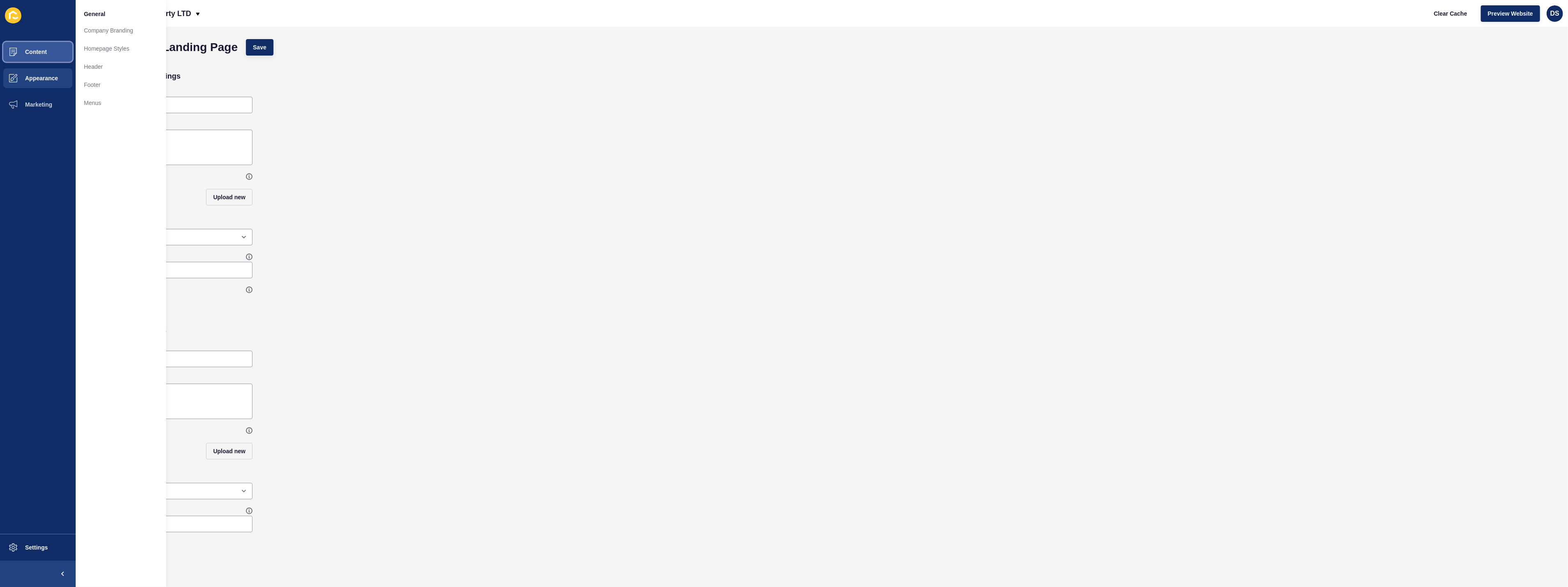
click at [46, 60] on button "Content" at bounding box center [38, 51] width 76 height 26
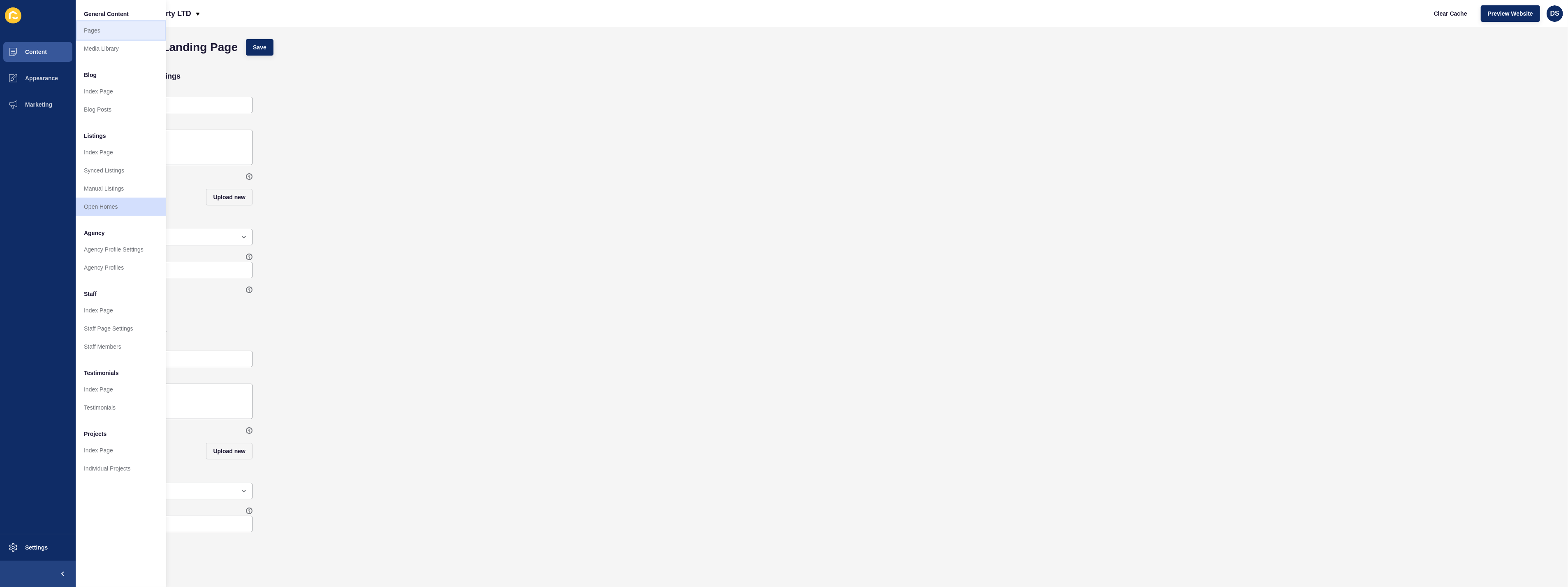
click at [101, 36] on link "Pages" at bounding box center [121, 30] width 91 height 18
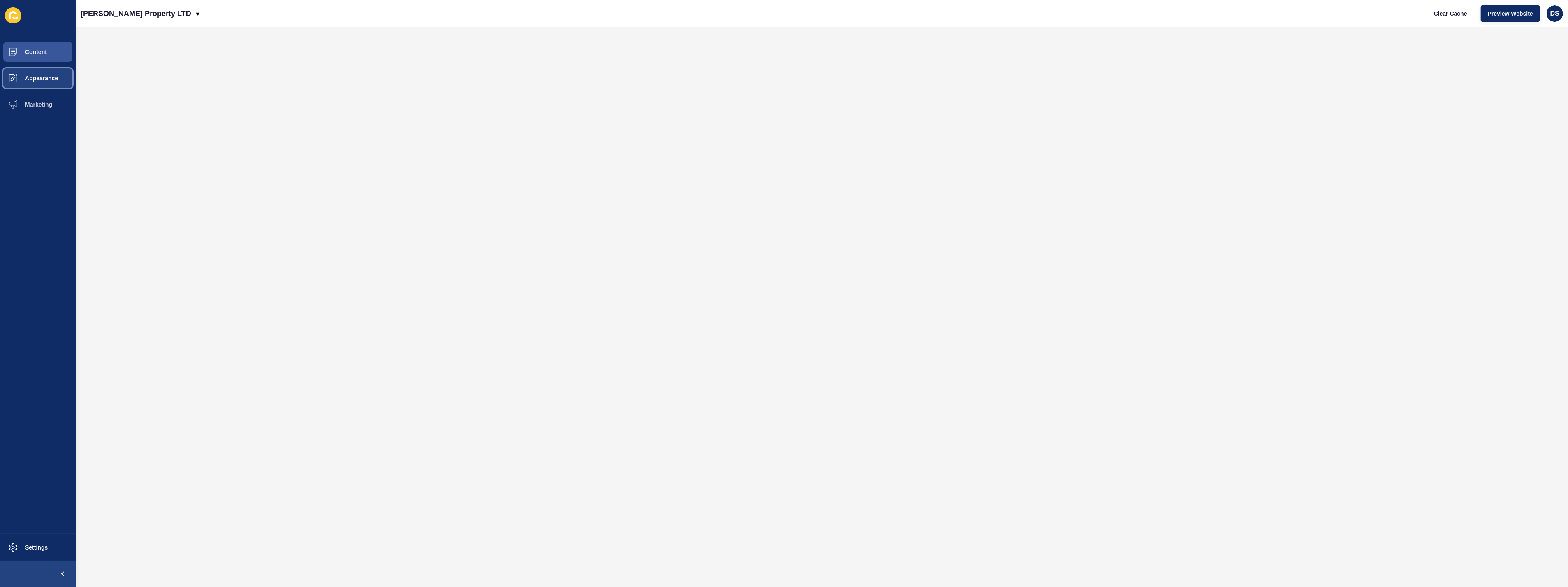
click at [48, 73] on button "Appearance" at bounding box center [38, 78] width 76 height 26
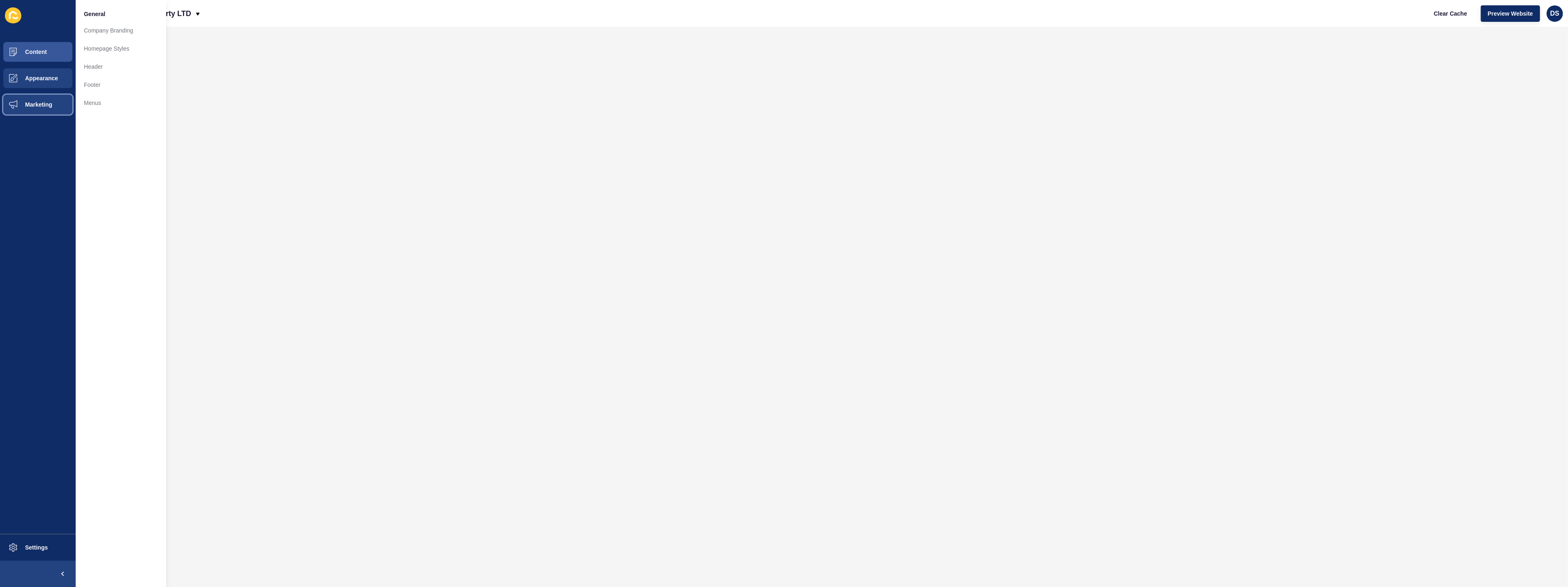
click at [43, 107] on span "Marketing" at bounding box center [26, 104] width 54 height 7
click at [44, 55] on button "Content" at bounding box center [38, 51] width 76 height 26
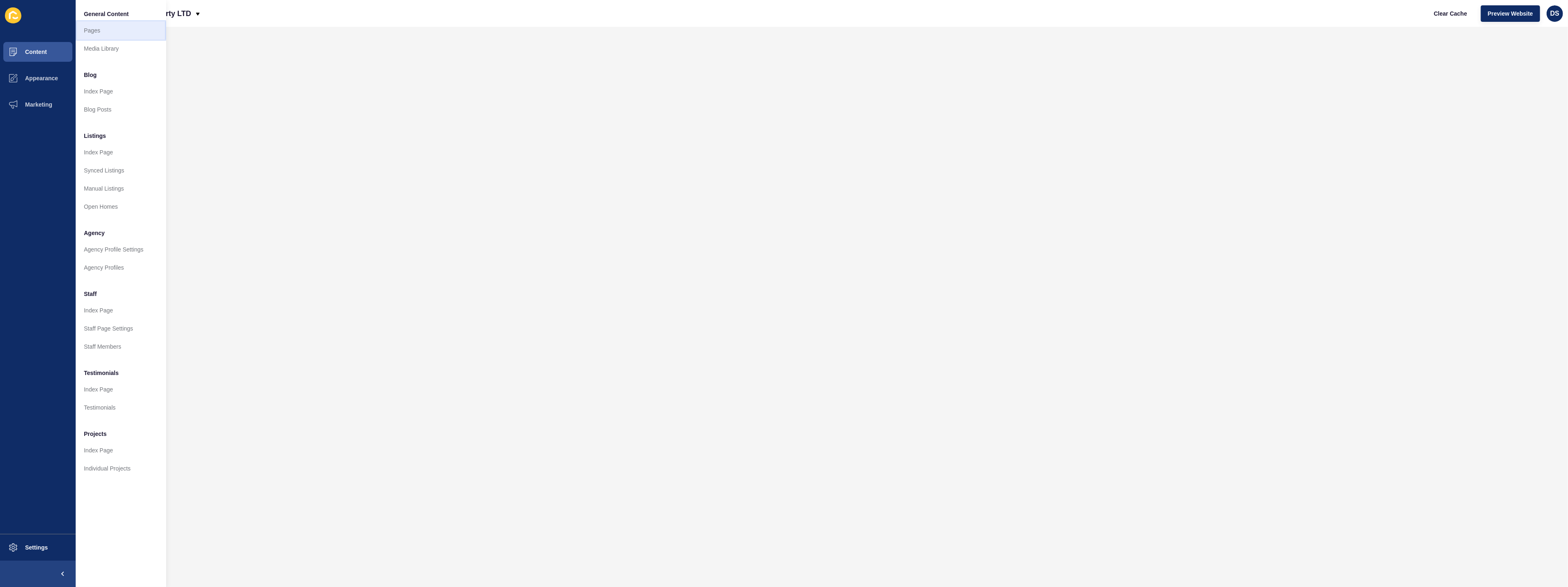
click at [106, 30] on link "Pages" at bounding box center [121, 30] width 91 height 18
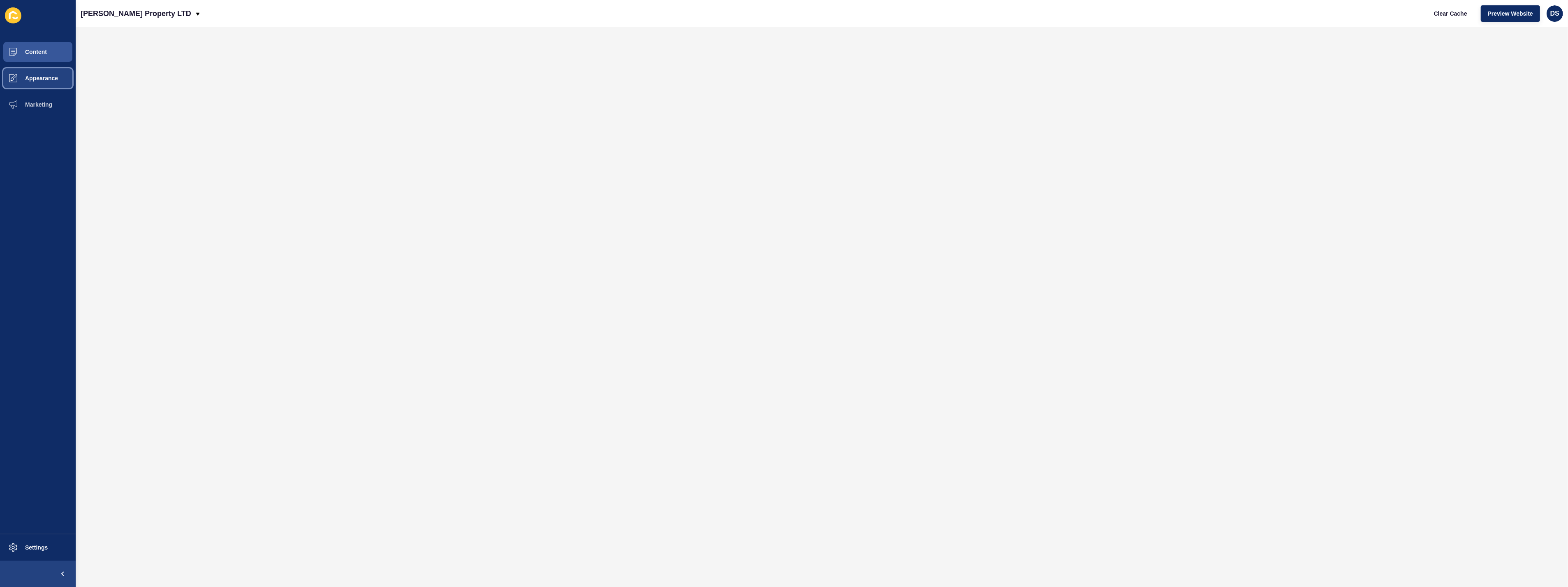
click at [36, 77] on span "Appearance" at bounding box center [28, 78] width 59 height 7
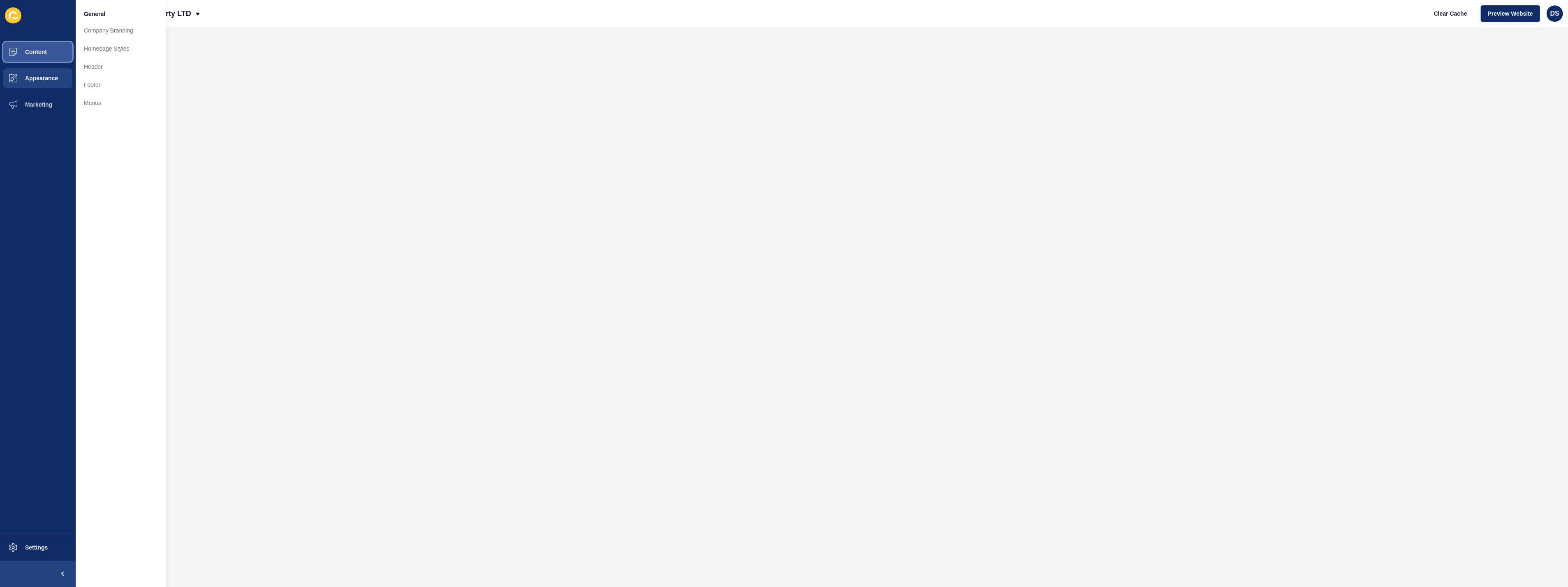
click at [45, 44] on button "Content" at bounding box center [38, 51] width 76 height 26
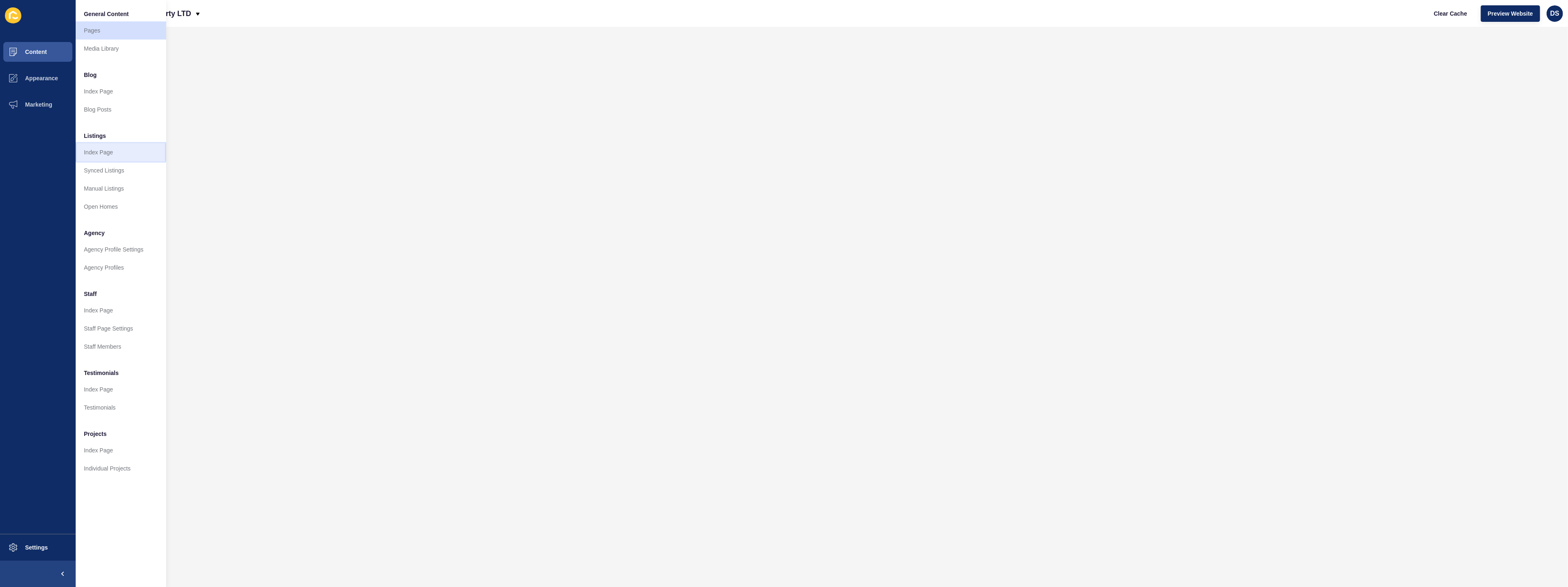
click at [106, 149] on link "Index Page" at bounding box center [121, 152] width 91 height 18
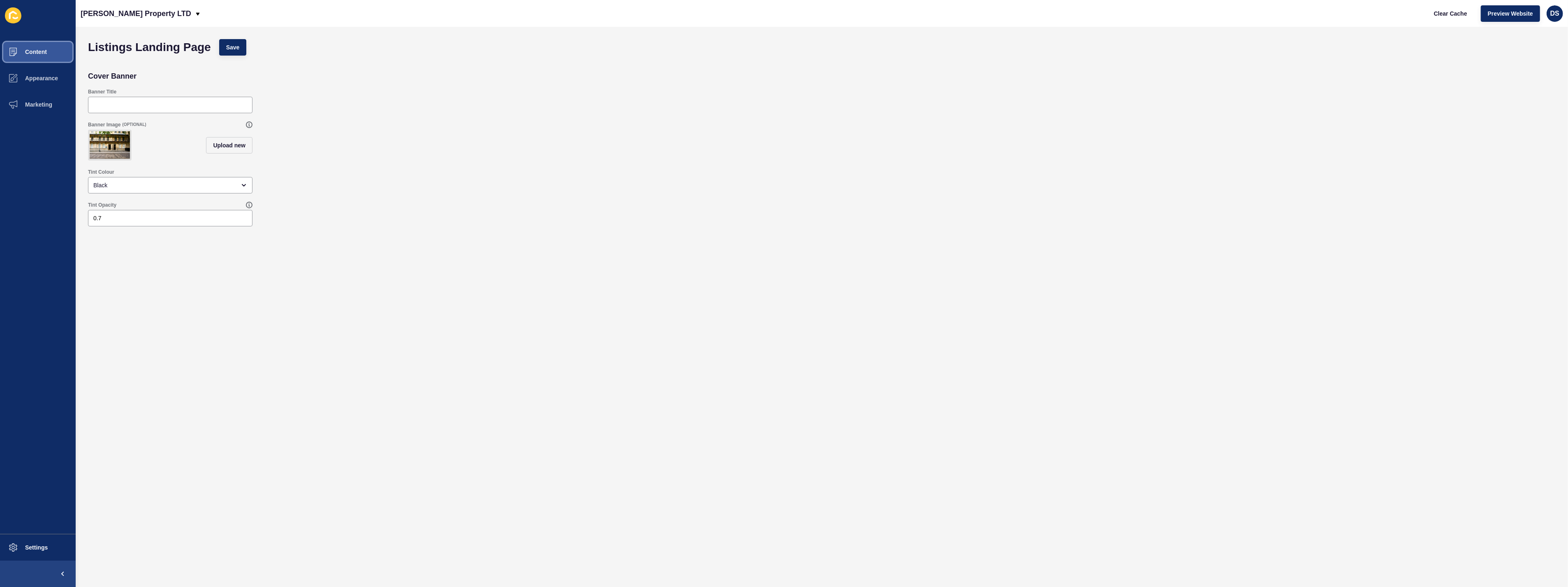
click at [48, 56] on button "Content" at bounding box center [38, 51] width 76 height 26
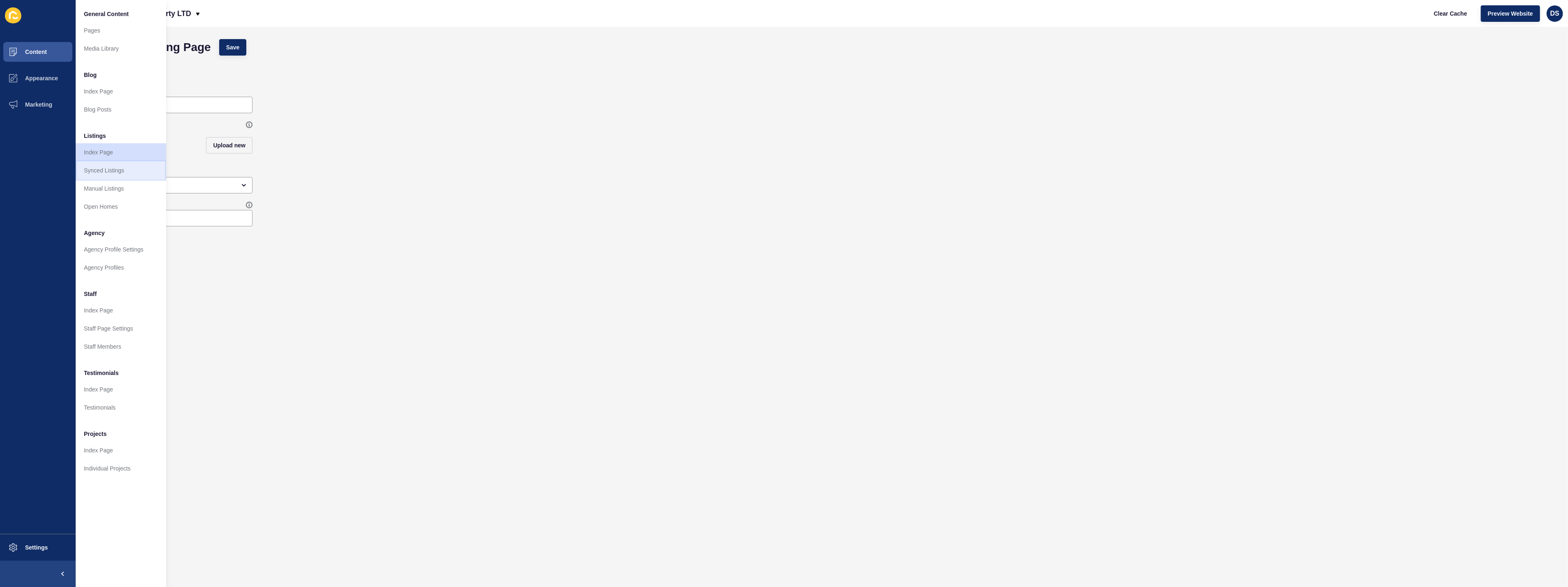
click at [117, 162] on link "Synced Listings" at bounding box center [121, 171] width 91 height 18
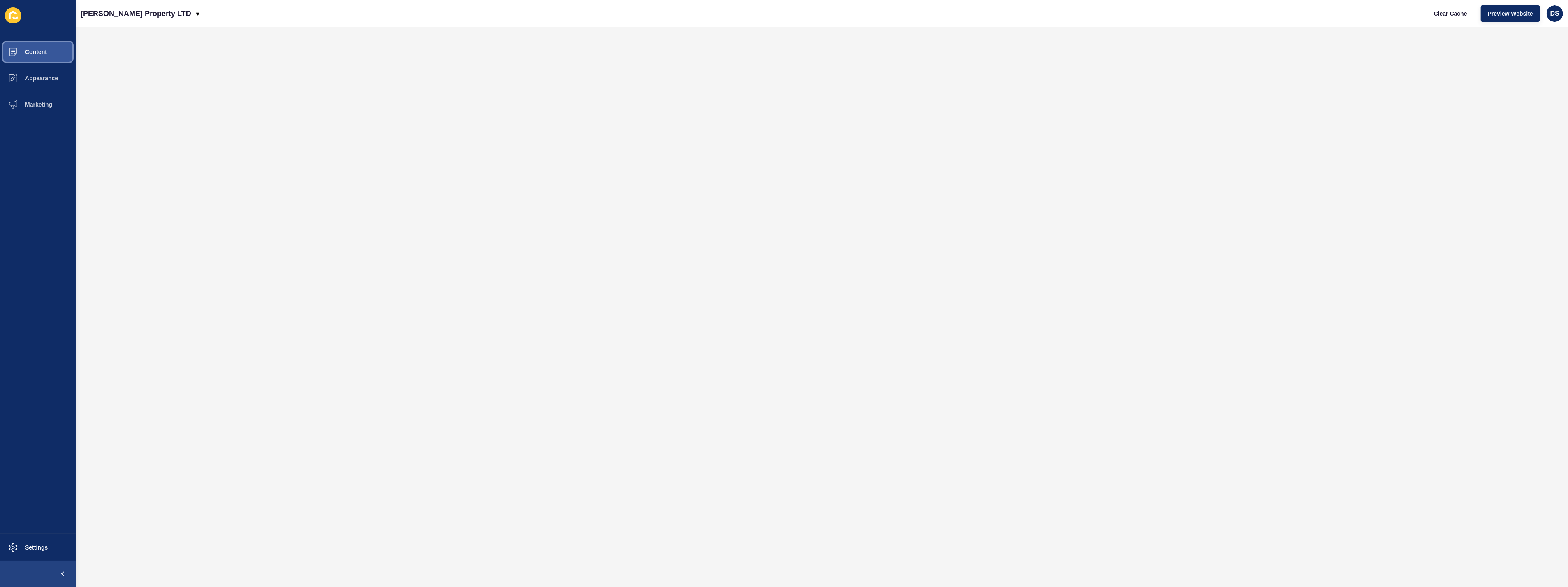
click at [29, 54] on span "Content" at bounding box center [23, 52] width 48 height 7
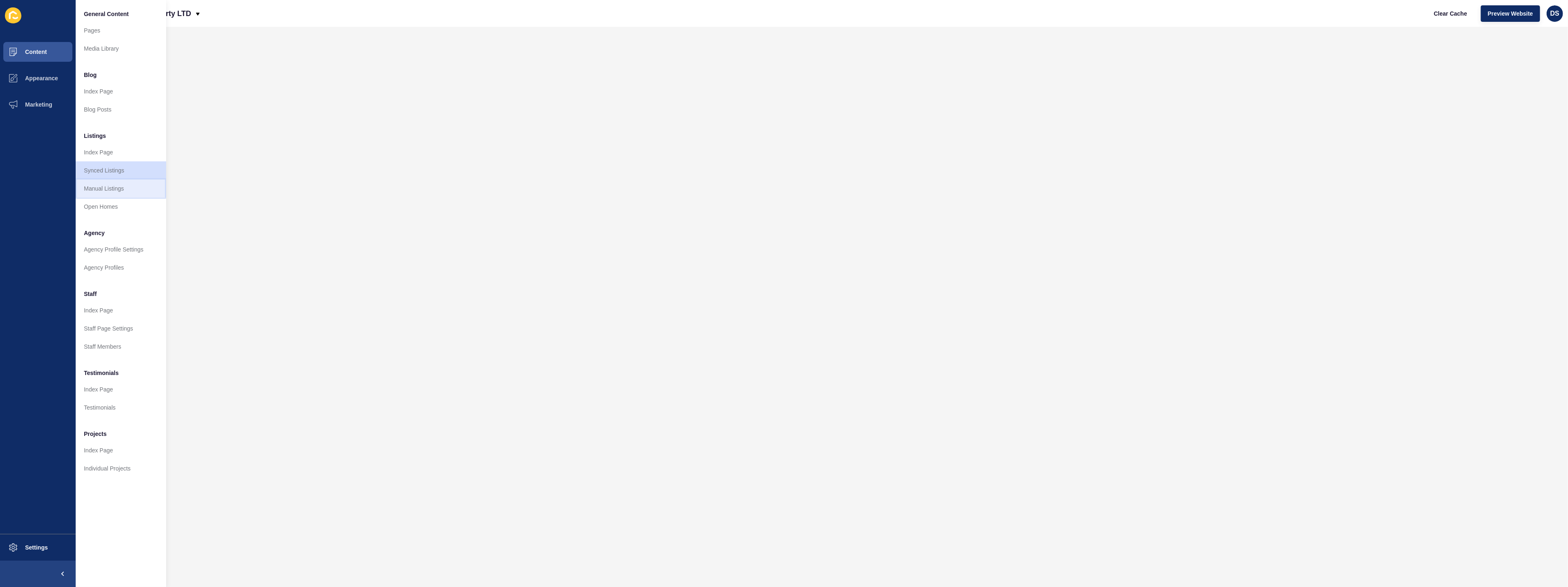
click at [99, 185] on link "Manual Listings" at bounding box center [121, 188] width 91 height 18
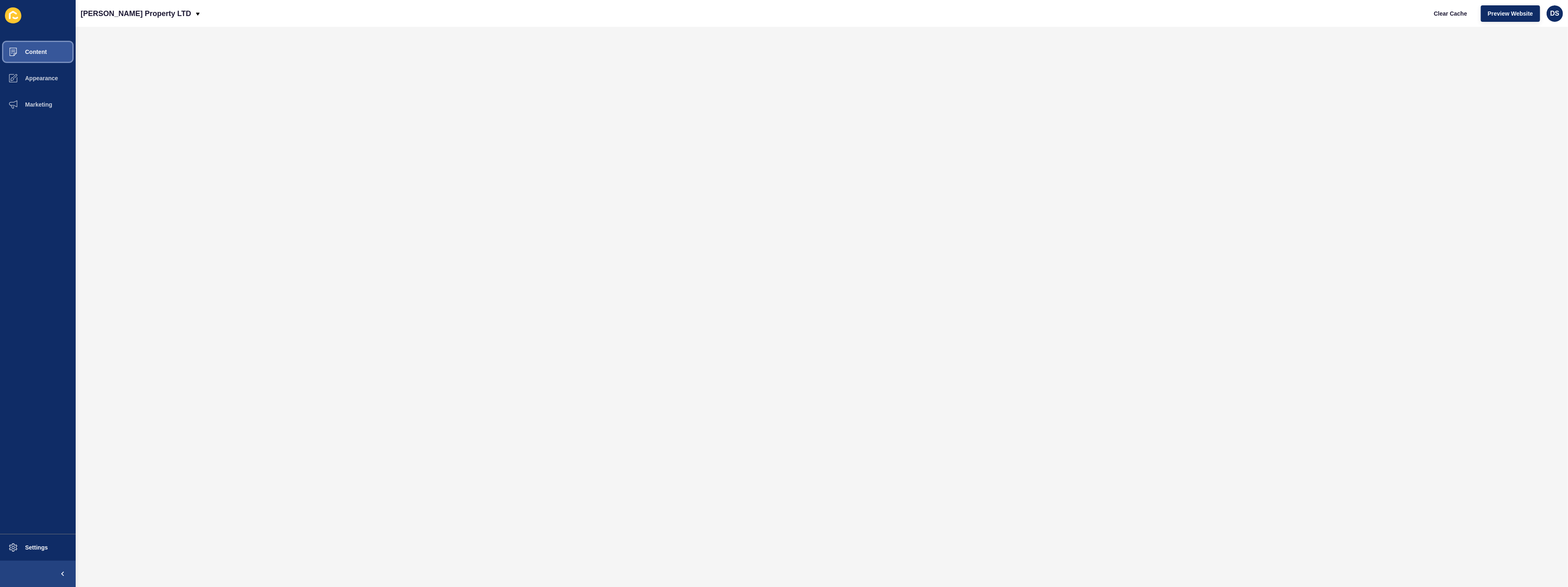
click at [51, 54] on button "Content" at bounding box center [38, 51] width 76 height 26
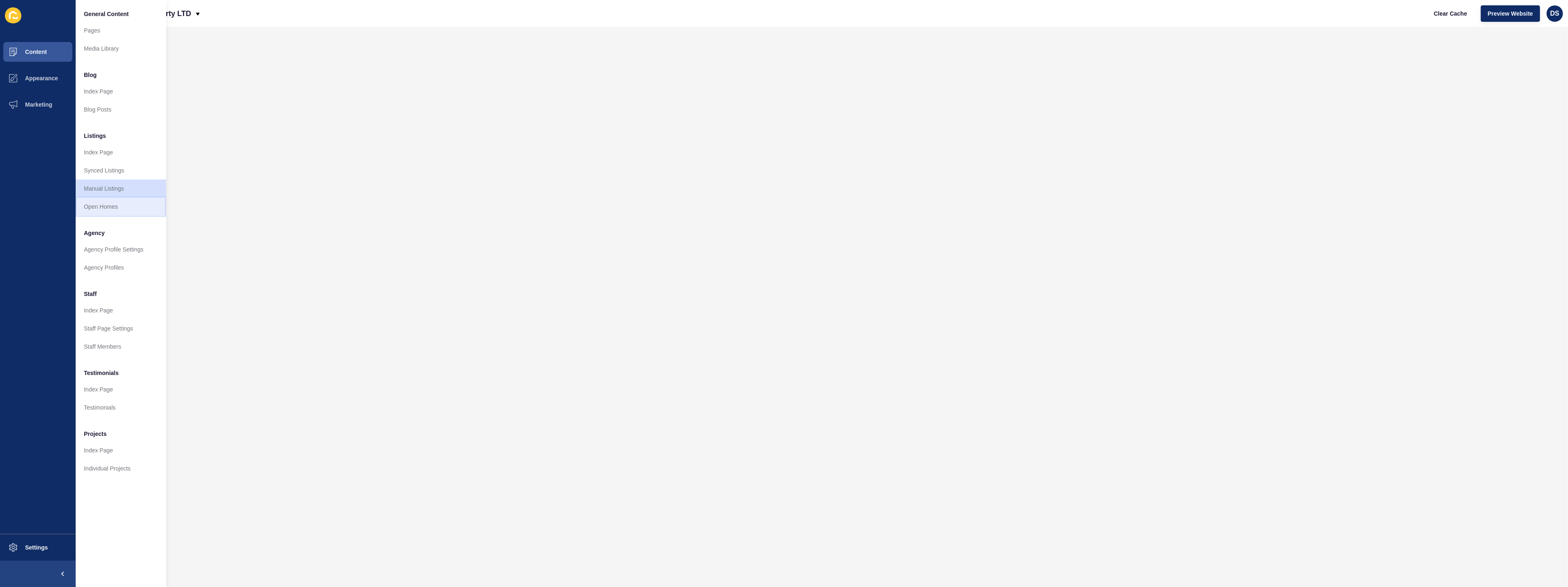
click at [99, 199] on link "Open Homes" at bounding box center [121, 207] width 91 height 18
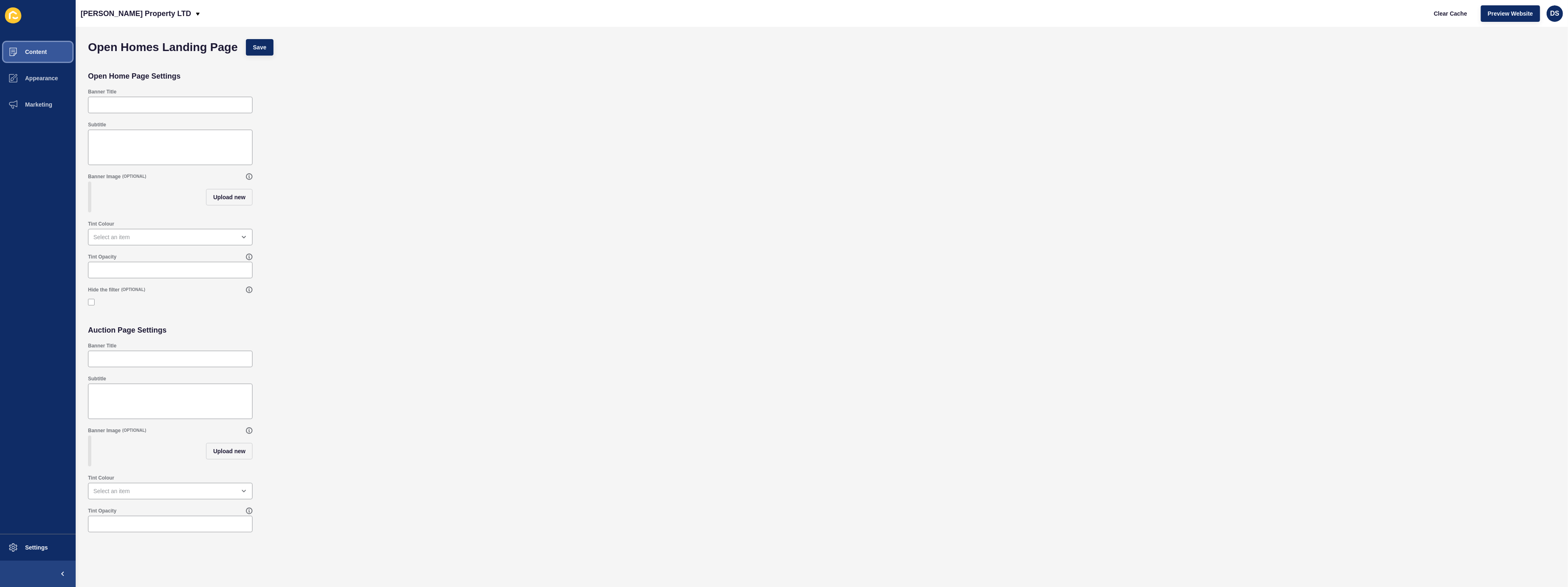
click at [52, 54] on button "Content" at bounding box center [38, 51] width 76 height 26
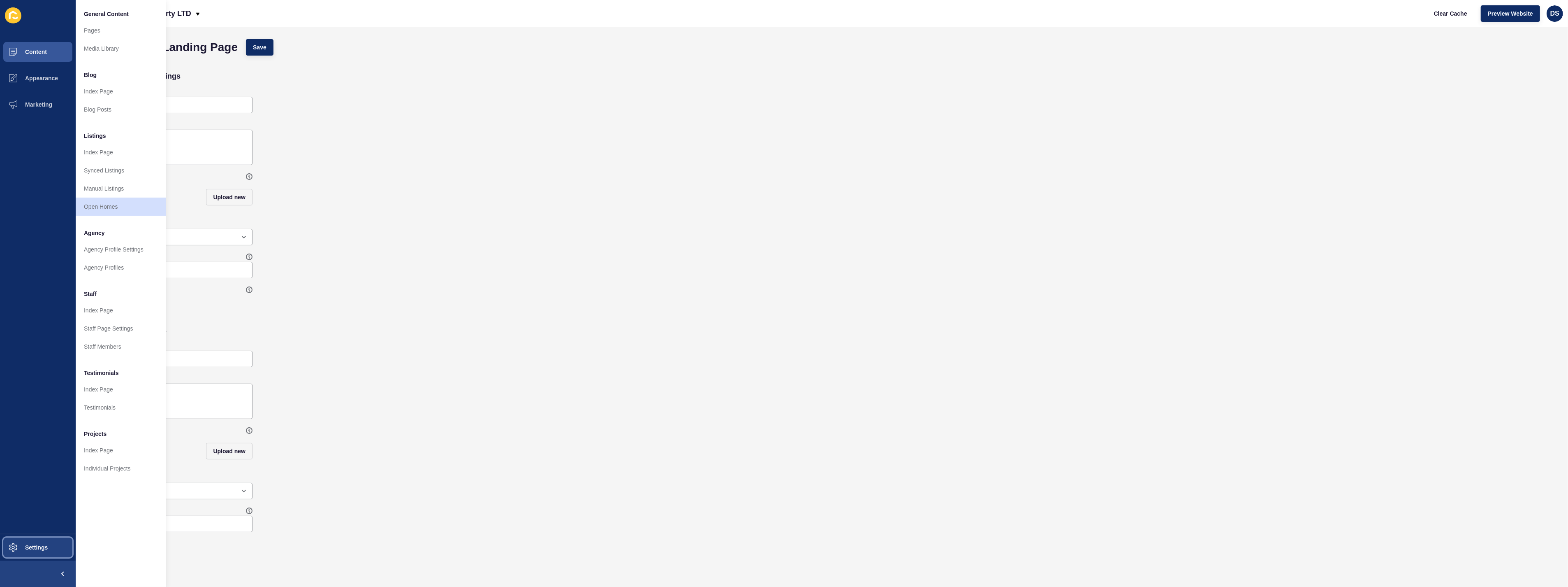
click at [38, 519] on button "Settings" at bounding box center [38, 547] width 76 height 26
click at [118, 297] on link "Custom JS" at bounding box center [121, 297] width 91 height 18
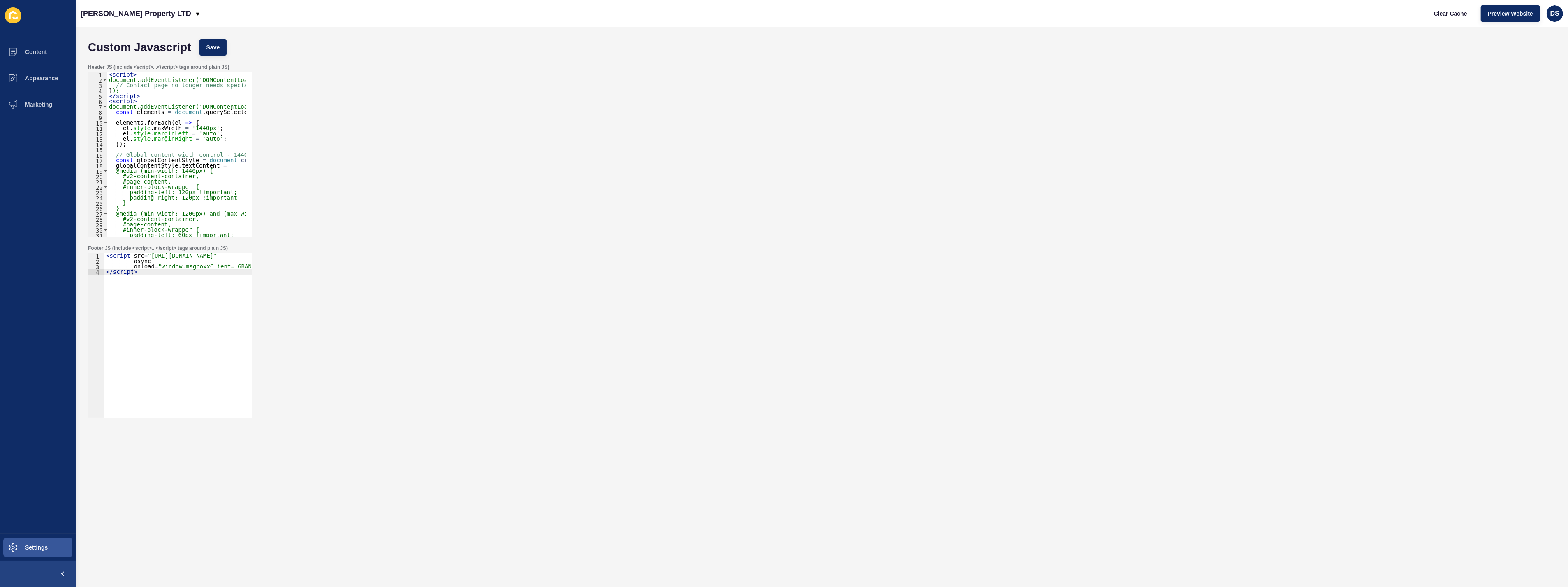
click at [350, 301] on div "Footer JS (include <script>...</script> tags around plain JS) 1 2 3 4 < script …" at bounding box center [822, 331] width 1476 height 181
type textarea "</script>"
click at [144, 278] on div "< script src = "[URL][DOMAIN_NAME]" async onload = "window.msgboxxClient='GRANT…" at bounding box center [194, 337] width 179 height 168
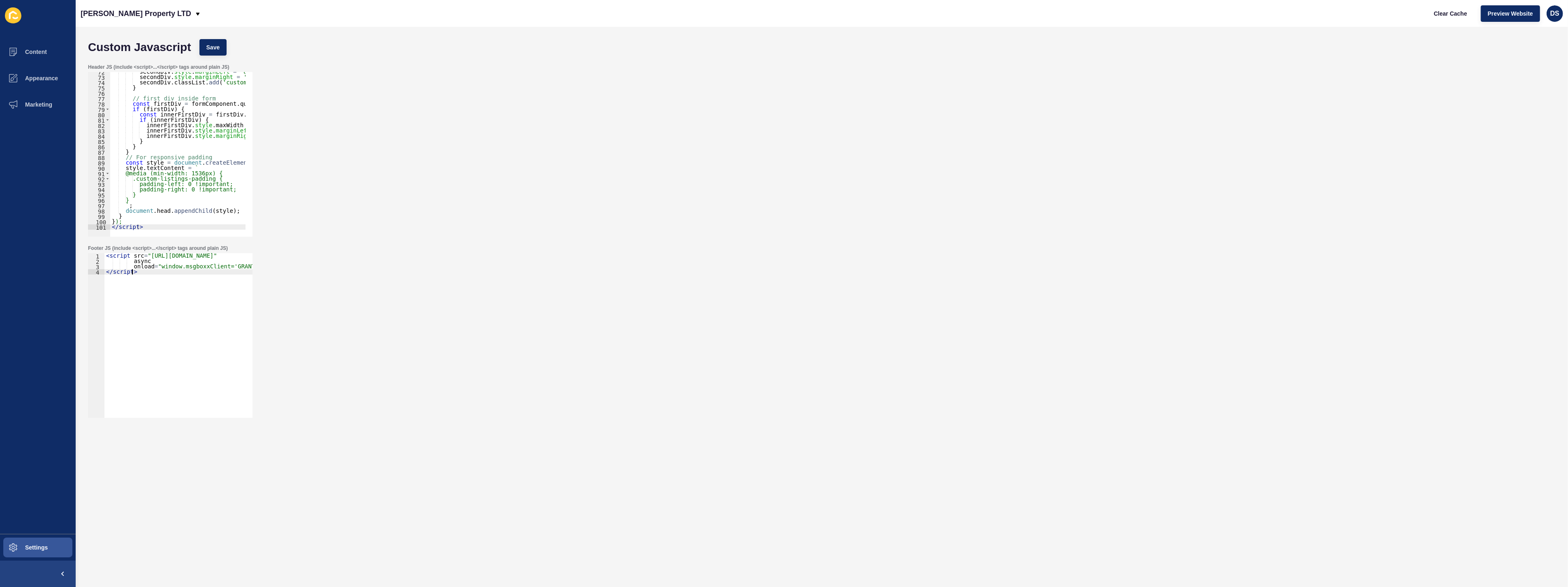
type textarea "</script>"
click at [165, 225] on div "secondDiv . style . marginLeft = 'auto' ; secondDiv . style . marginRight = 'au…" at bounding box center [295, 153] width 369 height 168
paste textarea "</script>"
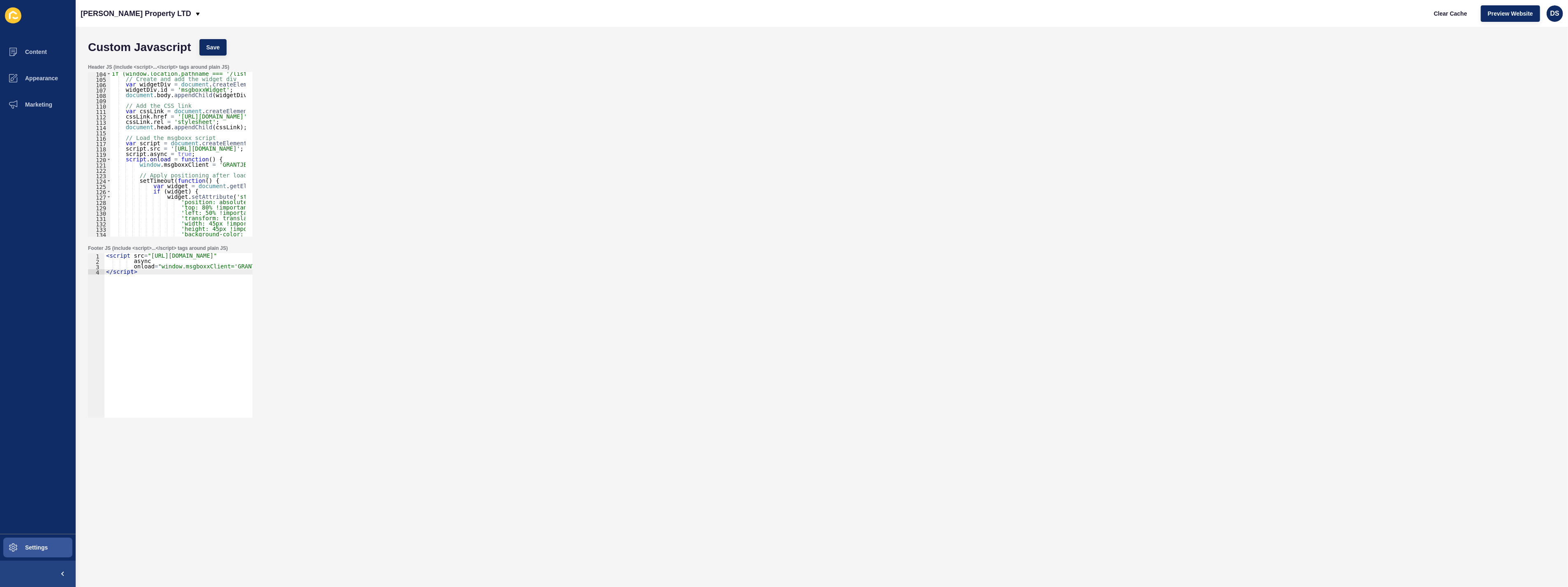
scroll to position [497, 0]
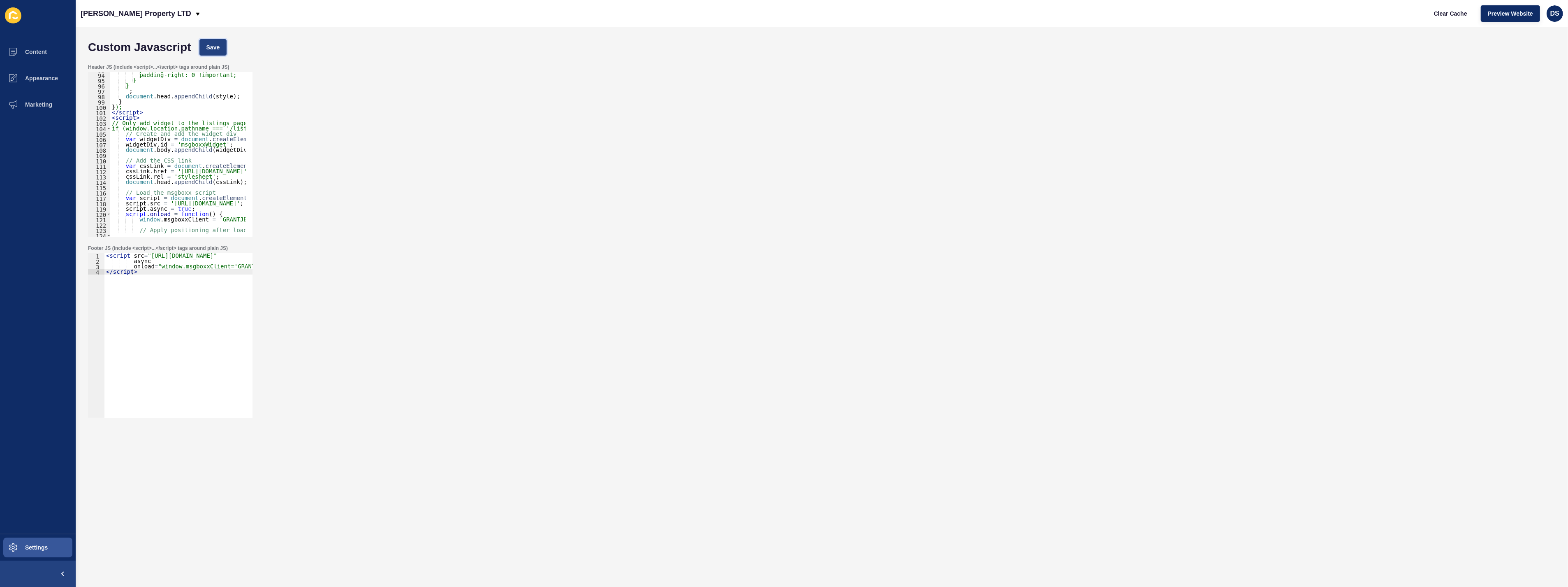
click at [203, 43] on button "Save" at bounding box center [213, 47] width 27 height 16
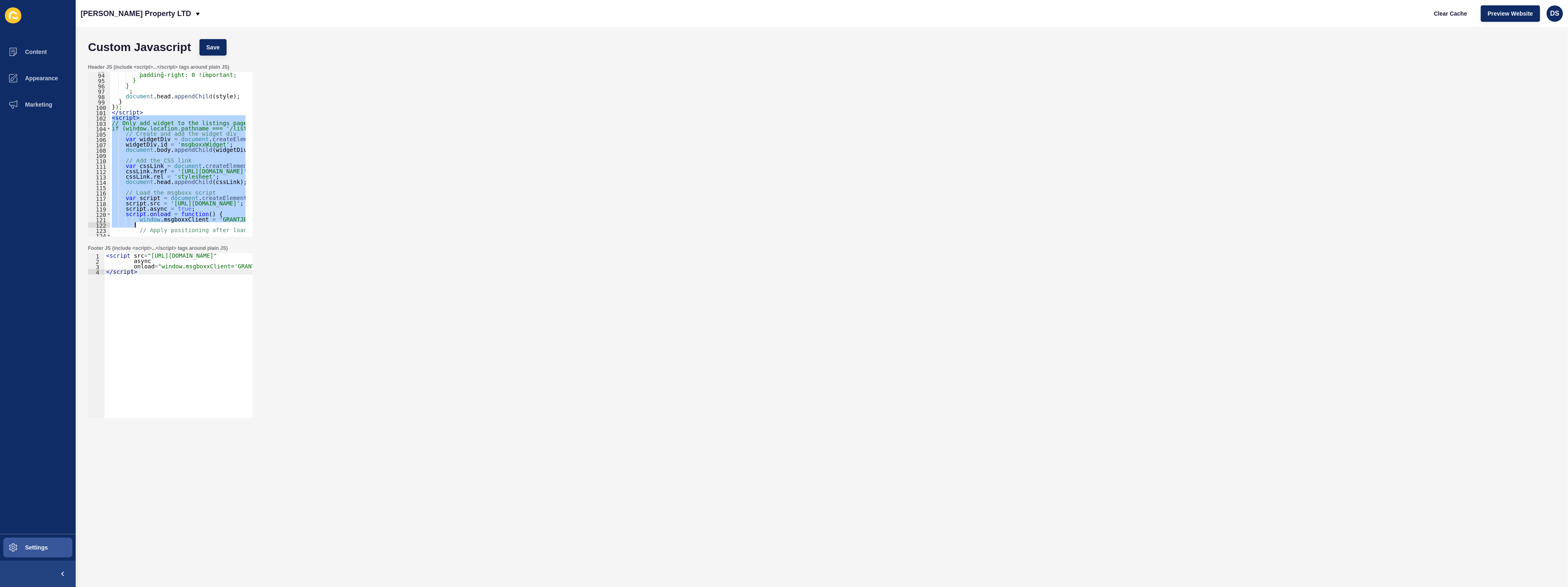
scroll to position [634, 0]
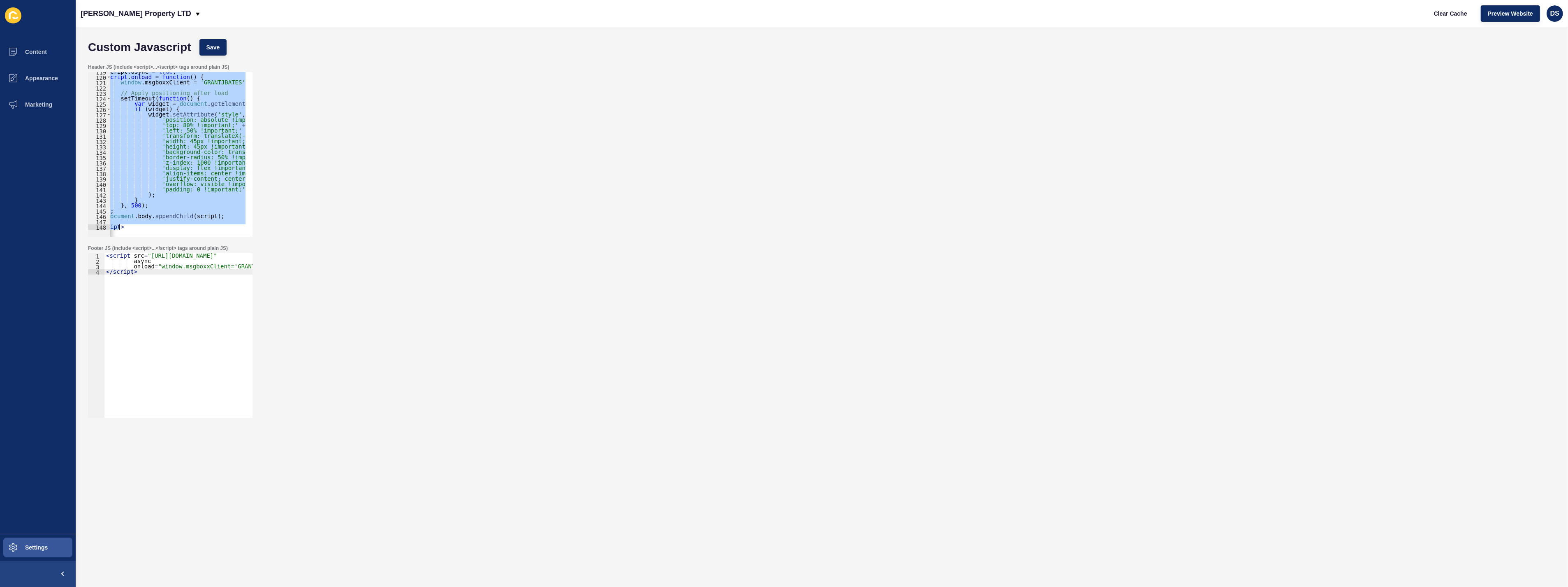
drag, startPoint x: 112, startPoint y: 119, endPoint x: 276, endPoint y: 269, distance: 222.3
click at [276, 269] on form "Custom Javascript Save Header JS (include <script>...</script> tags around plai…" at bounding box center [822, 290] width 1476 height 511
type textarea "} </script>"
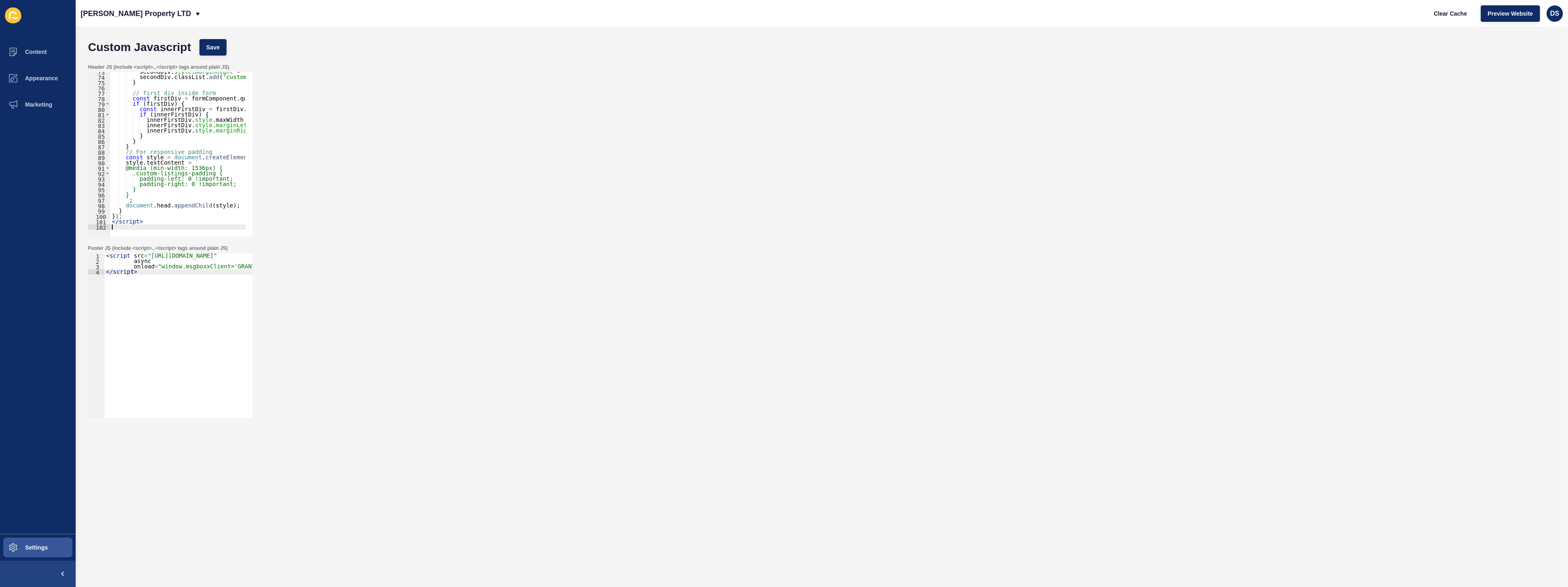
scroll to position [388, 0]
type textarea "</script>"
click at [216, 52] on button "Save" at bounding box center [213, 47] width 27 height 16
drag, startPoint x: 158, startPoint y: 283, endPoint x: 161, endPoint y: 274, distance: 9.5
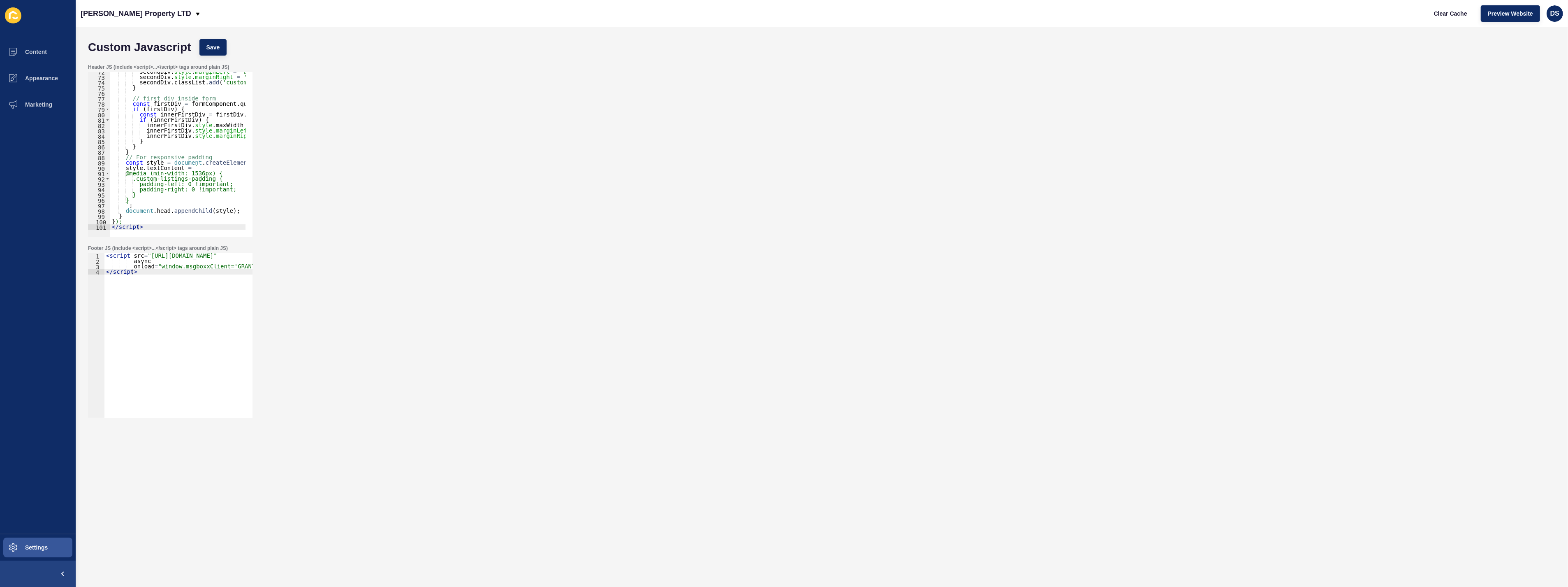
click at [157, 282] on div "< script src = "[URL][DOMAIN_NAME]" async onload = "window.msgboxxClient='GRANT…" at bounding box center [194, 337] width 179 height 168
click at [161, 273] on div "< script src = "[URL][DOMAIN_NAME]" async onload = "window.msgboxxClient='GRANT…" at bounding box center [194, 337] width 179 height 168
paste textarea "</script>"
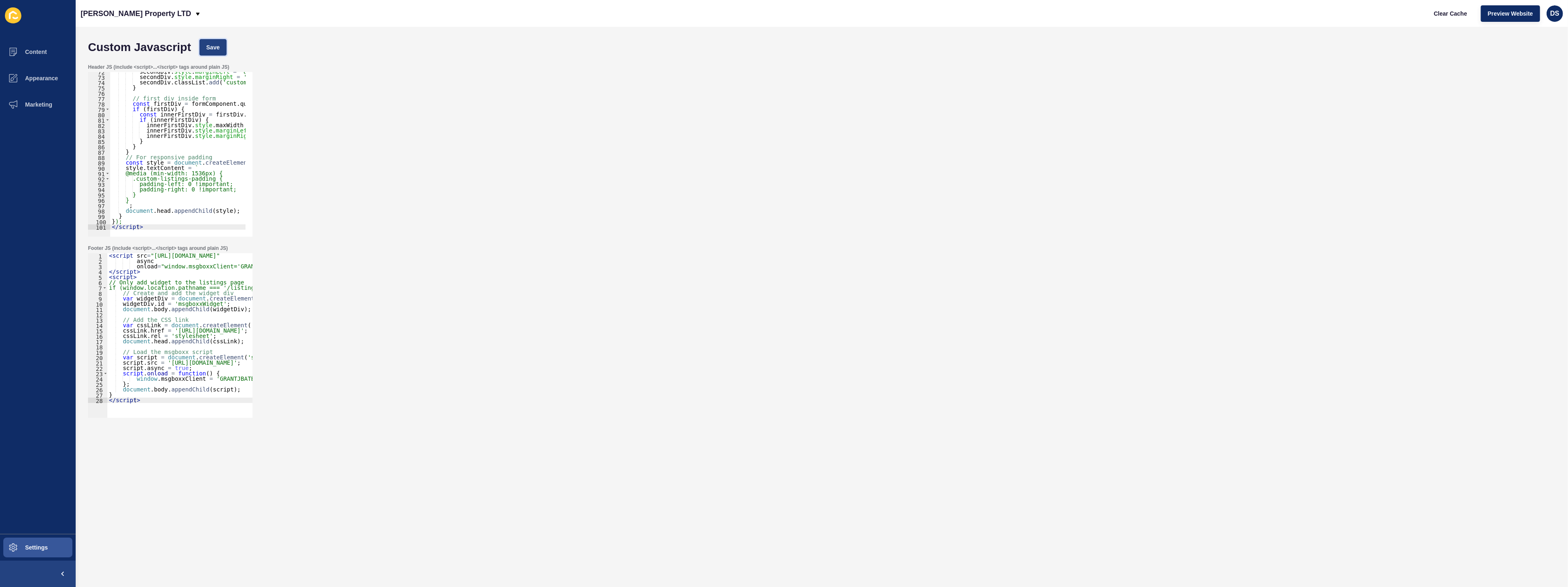
click at [205, 52] on button "Save" at bounding box center [213, 47] width 27 height 16
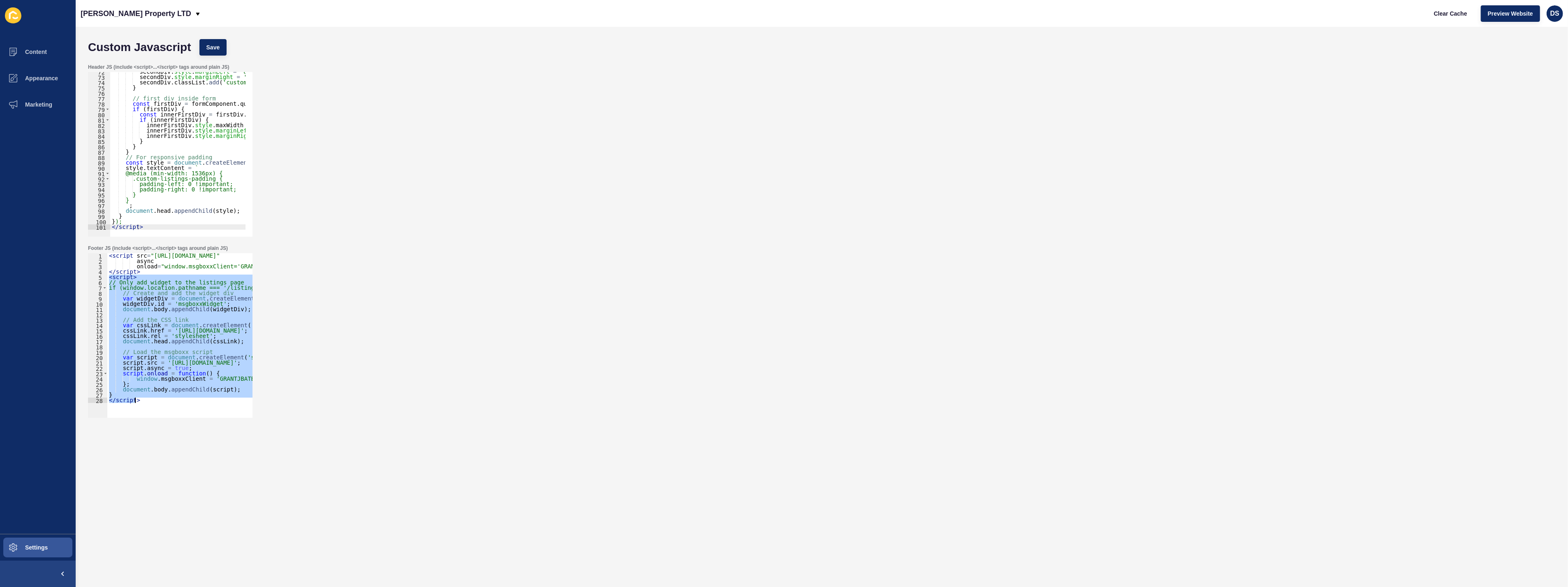
drag, startPoint x: 110, startPoint y: 278, endPoint x: 241, endPoint y: 439, distance: 207.6
click at [241, 439] on form "Custom Javascript Save Header JS (include <script>...</script> tags around plai…" at bounding box center [822, 290] width 1476 height 511
paste textarea
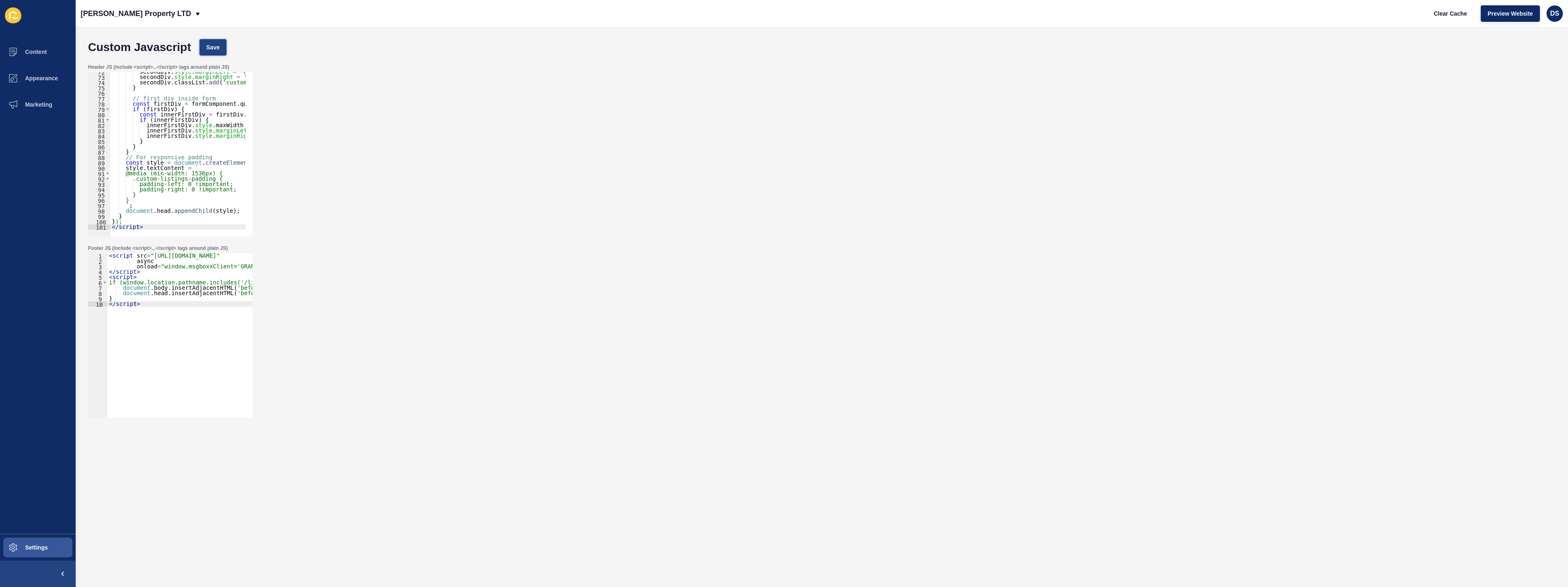
click at [214, 51] on span "Save" at bounding box center [213, 48] width 13 height 9
drag, startPoint x: 146, startPoint y: 305, endPoint x: 101, endPoint y: 283, distance: 50.1
click at [101, 283] on div "</script> 1 2 3 4 5 6 7 8 9 10 < script src = "[URL][DOMAIN_NAME]" async onload…" at bounding box center [170, 335] width 164 height 165
click at [138, 296] on div "< script src = "[URL][DOMAIN_NAME]" async onload = "window.msgboxxClient='GRANT…" at bounding box center [180, 335] width 145 height 165
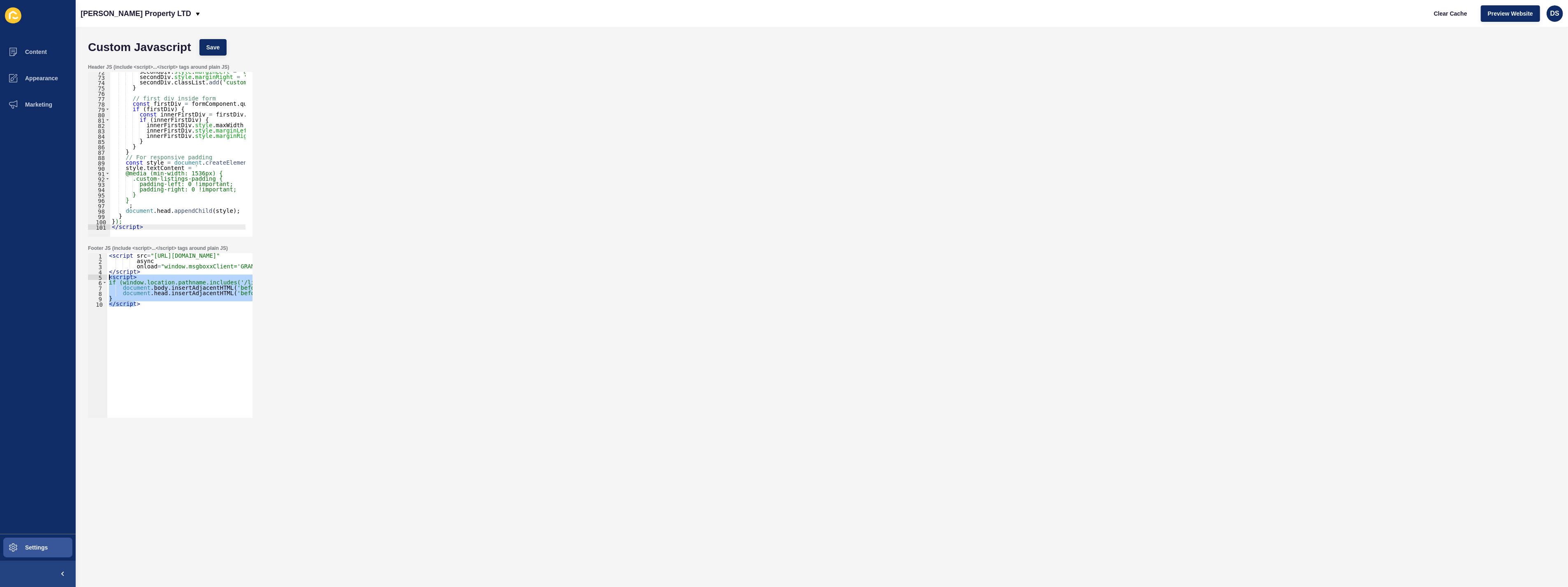
drag, startPoint x: 140, startPoint y: 304, endPoint x: 101, endPoint y: 276, distance: 48.0
click at [101, 276] on div "document.head.insertAdjacentHTML('beforeend', '<link href="[URL][DOMAIN_NAME]" …" at bounding box center [170, 335] width 164 height 165
paste textarea "/script>"
type textarea "</script>"
click at [215, 51] on span "Save" at bounding box center [213, 48] width 13 height 9
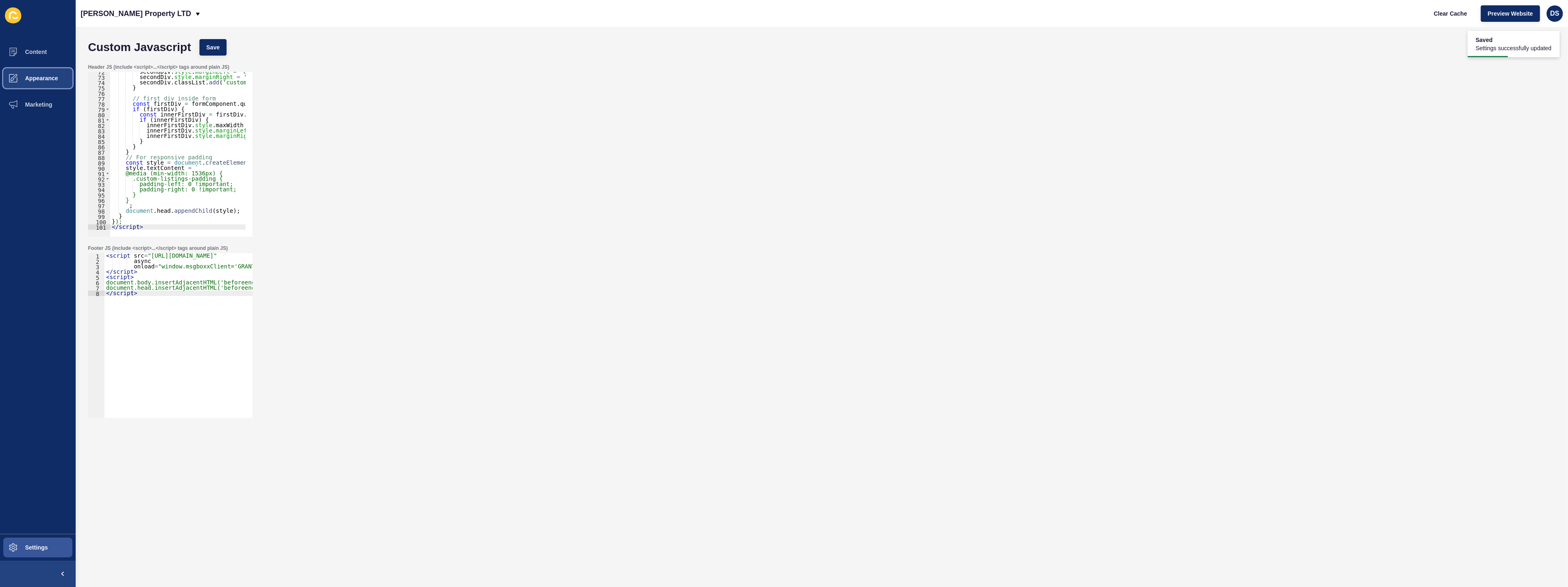
click at [37, 79] on span "Appearance" at bounding box center [28, 78] width 59 height 7
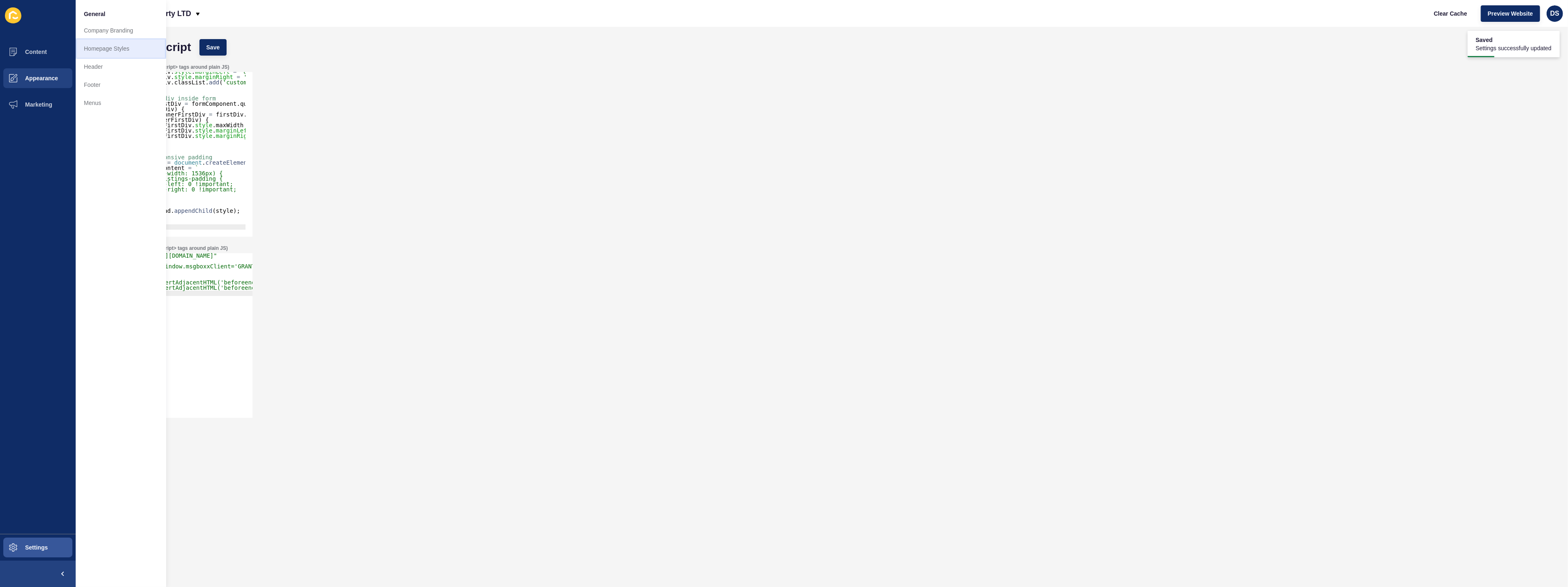
click at [122, 47] on link "Homepage Styles" at bounding box center [121, 49] width 91 height 18
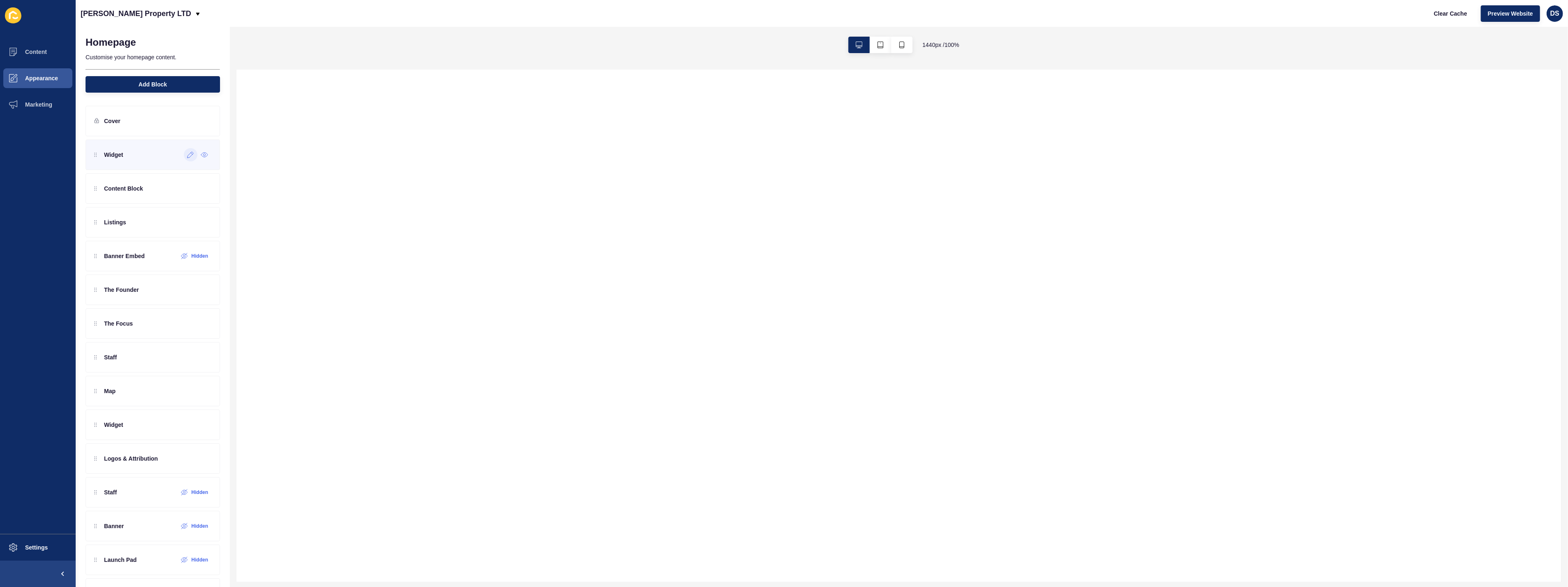
click at [184, 158] on div at bounding box center [191, 155] width 13 height 13
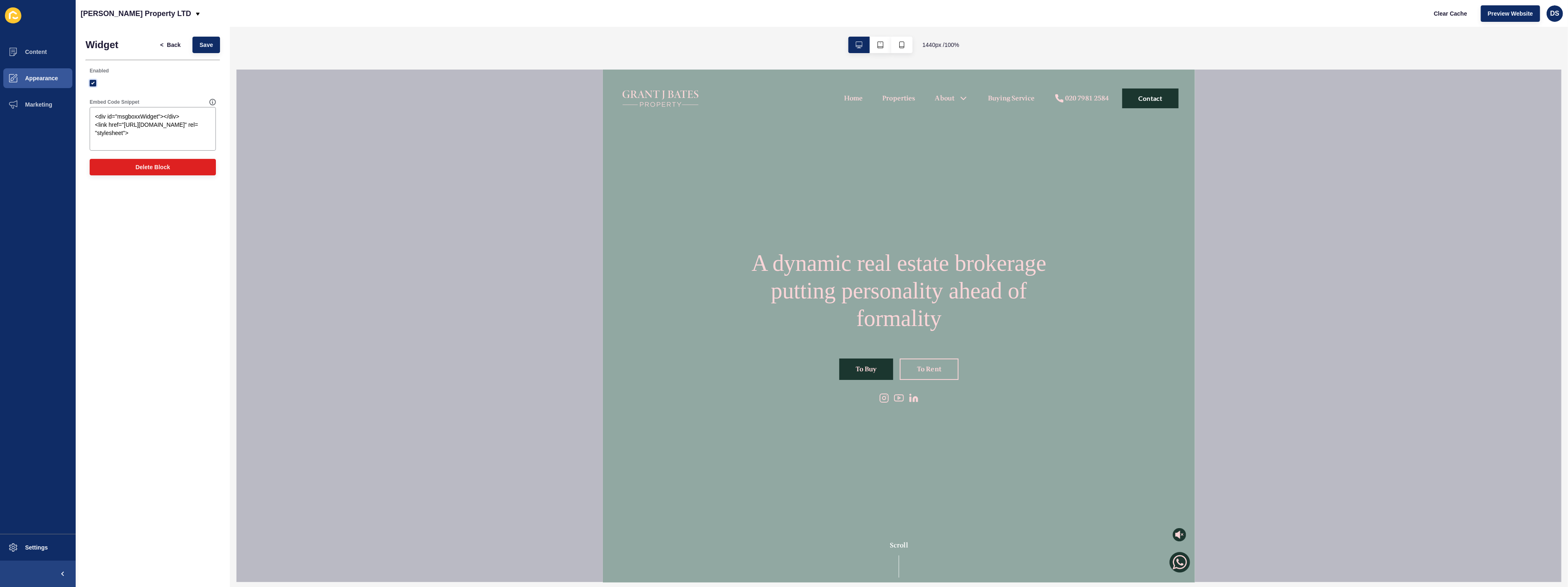
click at [91, 82] on label at bounding box center [93, 83] width 7 height 7
click at [91, 82] on input "Enabled" at bounding box center [94, 83] width 5 height 5
checkbox input "false"
click at [207, 51] on button "Save" at bounding box center [206, 44] width 27 height 16
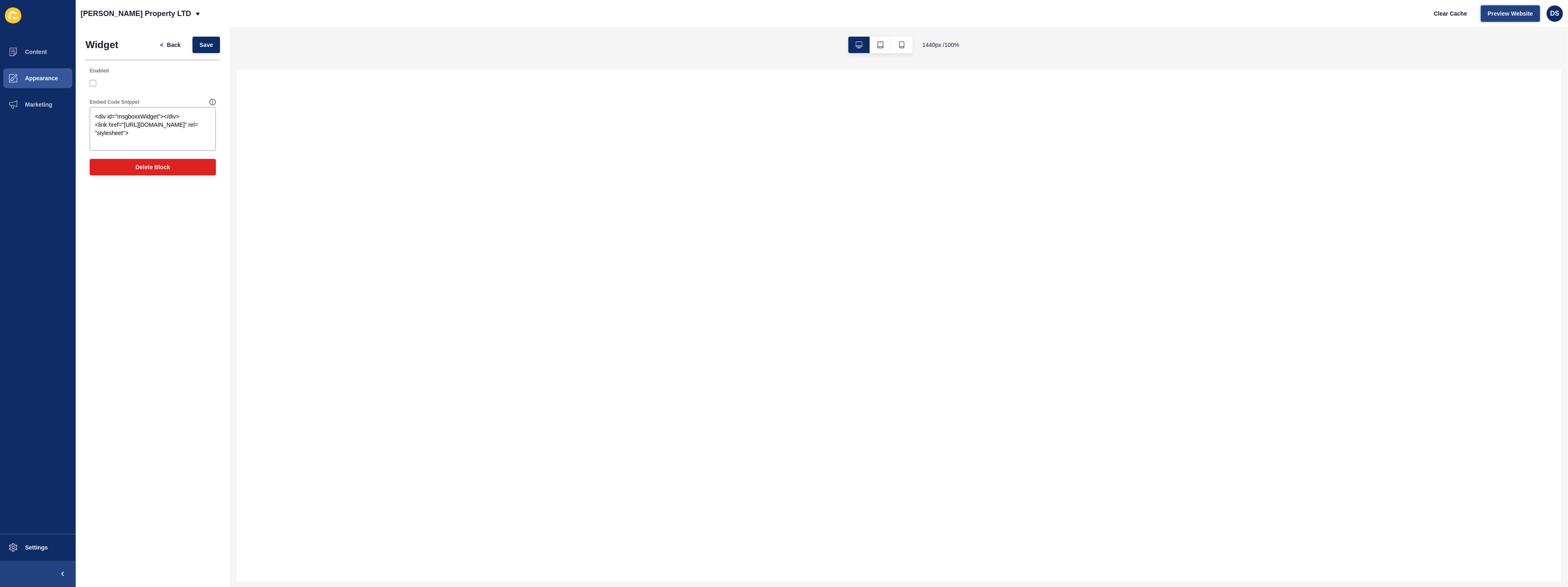
click at [1321, 20] on button "Preview Website" at bounding box center [1510, 13] width 59 height 16
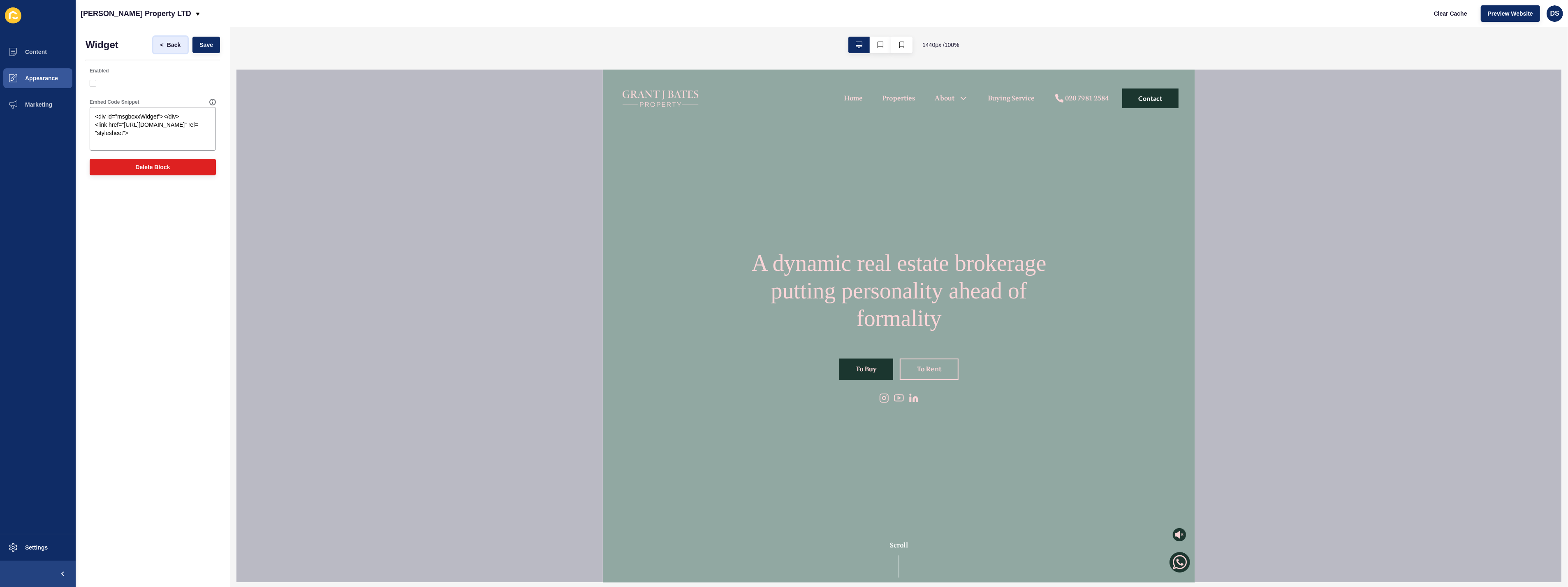
click at [168, 43] on span "Back" at bounding box center [174, 45] width 13 height 9
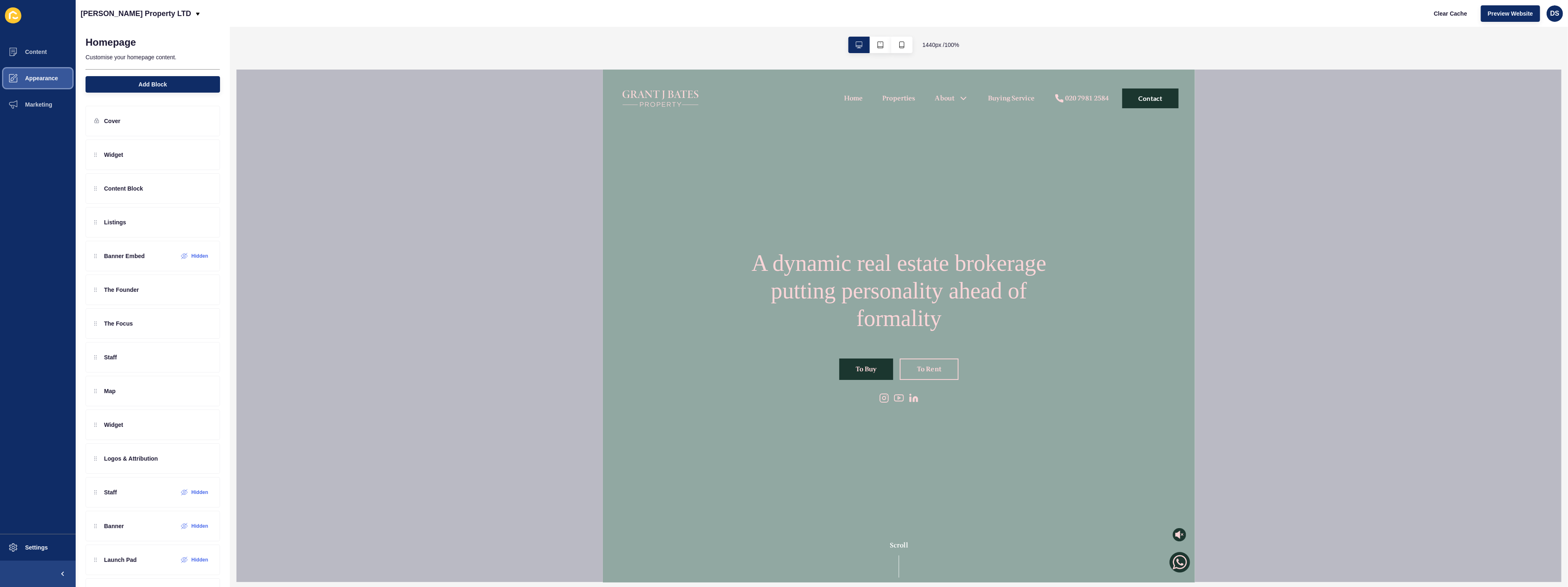
click at [31, 77] on span "Appearance" at bounding box center [28, 78] width 59 height 7
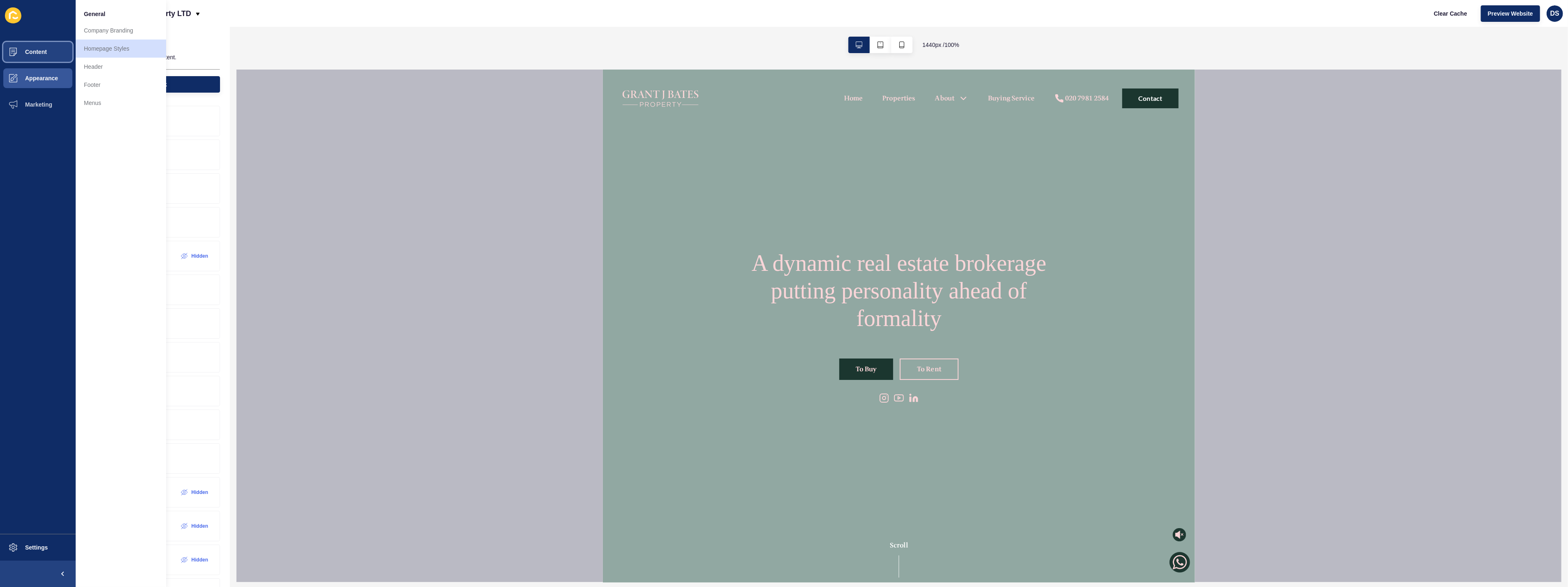
click at [34, 52] on span "Content" at bounding box center [23, 52] width 48 height 7
click at [94, 31] on link "Pages" at bounding box center [121, 30] width 91 height 18
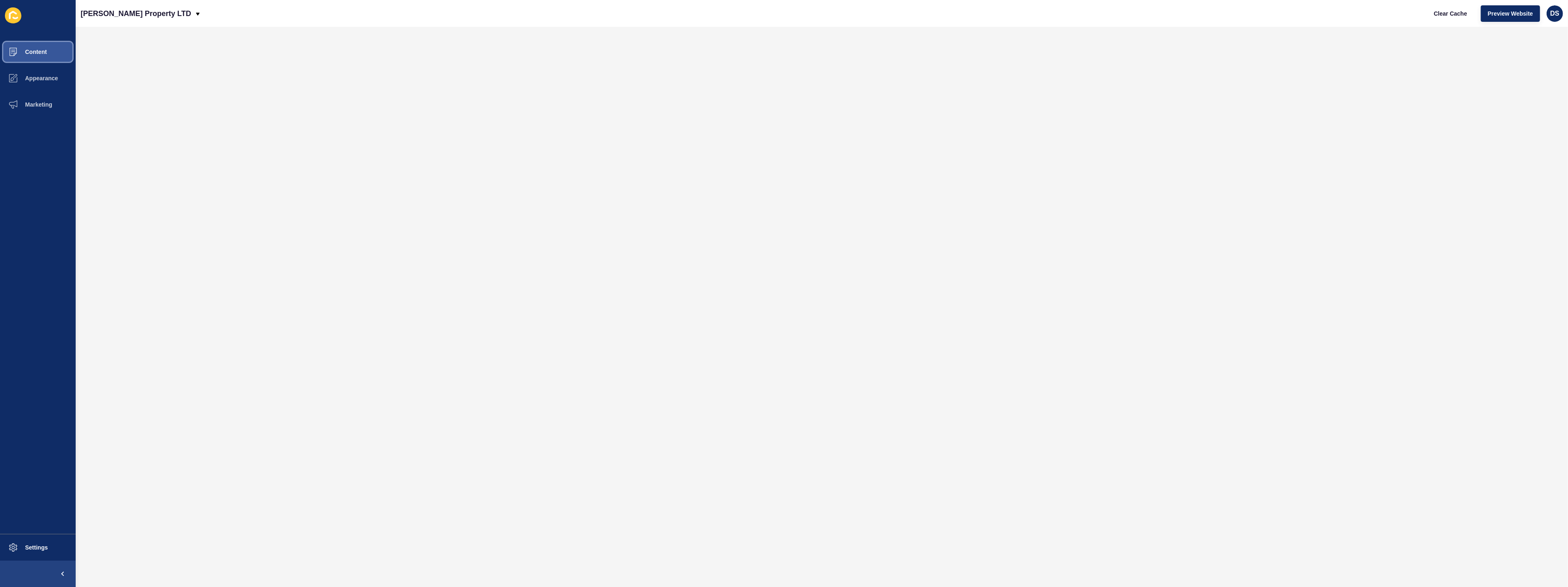
click at [42, 55] on span "Content" at bounding box center [23, 52] width 48 height 7
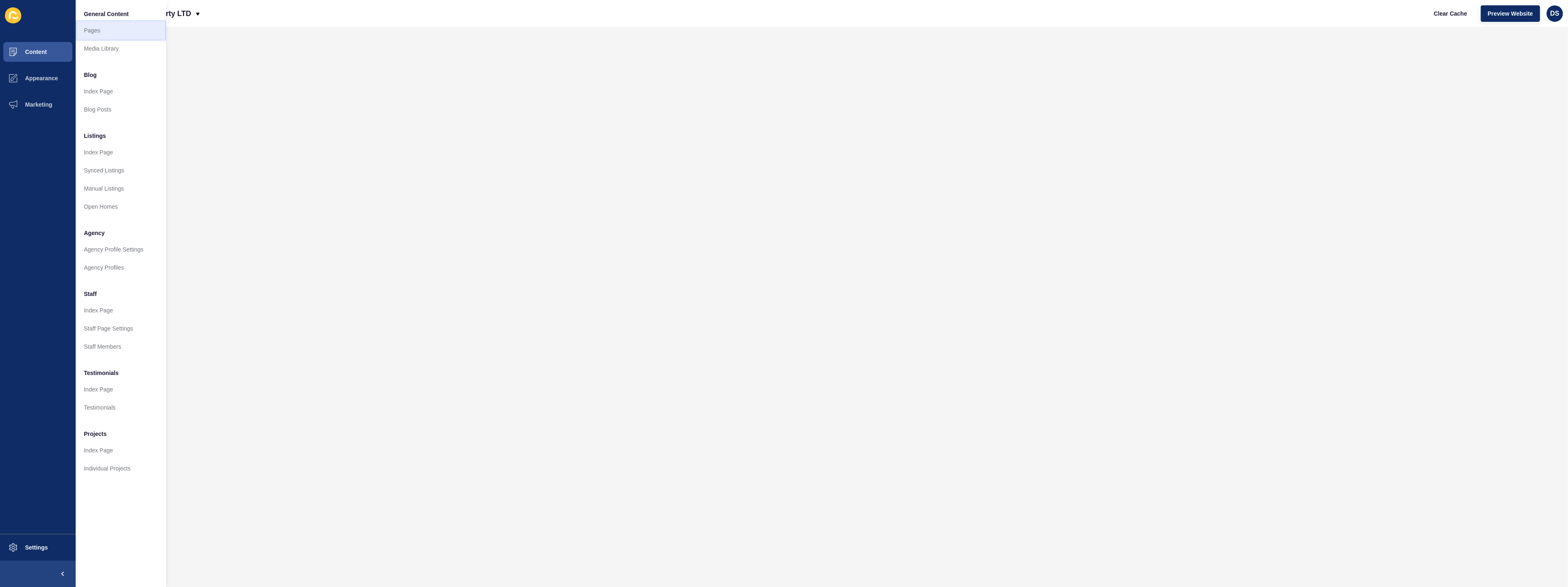
click at [112, 32] on link "Pages" at bounding box center [121, 30] width 91 height 18
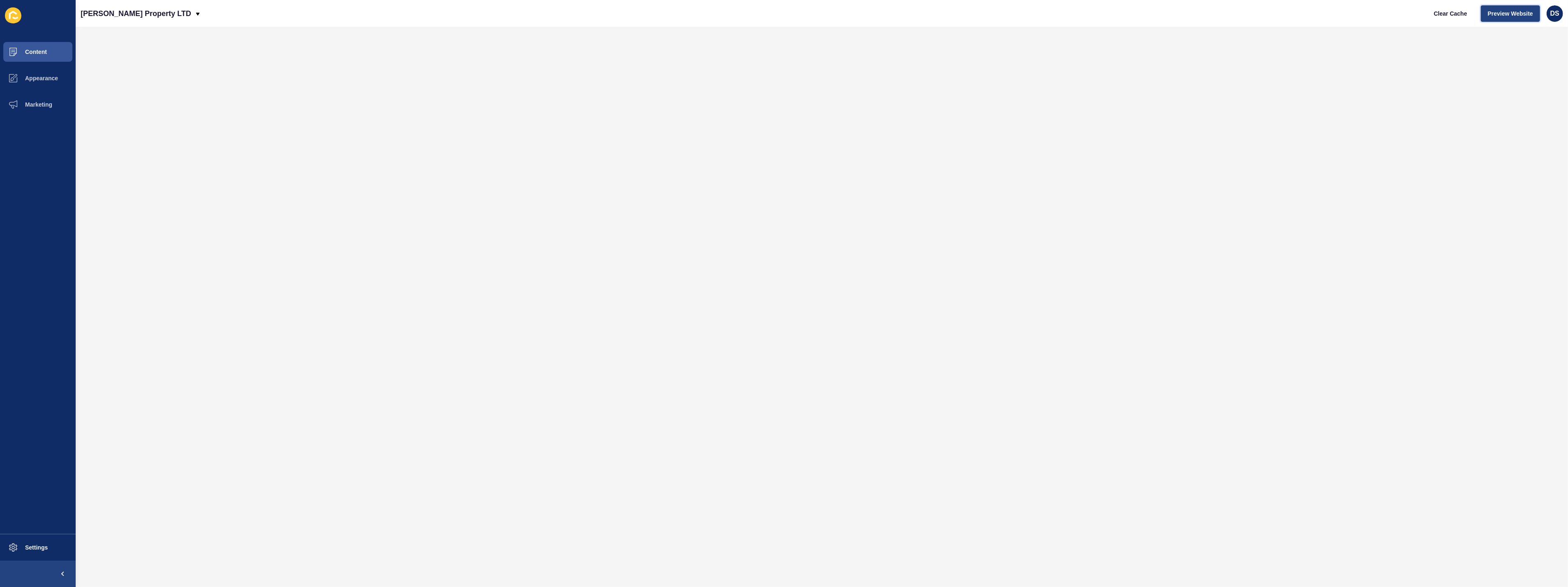
click at [1321, 10] on span "Preview Website" at bounding box center [1511, 14] width 45 height 9
click at [15, 50] on span "Content" at bounding box center [23, 52] width 48 height 7
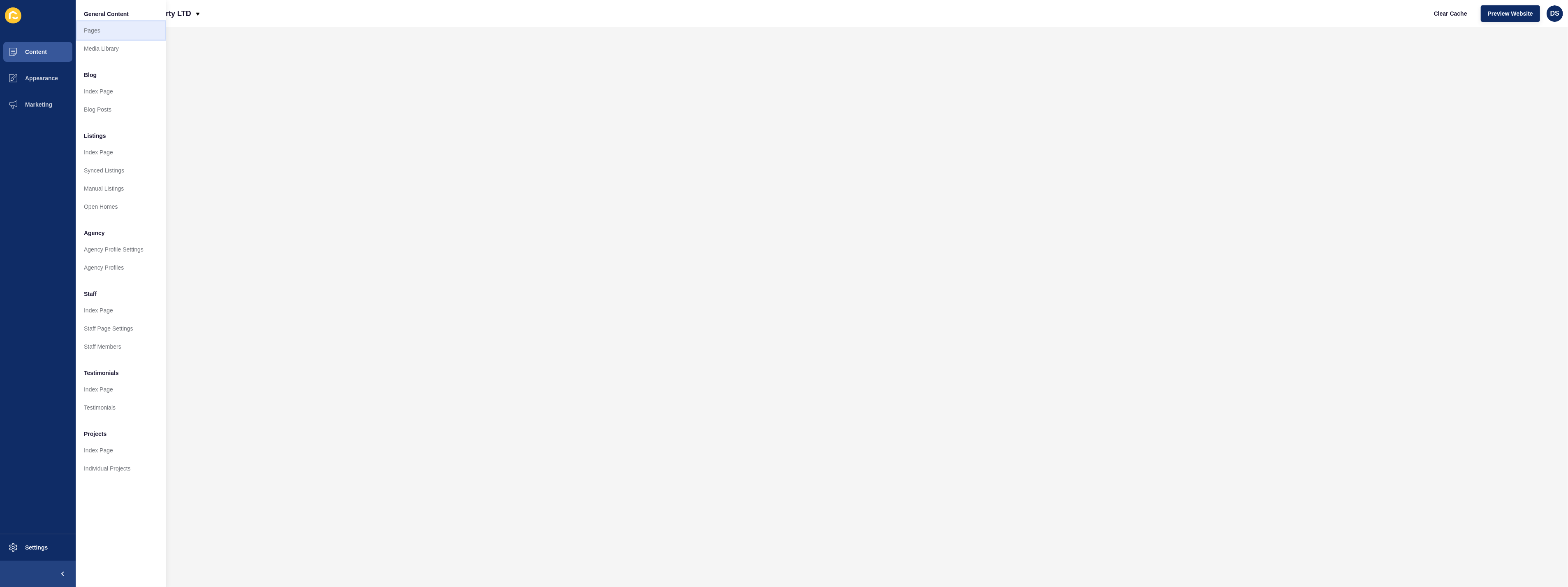
click at [125, 32] on link "Pages" at bounding box center [121, 30] width 91 height 18
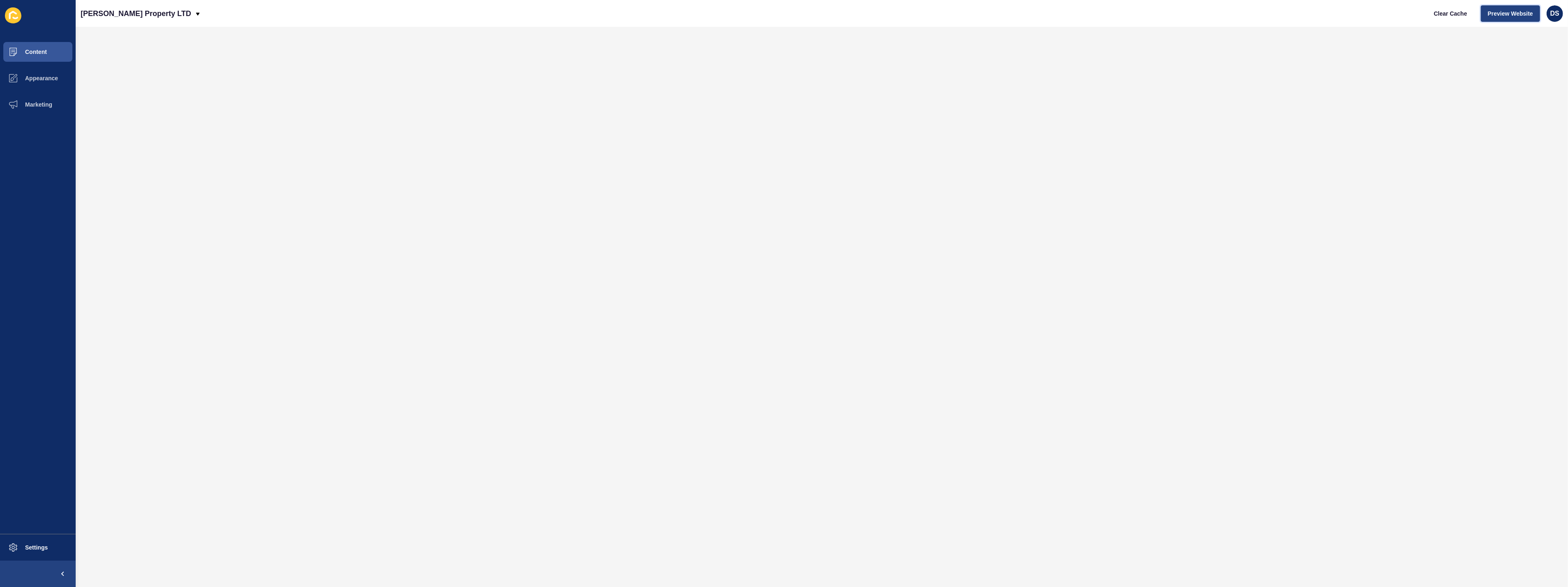
click at [1321, 17] on span "Preview Website" at bounding box center [1511, 14] width 45 height 9
click at [43, 79] on span "Appearance" at bounding box center [28, 78] width 59 height 7
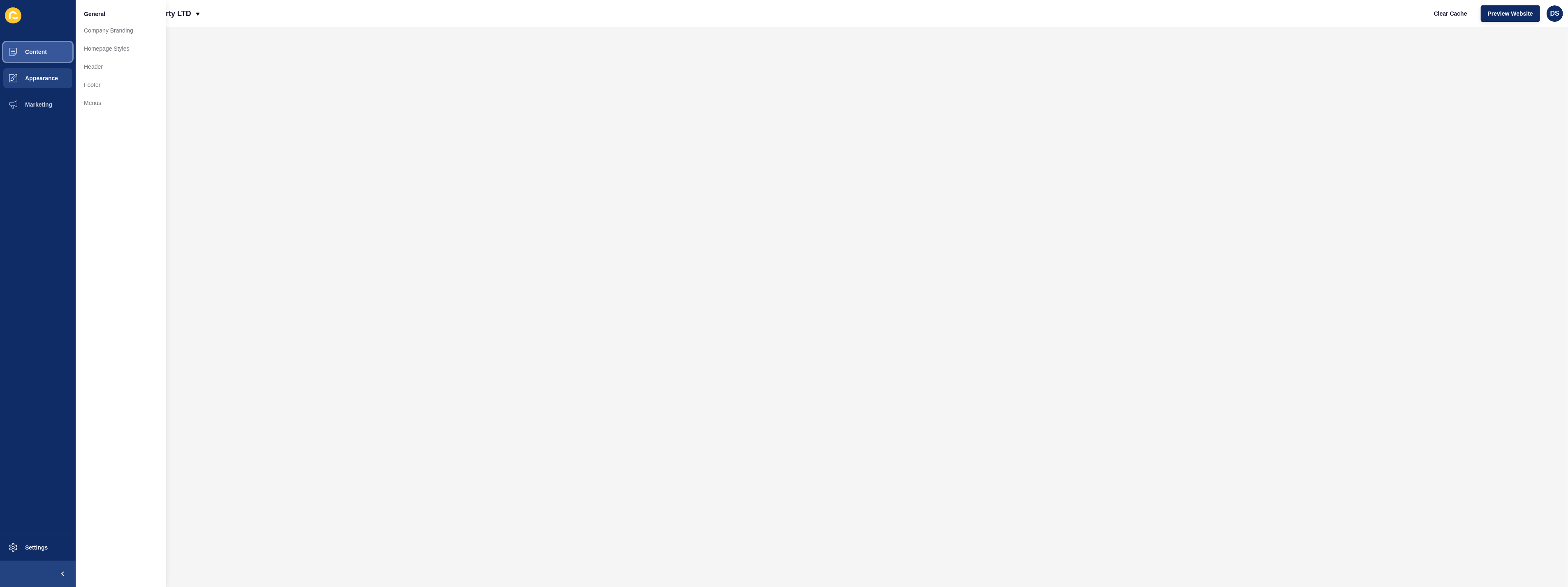
click at [43, 54] on span "Content" at bounding box center [23, 52] width 48 height 7
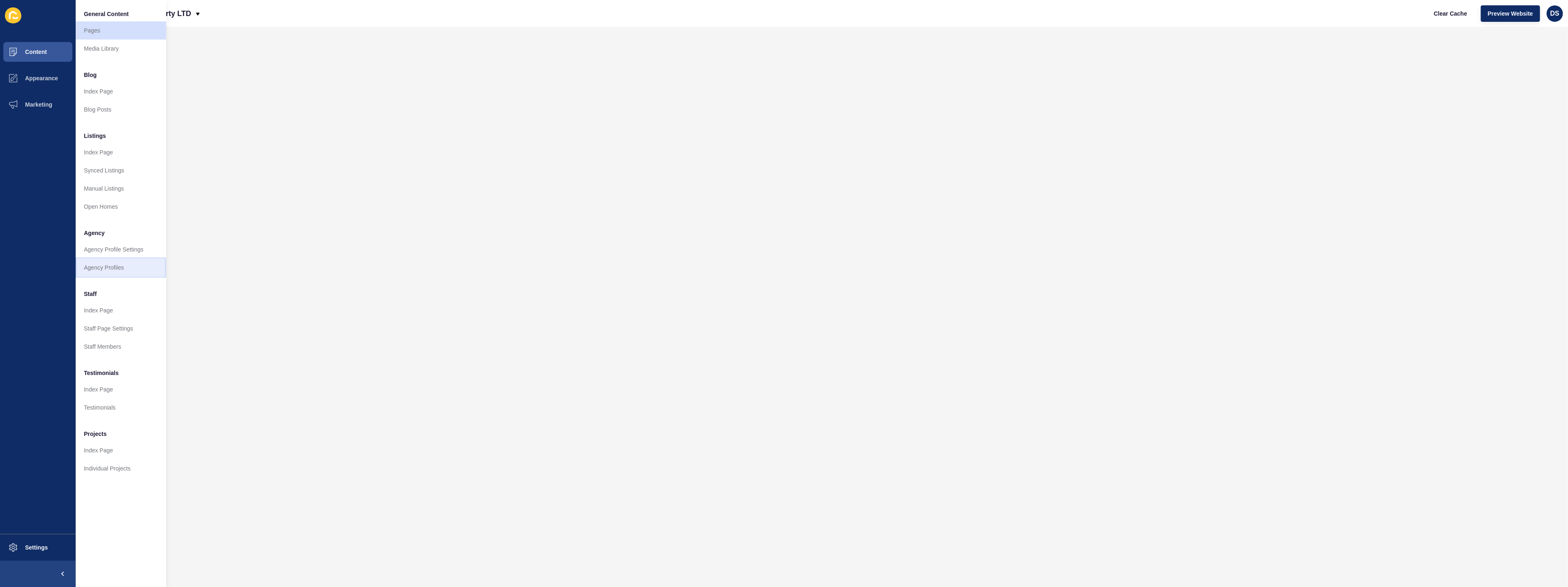
click at [124, 266] on link "Agency Profiles" at bounding box center [121, 268] width 91 height 18
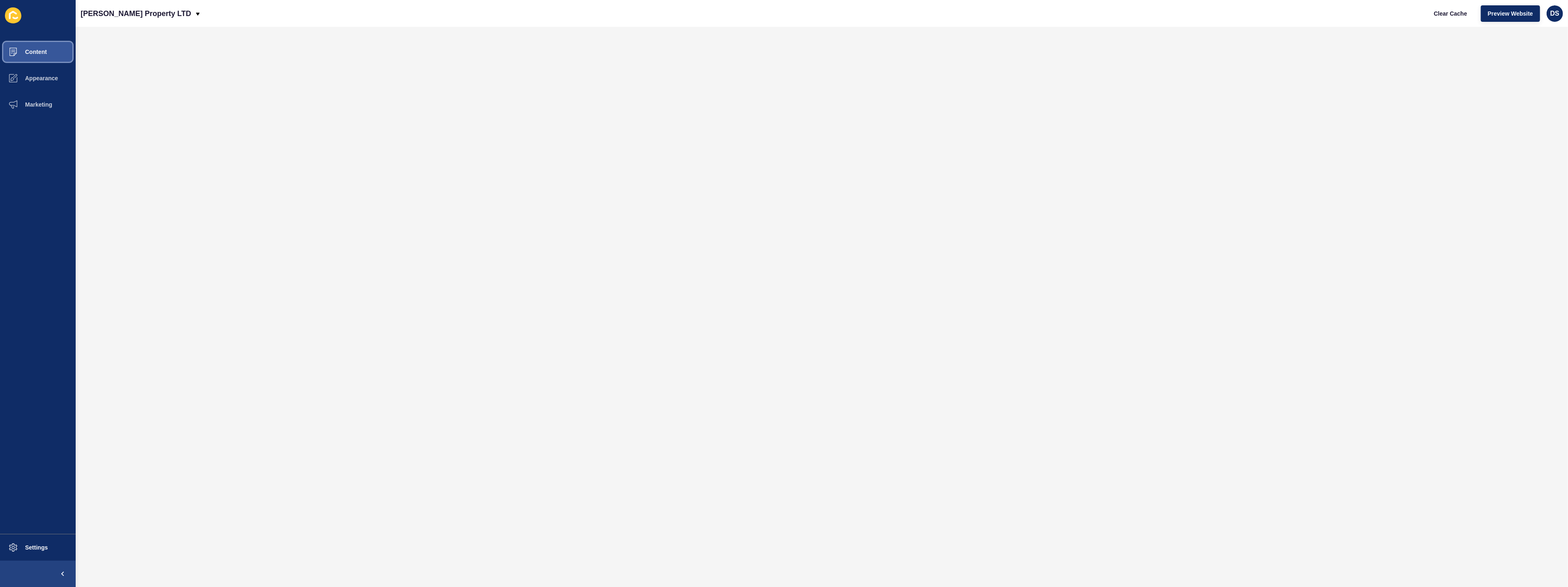
click at [54, 55] on button "Content" at bounding box center [38, 51] width 76 height 26
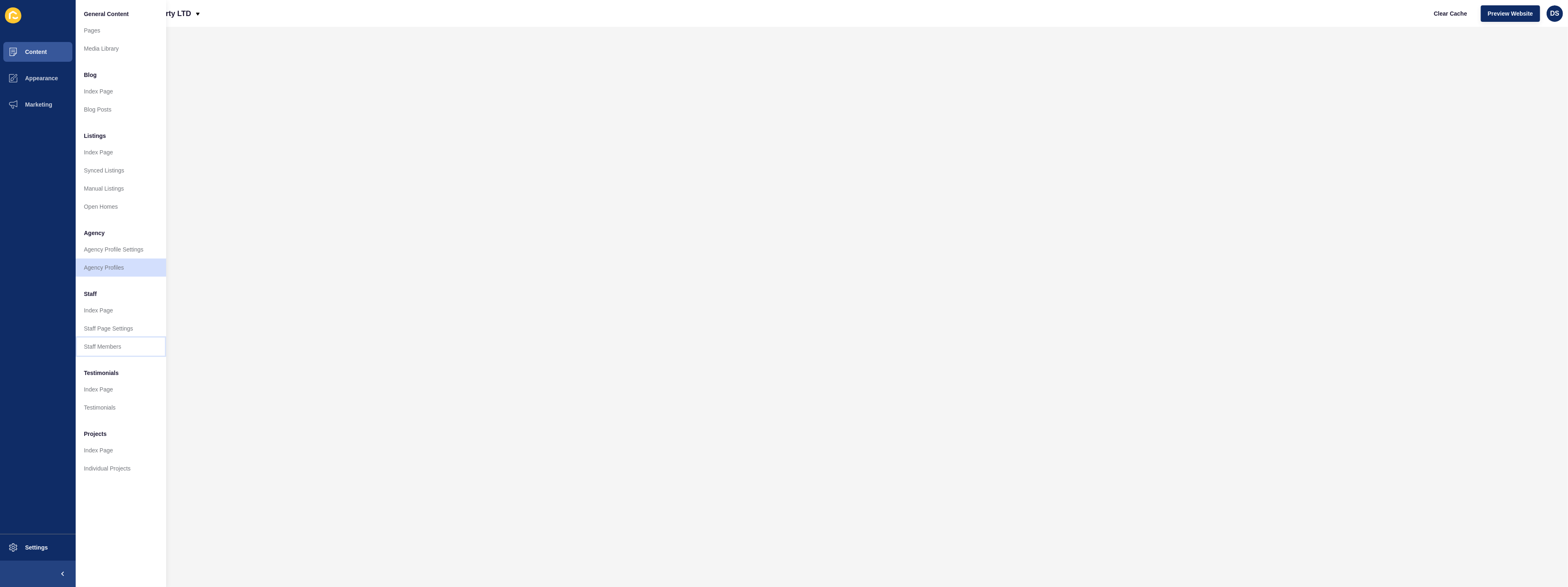
click at [124, 346] on link "Staff Members" at bounding box center [121, 347] width 91 height 18
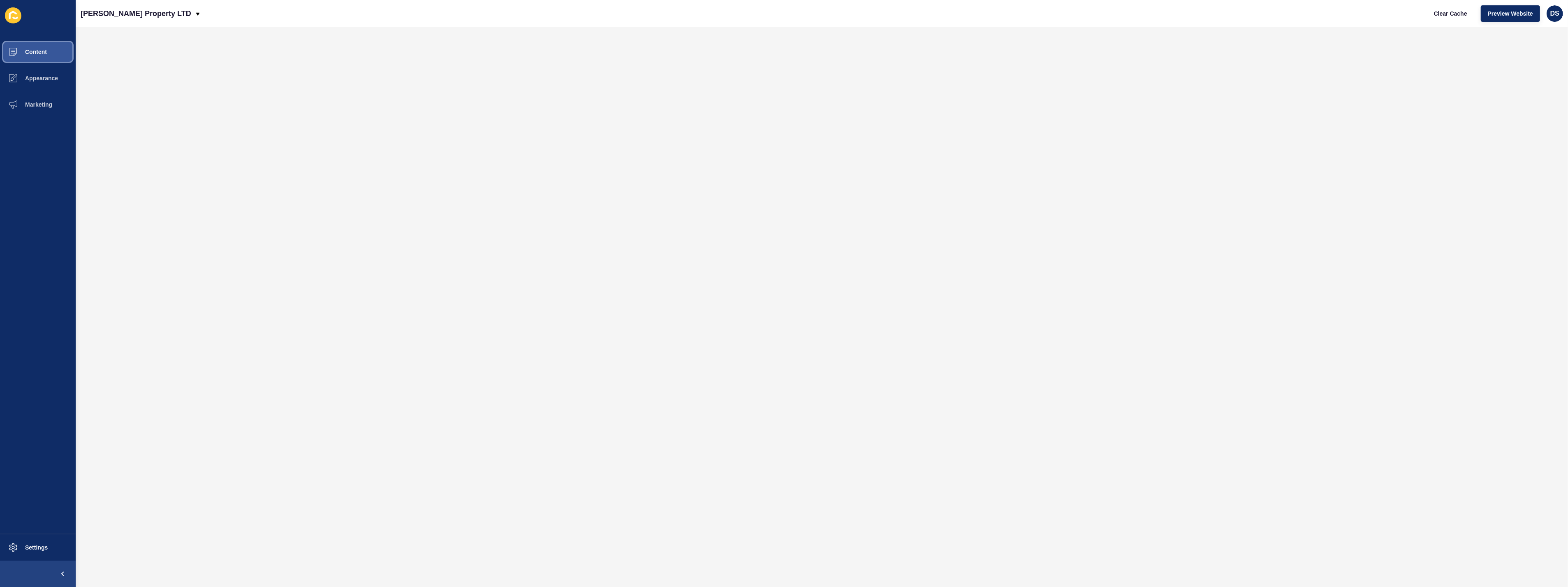
click at [49, 52] on button "Content" at bounding box center [38, 51] width 76 height 26
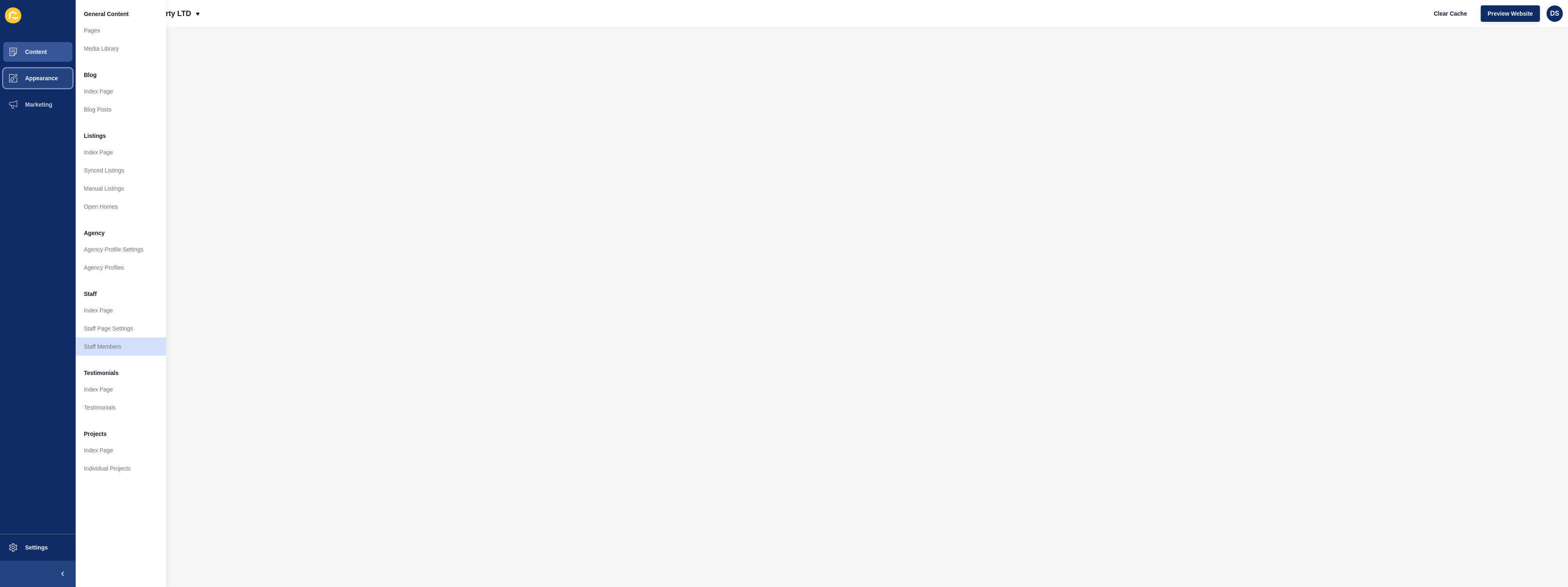
click at [43, 71] on button "Appearance" at bounding box center [38, 78] width 76 height 26
click at [85, 55] on link "Homepage Styles" at bounding box center [121, 49] width 91 height 18
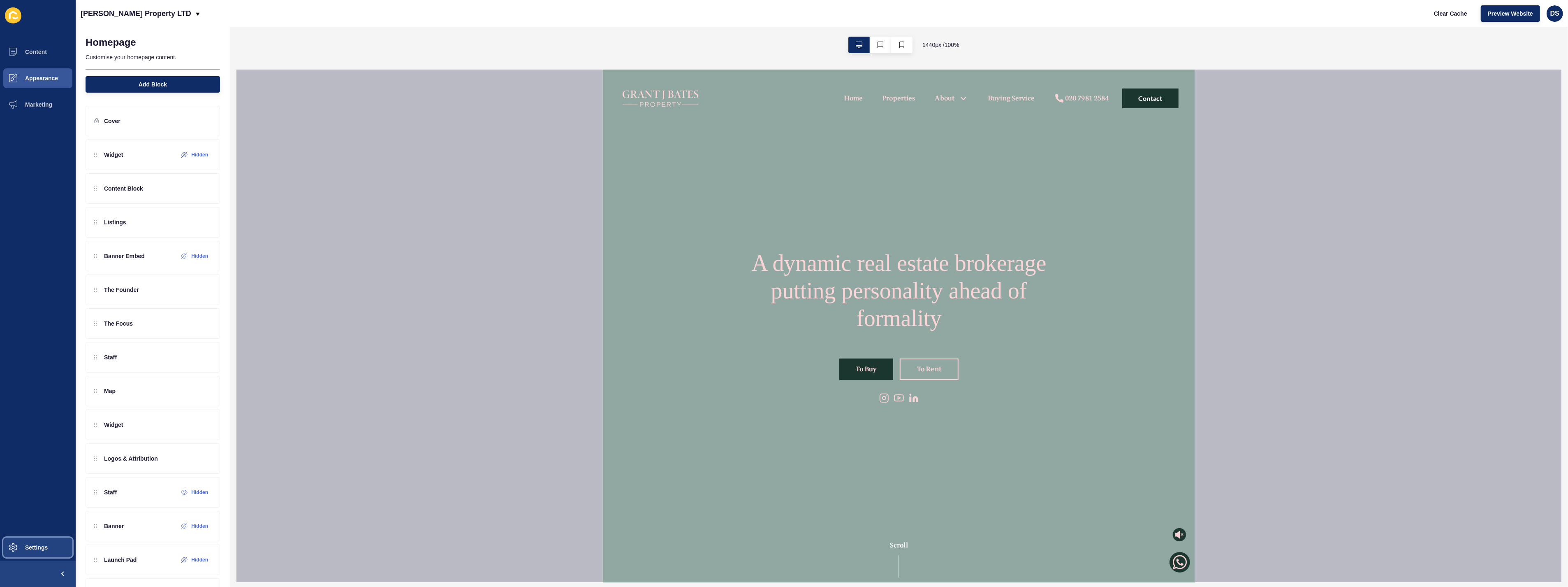
click at [18, 519] on span "Settings" at bounding box center [23, 547] width 49 height 7
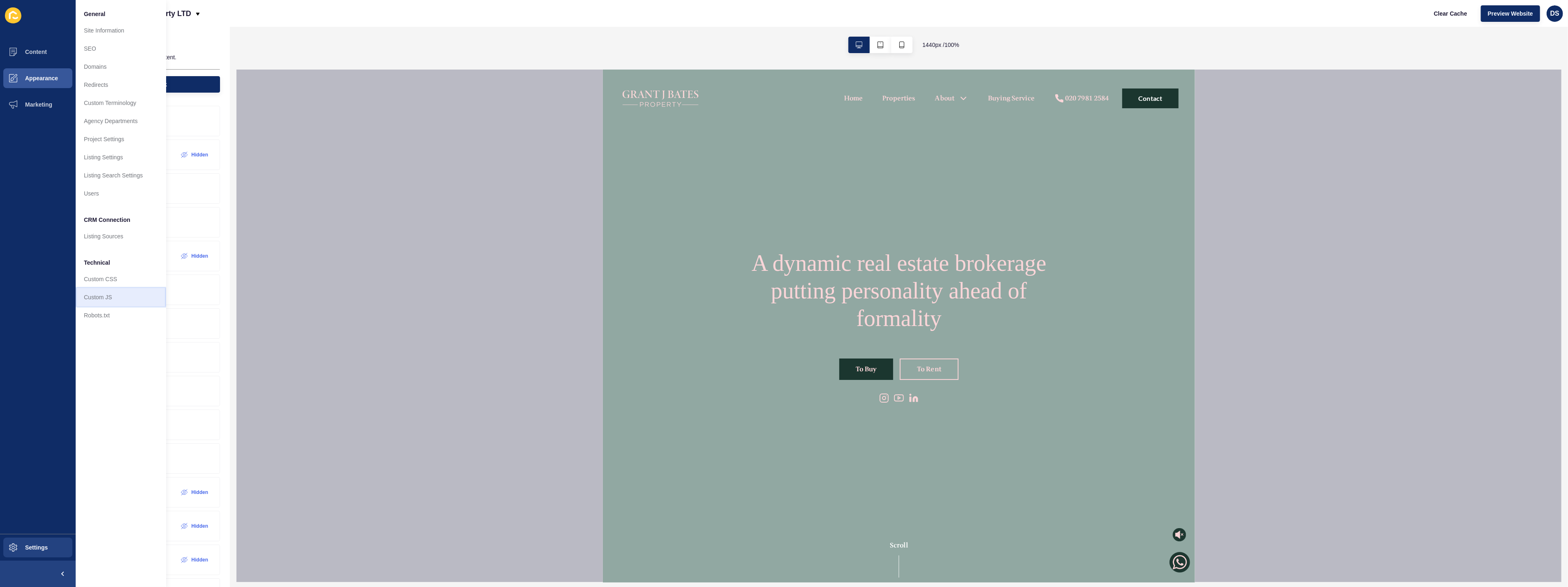
click at [111, 299] on link "Custom JS" at bounding box center [121, 297] width 91 height 18
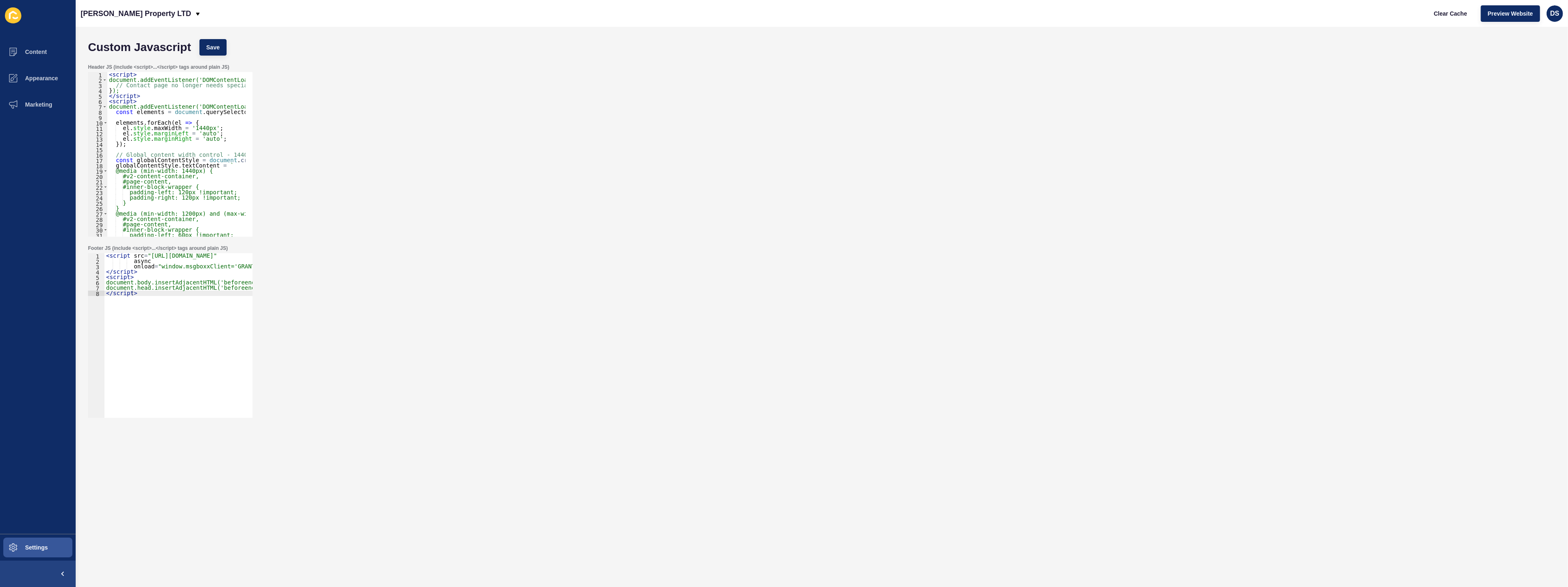
click at [187, 386] on div "< script src = "[URL][DOMAIN_NAME]" async onload = "window.msgboxxClient='GRANT…" at bounding box center [291, 337] width 375 height 168
drag, startPoint x: 146, startPoint y: 301, endPoint x: 102, endPoint y: 279, distance: 49.2
click at [102, 279] on div "</script> 1 2 3 4 5 6 7 8 < script src = "[URL][DOMAIN_NAME]" async onload = "w…" at bounding box center [170, 335] width 164 height 165
click at [320, 177] on div "Header JS (include <script>...</script> tags around plain JS) 1 2 3 4 5 6 7 8 9…" at bounding box center [822, 150] width 1476 height 181
click at [175, 330] on div "< script src = "[URL][DOMAIN_NAME]" async onload = "window.msgboxxClient='GRANT…" at bounding box center [178, 335] width 148 height 165
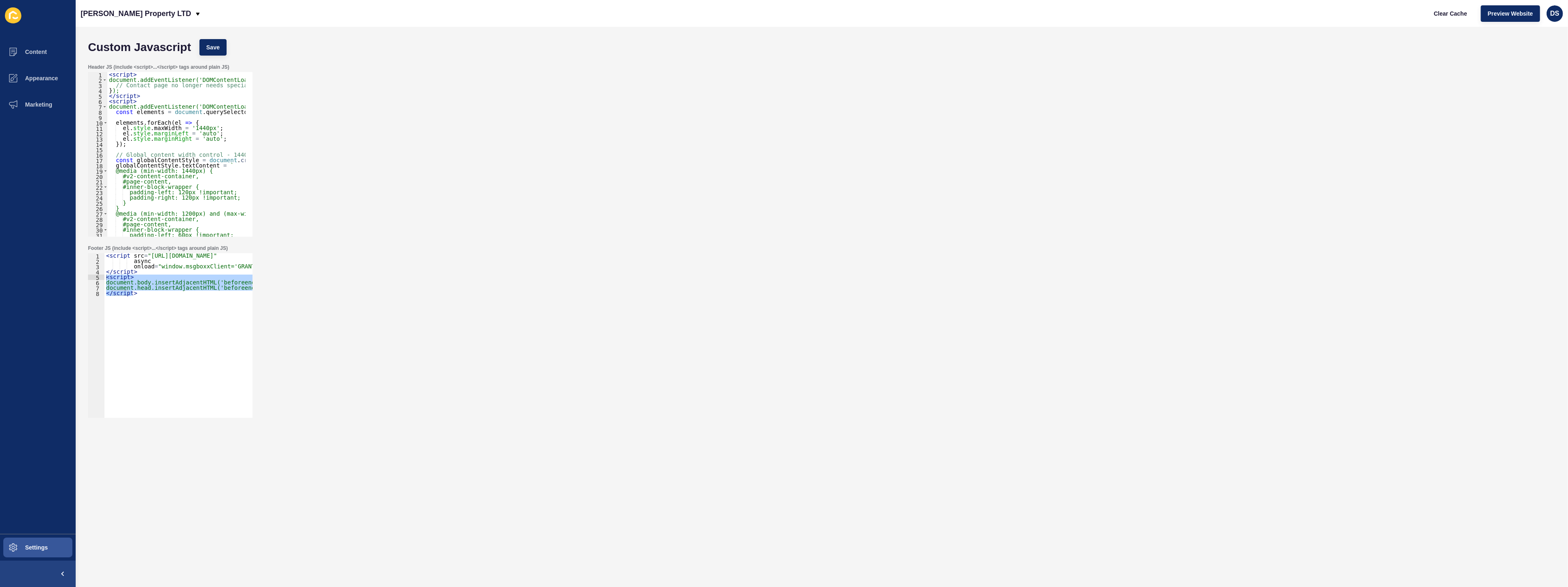
type textarea "</script>"
